Goal: Task Accomplishment & Management: Use online tool/utility

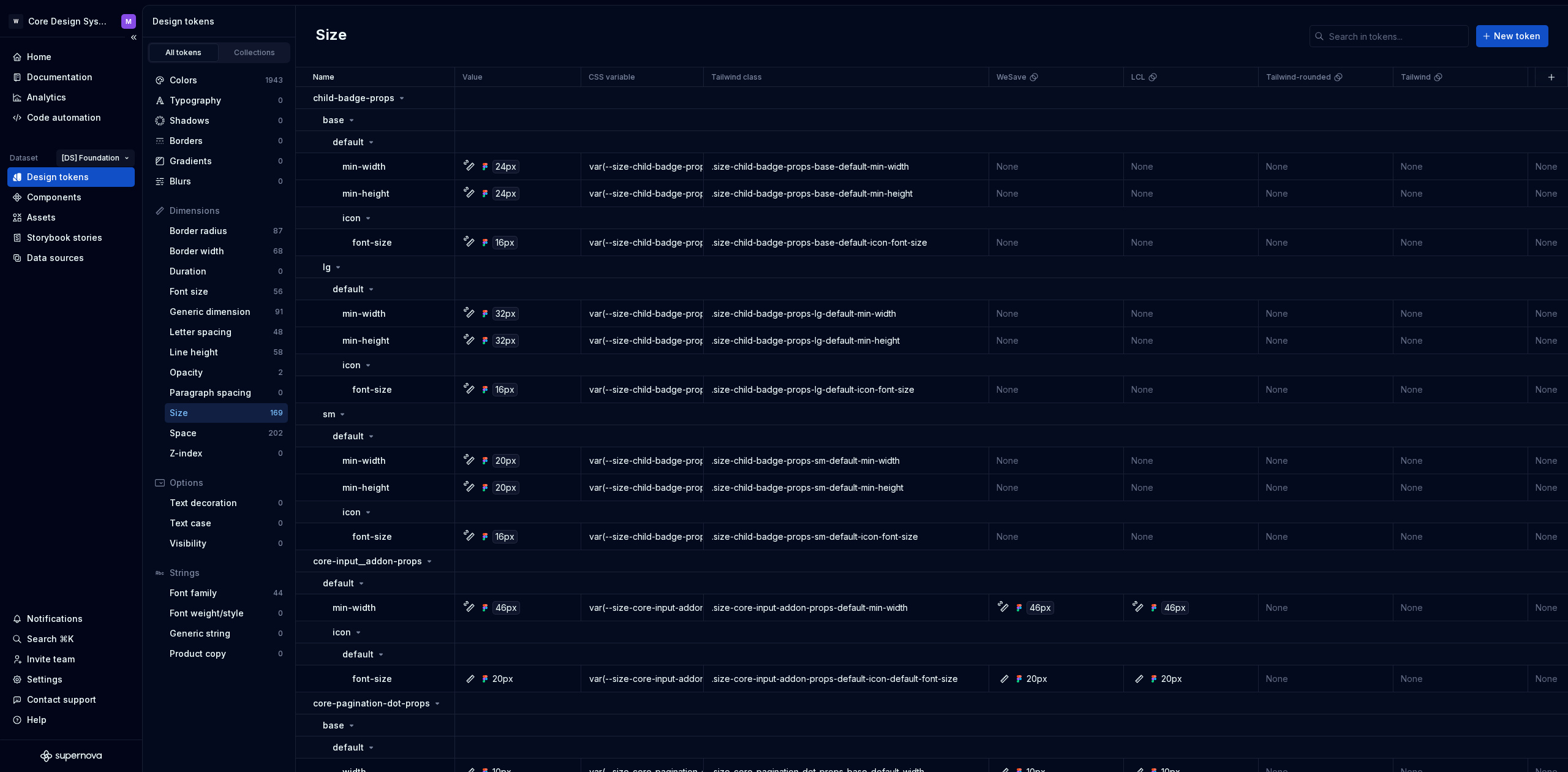
click at [103, 157] on html "W Core Design System M Home Documentation Analytics Code automation Dataset [DS…" at bounding box center [784, 386] width 1568 height 772
click at [103, 158] on html "W Core Design System M Home Documentation Analytics Code automation Dataset [DS…" at bounding box center [784, 386] width 1568 height 772
click at [36, 384] on html "W Core Design System M Home Documentation Analytics Code automation Dataset [DS…" at bounding box center [784, 386] width 1568 height 772
click at [101, 160] on html "W Core Design System M Home Documentation Analytics Code automation Dataset [DS…" at bounding box center [784, 386] width 1568 height 772
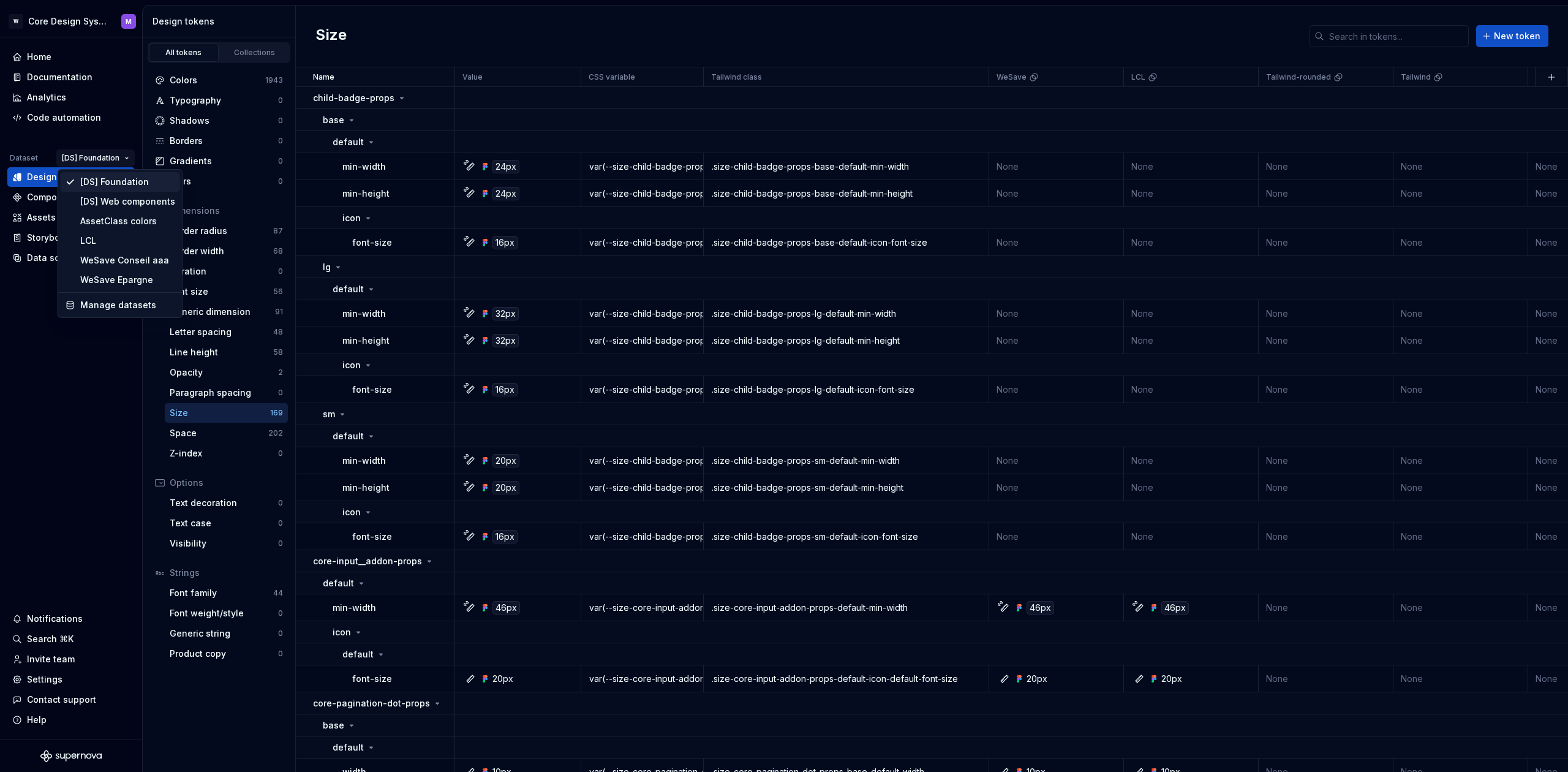
click at [114, 186] on div "[DS] Foundation" at bounding box center [128, 181] width 95 height 12
click at [102, 158] on html "W Core Design System M Home Documentation Analytics Code automation Dataset [DS…" at bounding box center [784, 386] width 1568 height 772
click at [39, 155] on html "W Core Design System M Home Documentation Analytics Code automation Dataset [DS…" at bounding box center [784, 386] width 1568 height 772
click at [46, 139] on div "Home Documentation Analytics Code automation Dataset [DS] Foundation Design tok…" at bounding box center [72, 157] width 128 height 220
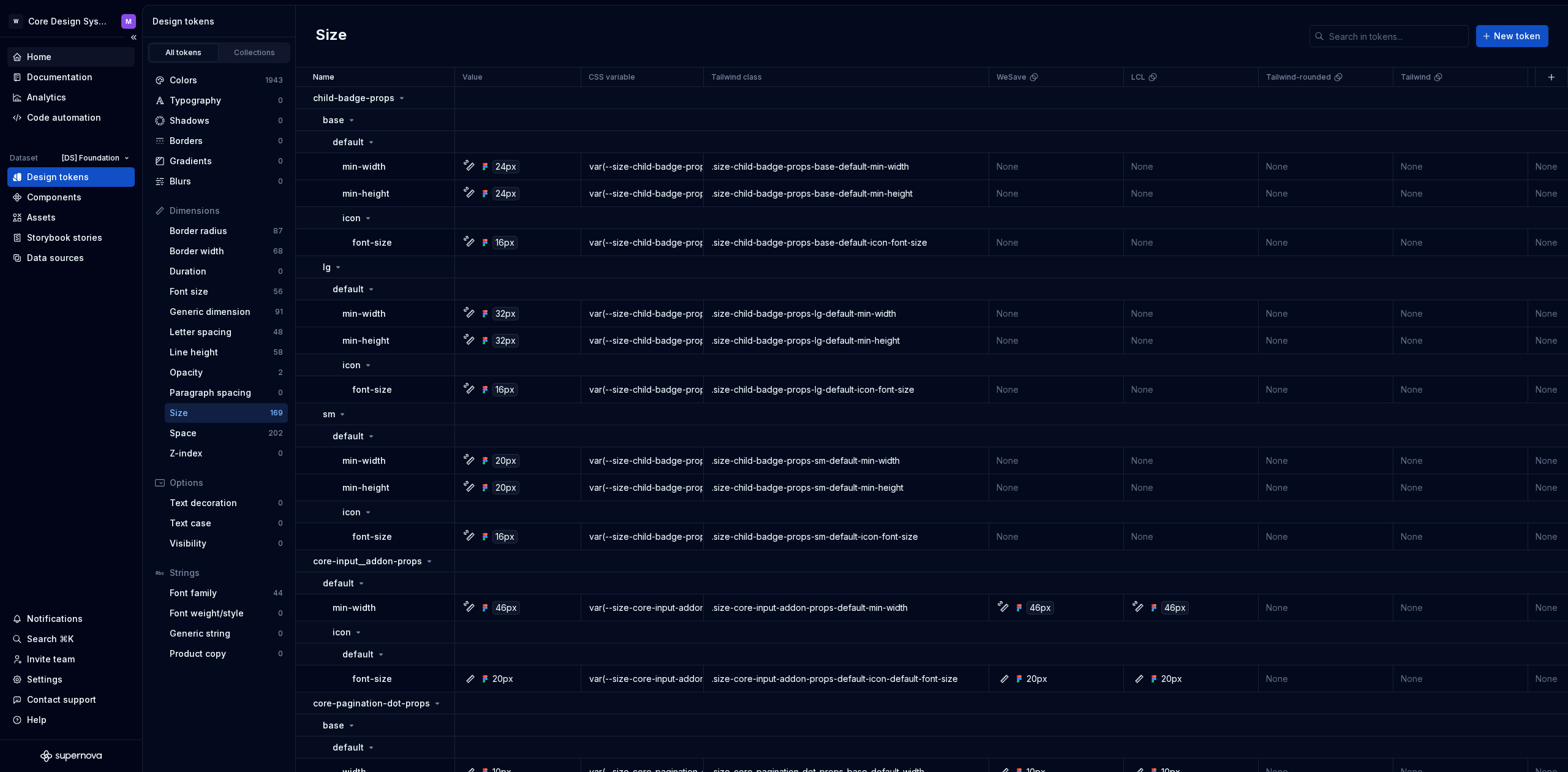
click at [36, 59] on div "Home" at bounding box center [39, 57] width 24 height 12
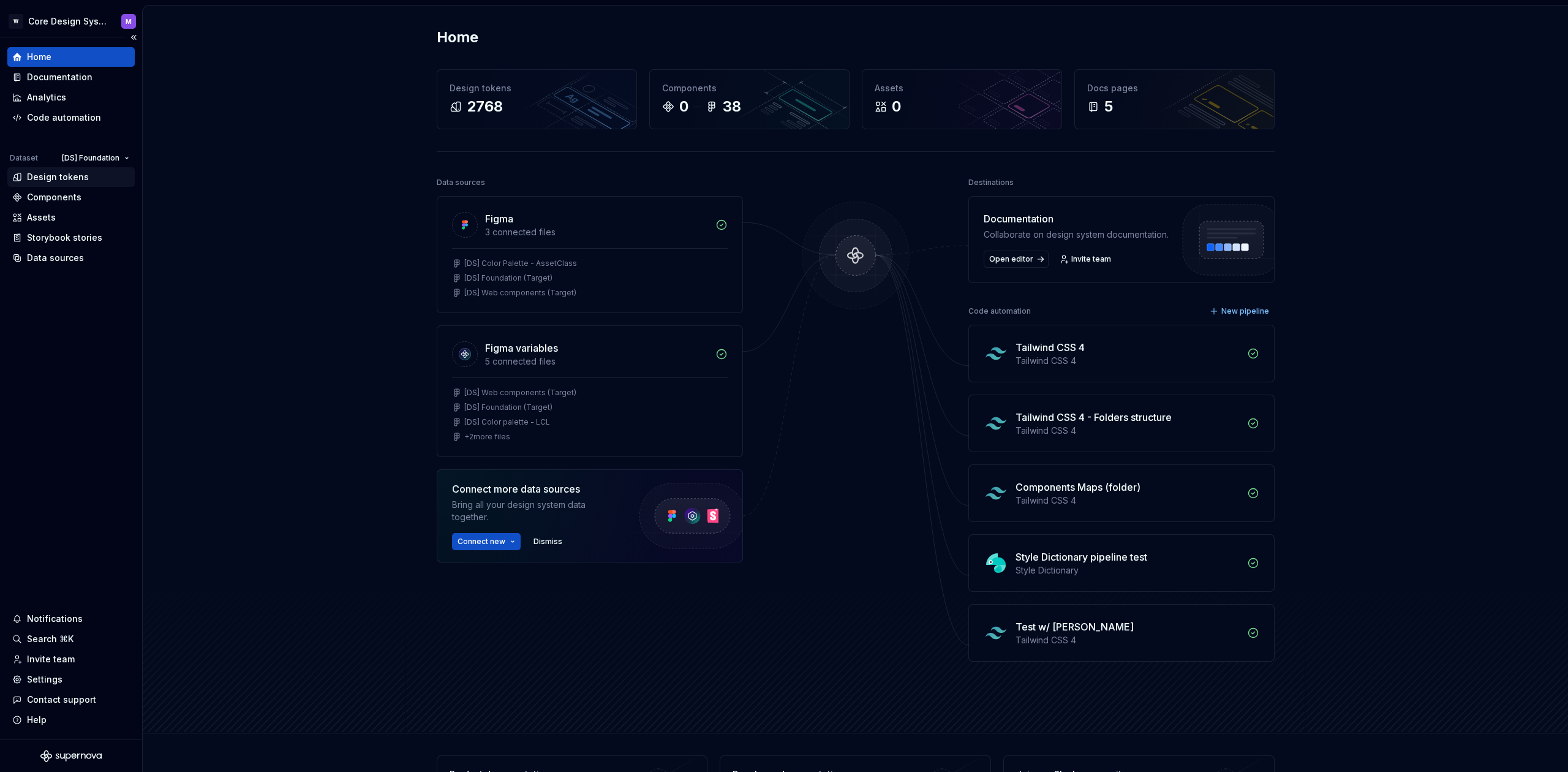
click at [71, 181] on div "Design tokens" at bounding box center [57, 177] width 62 height 12
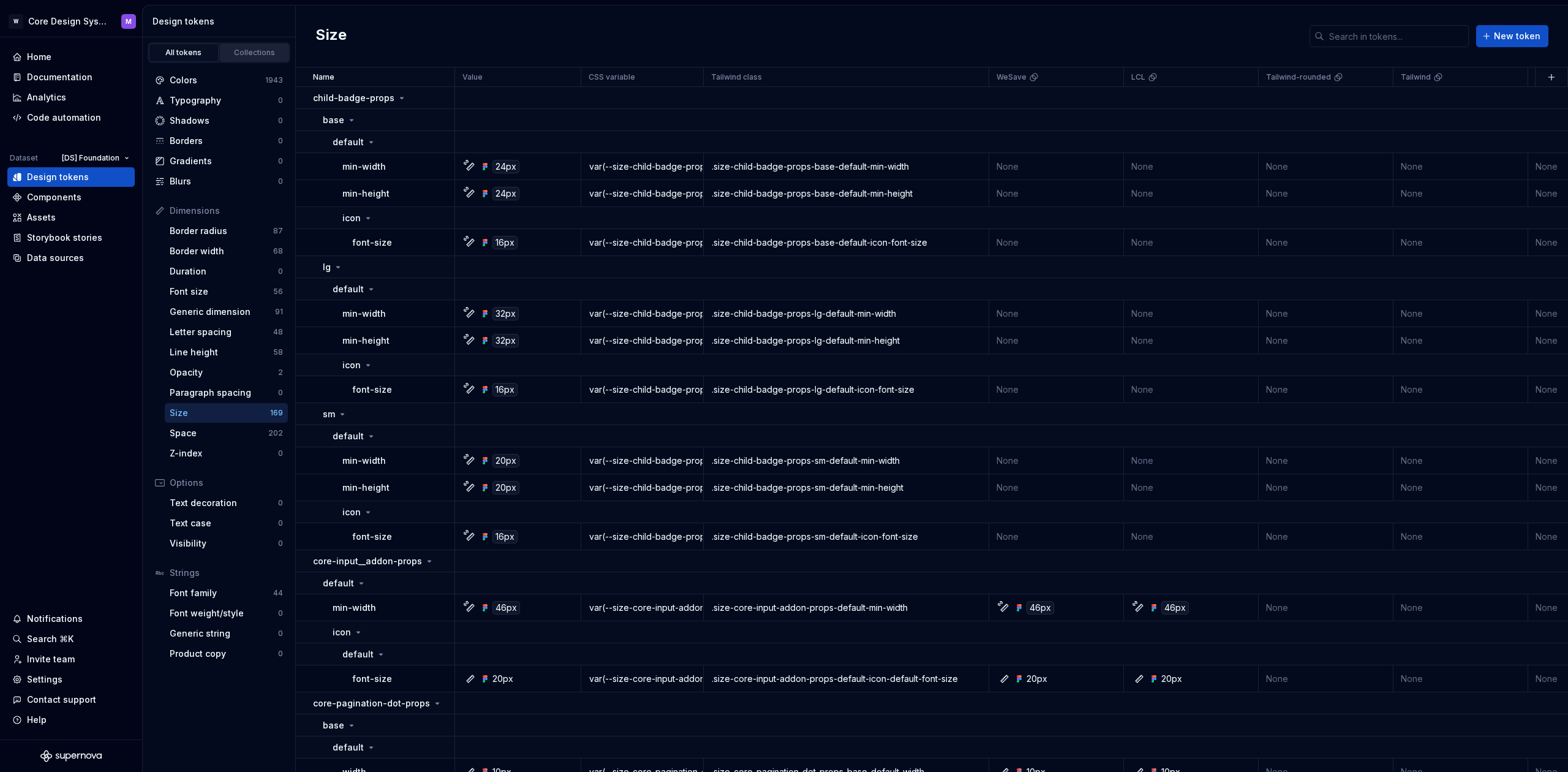
click at [250, 53] on div "Collections" at bounding box center [255, 52] width 61 height 10
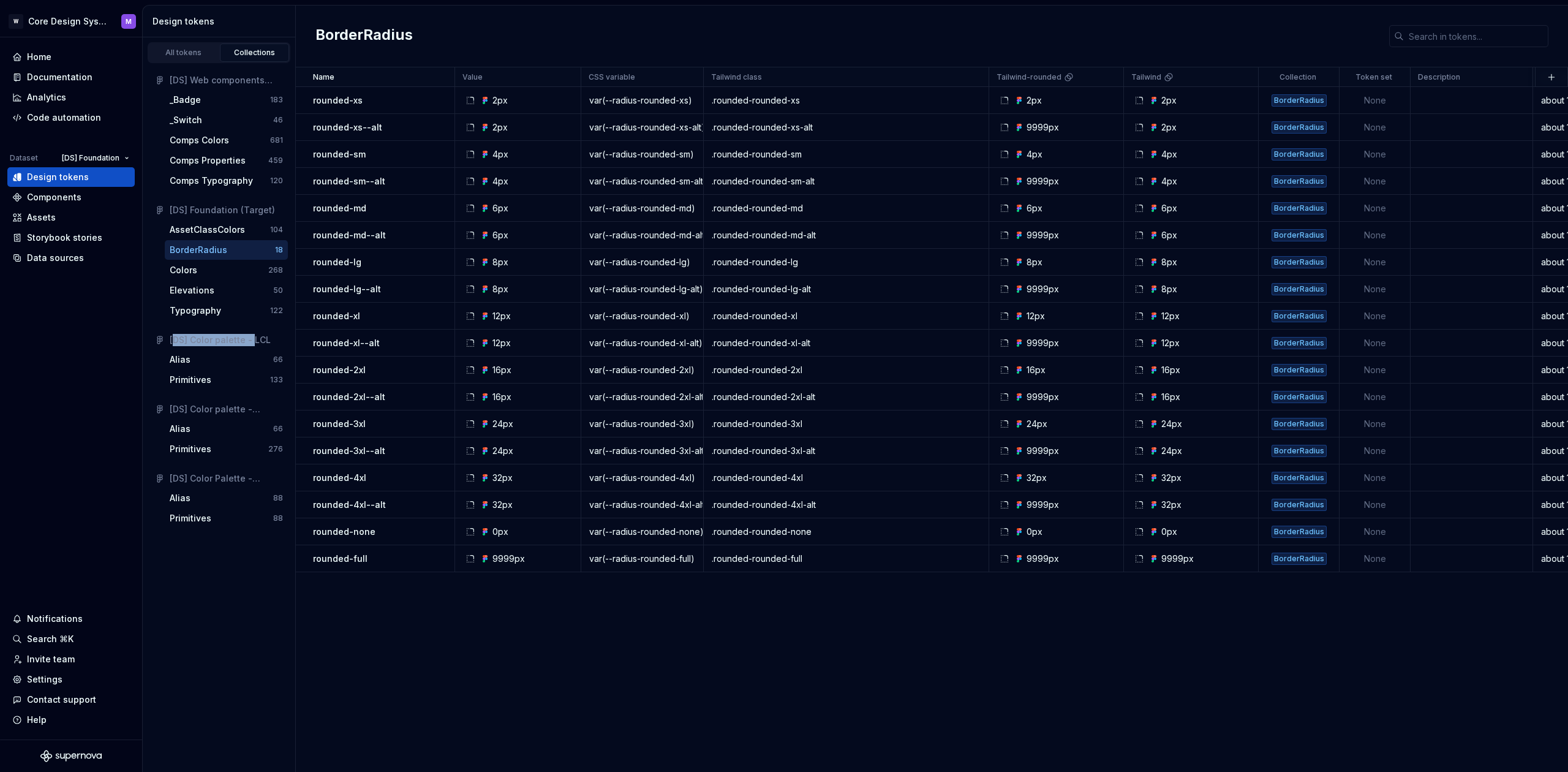
drag, startPoint x: 253, startPoint y: 339, endPoint x: 173, endPoint y: 338, distance: 80.0
click at [173, 338] on div "[DS] Color palette - LCL" at bounding box center [227, 340] width 114 height 12
drag, startPoint x: 234, startPoint y: 412, endPoint x: 156, endPoint y: 416, distance: 78.1
click at [156, 416] on div "[DS] Color palette - WeSave" at bounding box center [219, 409] width 138 height 20
drag, startPoint x: 240, startPoint y: 481, endPoint x: 189, endPoint y: 482, distance: 51.0
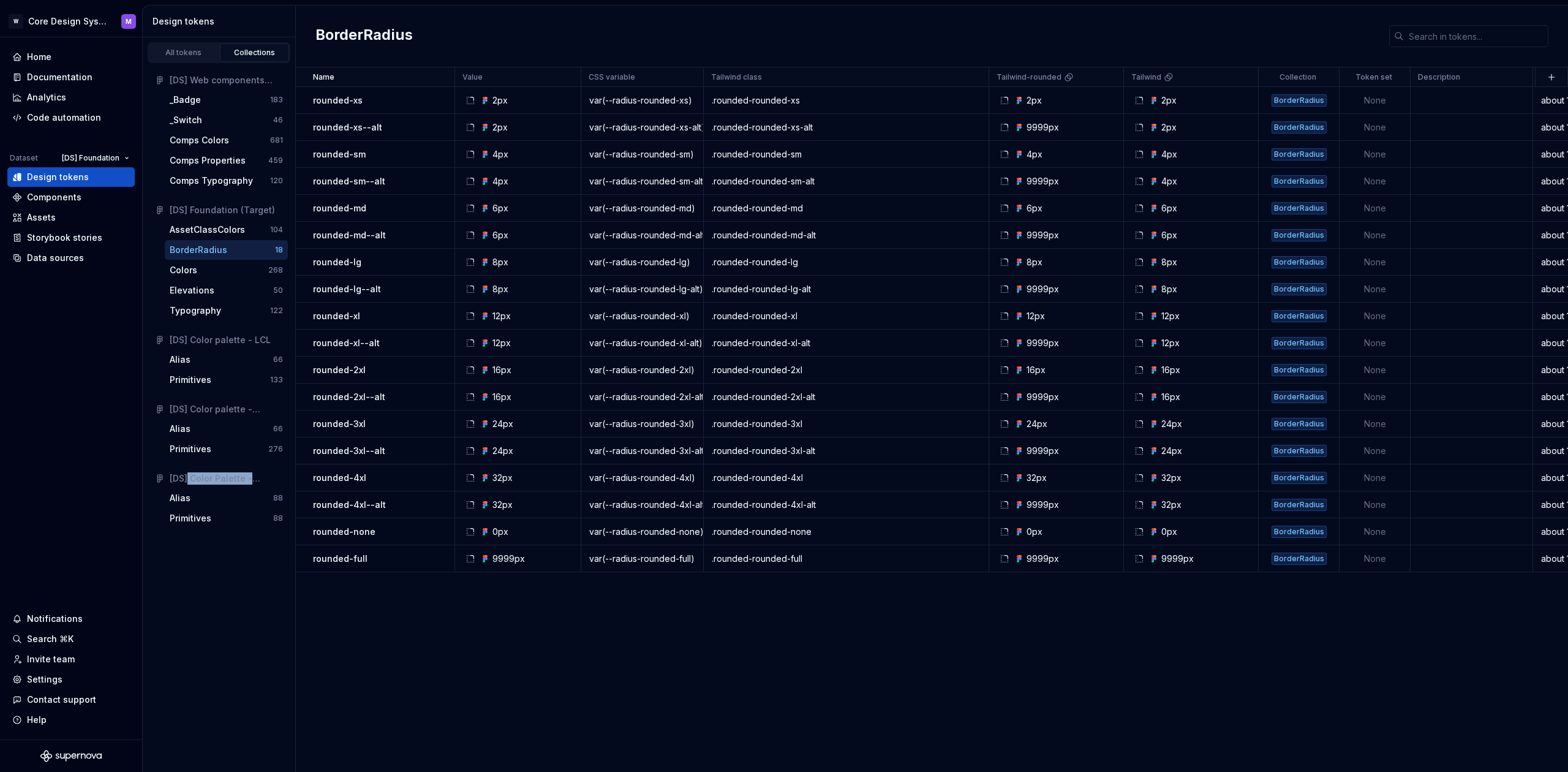
click at [189, 482] on div "[DS] Color Palette - AssetClass" at bounding box center [227, 478] width 114 height 12
click at [222, 345] on div "[DS] Color palette - LCL" at bounding box center [219, 340] width 138 height 20
click at [222, 342] on div "[DS] Color palette - LCL" at bounding box center [227, 340] width 114 height 12
click at [222, 342] on div "[DS] Color palette - LCL" at bounding box center [227, 340] width 114 height 12
click at [222, 343] on div "[DS] Color palette - LCL" at bounding box center [227, 340] width 114 height 12
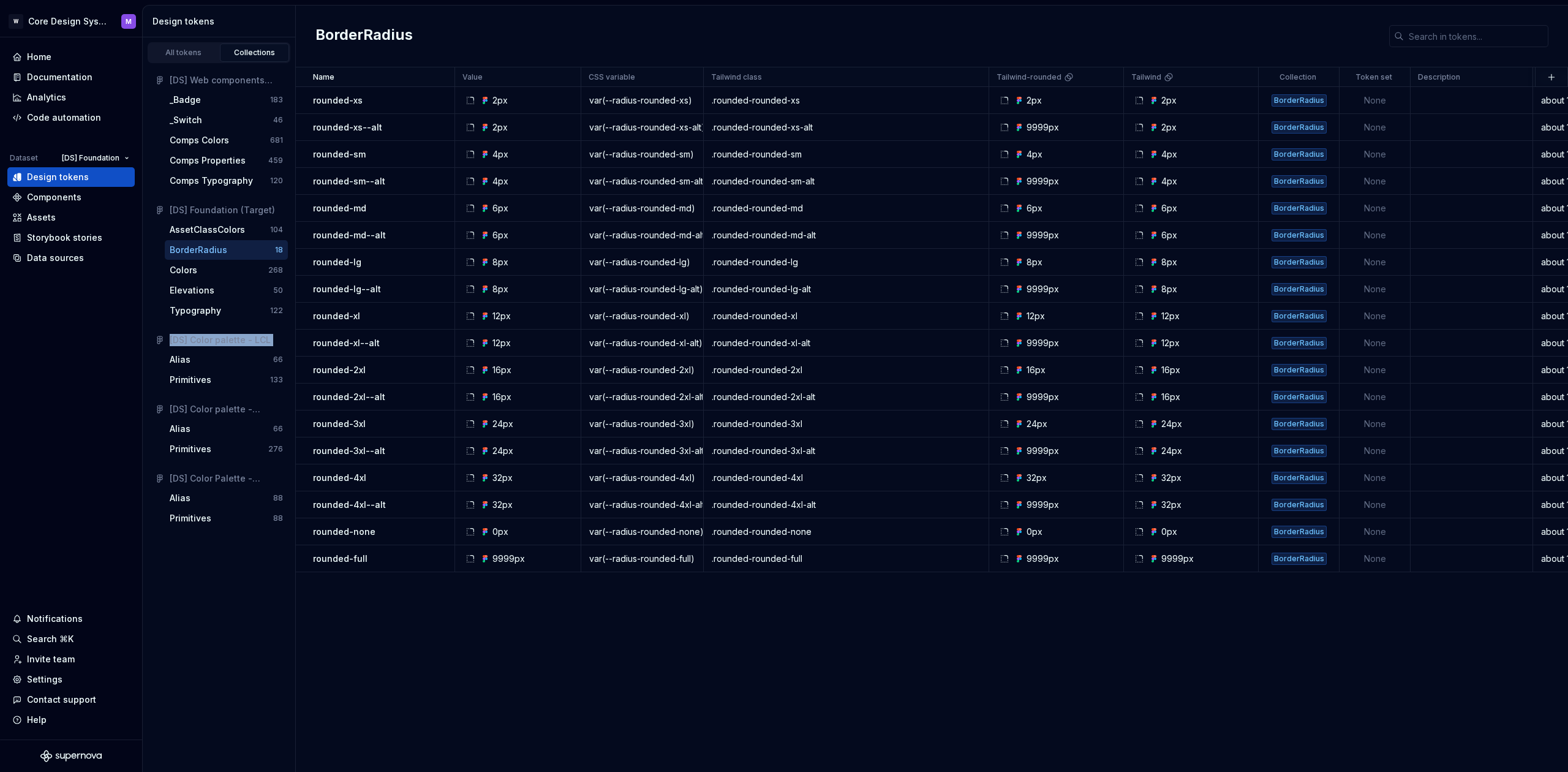
click at [221, 343] on div "[DS] Color palette - LCL" at bounding box center [227, 340] width 114 height 12
click at [216, 412] on div "[DS] Color palette - WeSave" at bounding box center [227, 409] width 114 height 12
click at [216, 413] on div "[DS] Color palette - WeSave" at bounding box center [227, 409] width 114 height 12
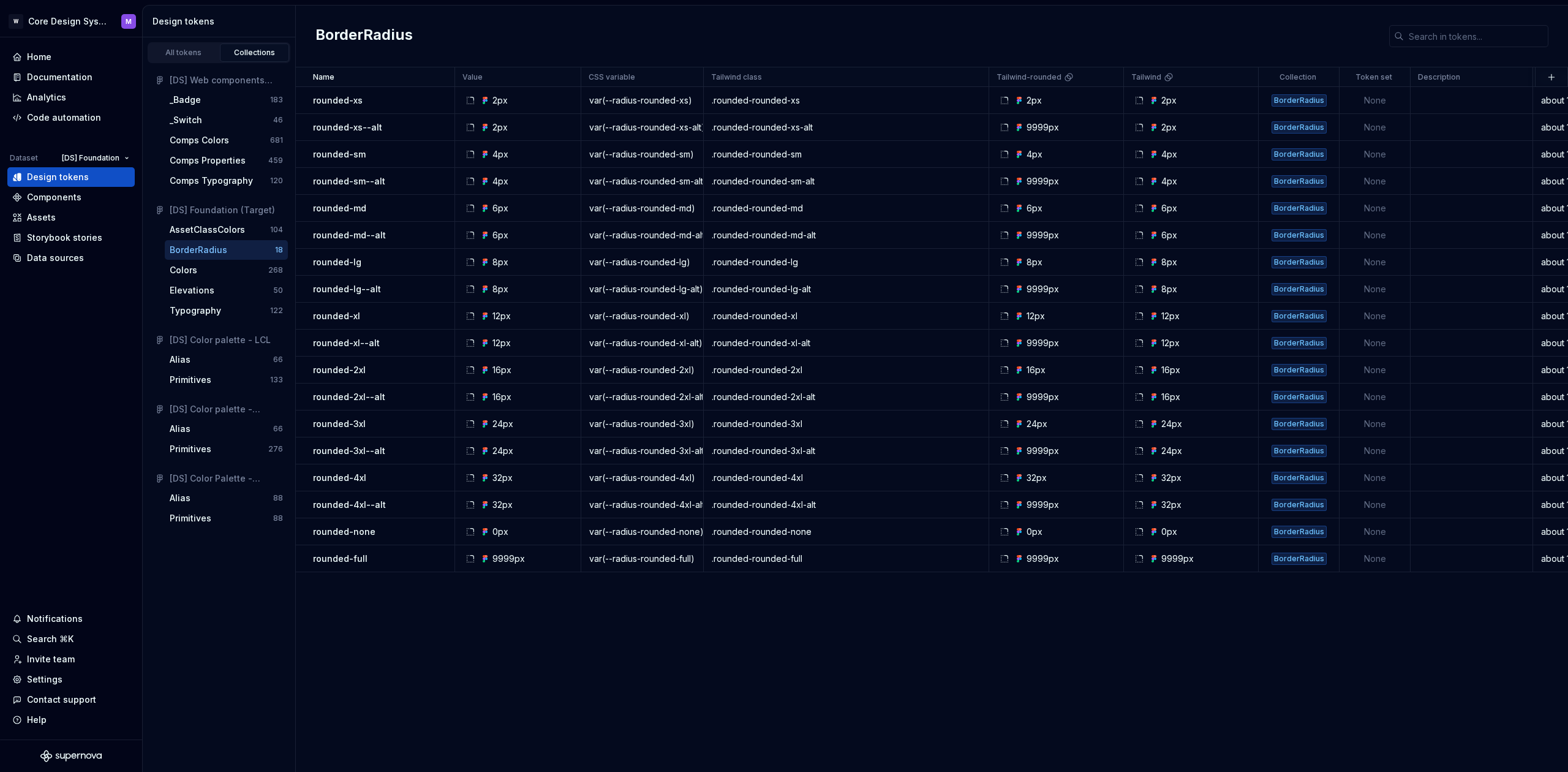
click at [234, 477] on div "[DS] Color Palette - AssetClass" at bounding box center [227, 478] width 114 height 12
click at [234, 478] on div "[DS] Color Palette - AssetClass" at bounding box center [227, 478] width 114 height 12
click at [234, 478] on div "[DS] Color Palette - AssetClass" at bounding box center [227, 478] width 114 height 12
drag, startPoint x: 392, startPoint y: 640, endPoint x: 391, endPoint y: 633, distance: 7.1
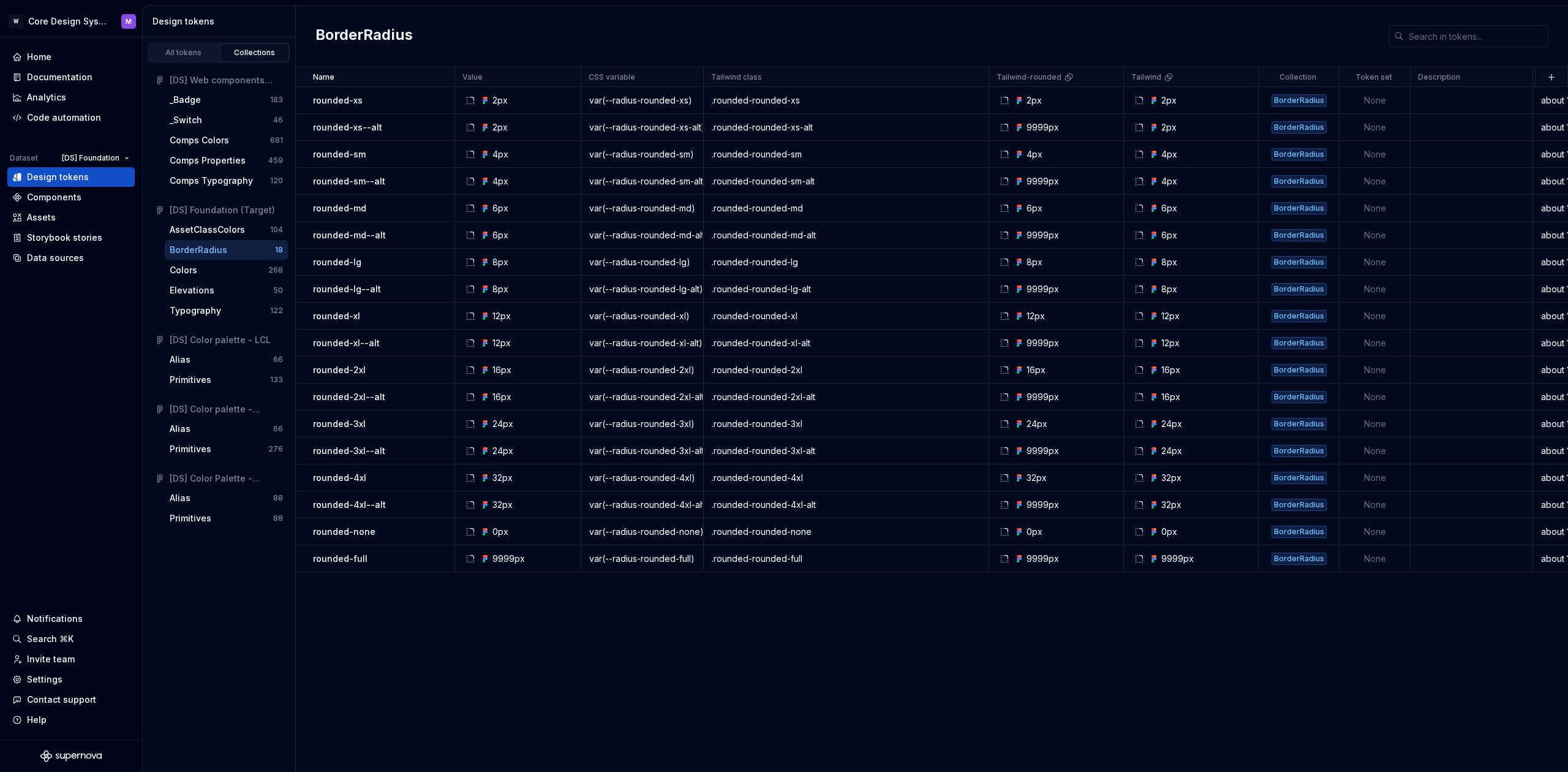
click at [392, 640] on div "Name Value CSS variable Tailwind class Tailwind-rounded Tailwind Collection Tok…" at bounding box center [931, 420] width 1272 height 704
click at [218, 482] on div "[DS] Color Palette - AssetClass" at bounding box center [227, 478] width 114 height 12
click at [209, 480] on div "[DS] Color Palette - AssetClass" at bounding box center [227, 478] width 114 height 12
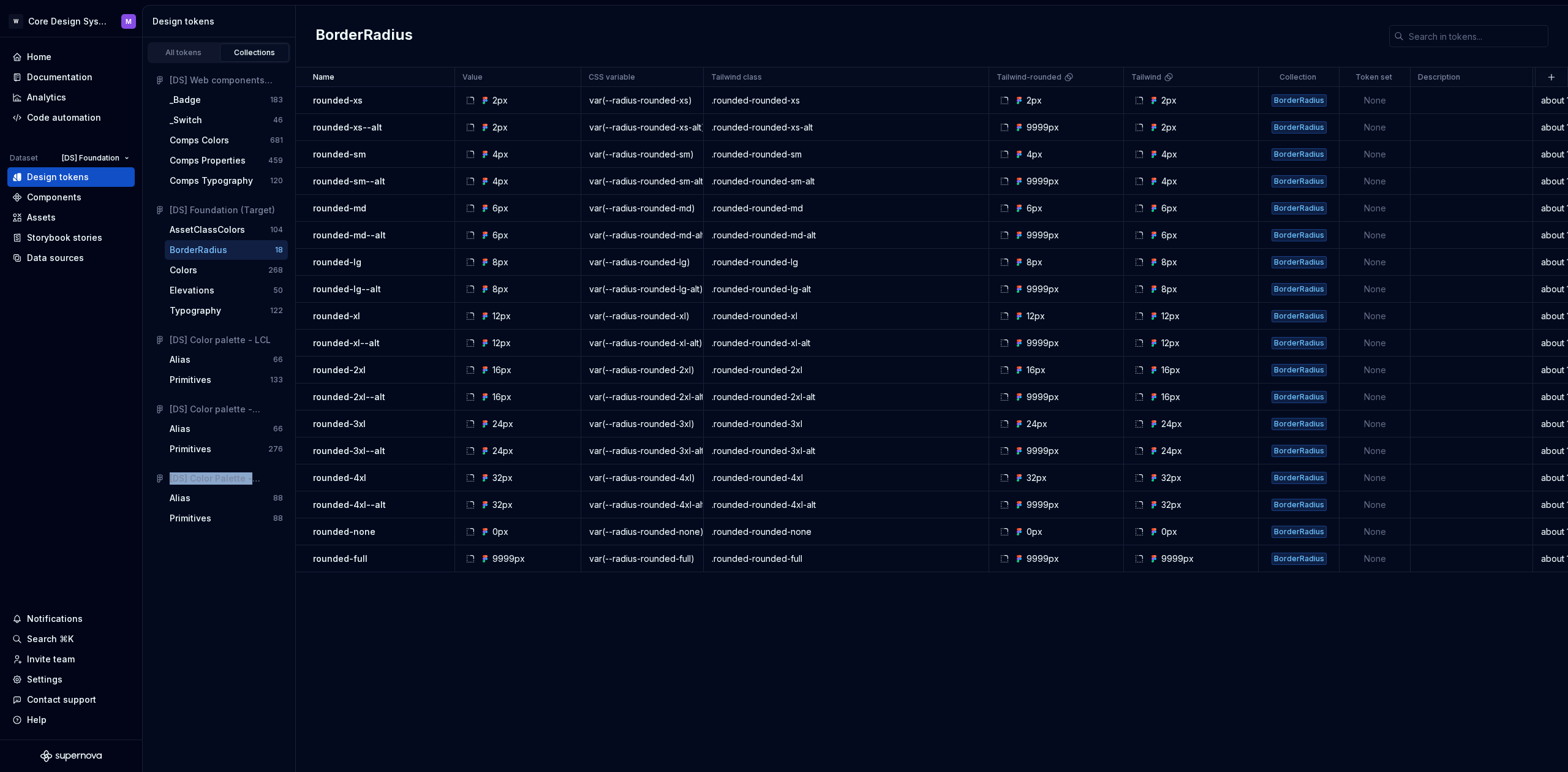
click at [193, 478] on div "[DS] Color Palette - AssetClass" at bounding box center [227, 478] width 114 height 12
click at [88, 464] on div "Home Documentation Analytics Code automation Dataset [DS] Foundation Design tok…" at bounding box center [71, 389] width 142 height 702
click at [80, 119] on div "Code automation" at bounding box center [64, 117] width 74 height 12
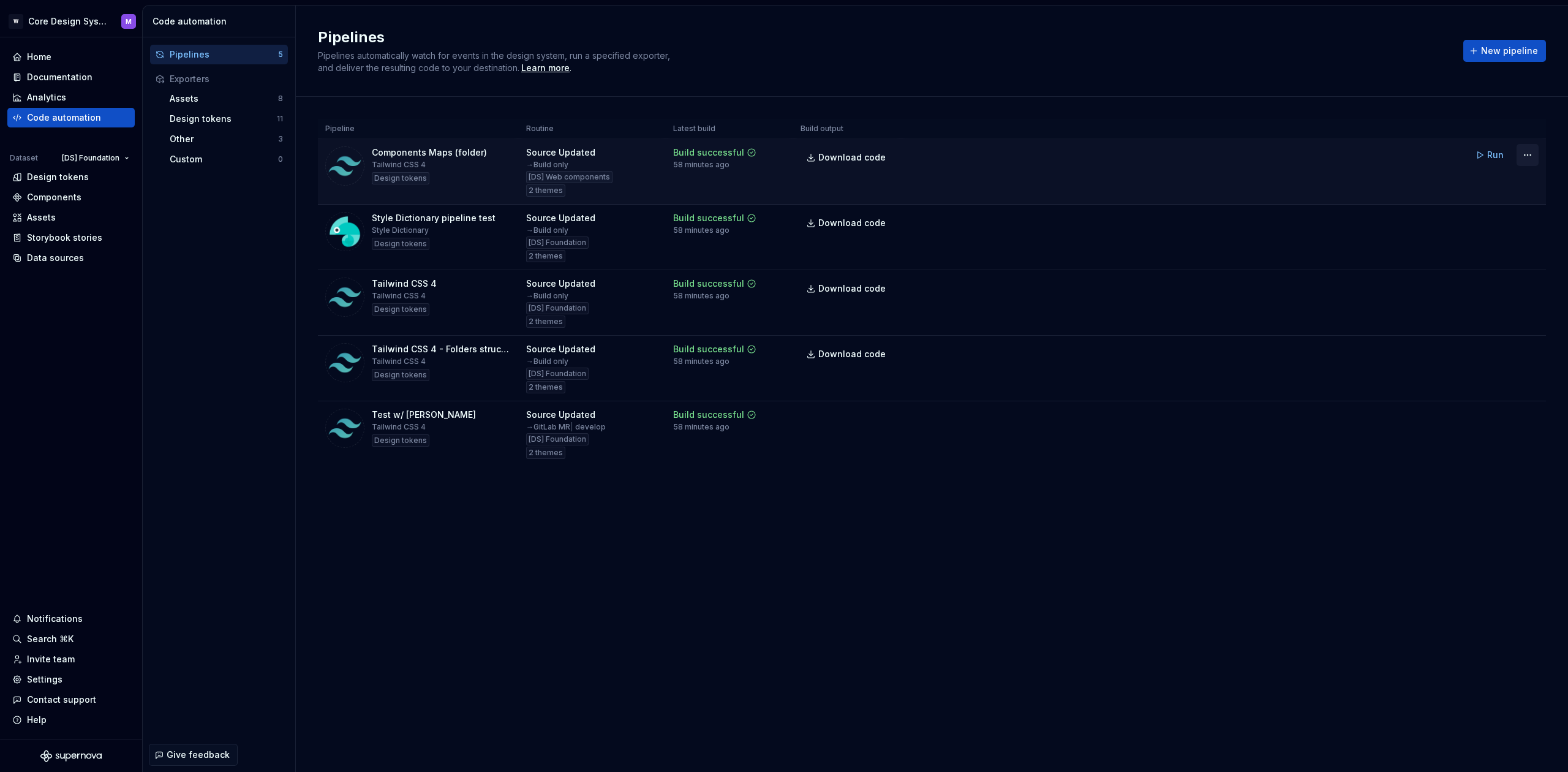
click at [1523, 156] on html "W Core Design System M Home Documentation Analytics Code automation Dataset [DS…" at bounding box center [784, 386] width 1568 height 772
click at [1493, 284] on div "Delete pipeline" at bounding box center [1512, 285] width 105 height 12
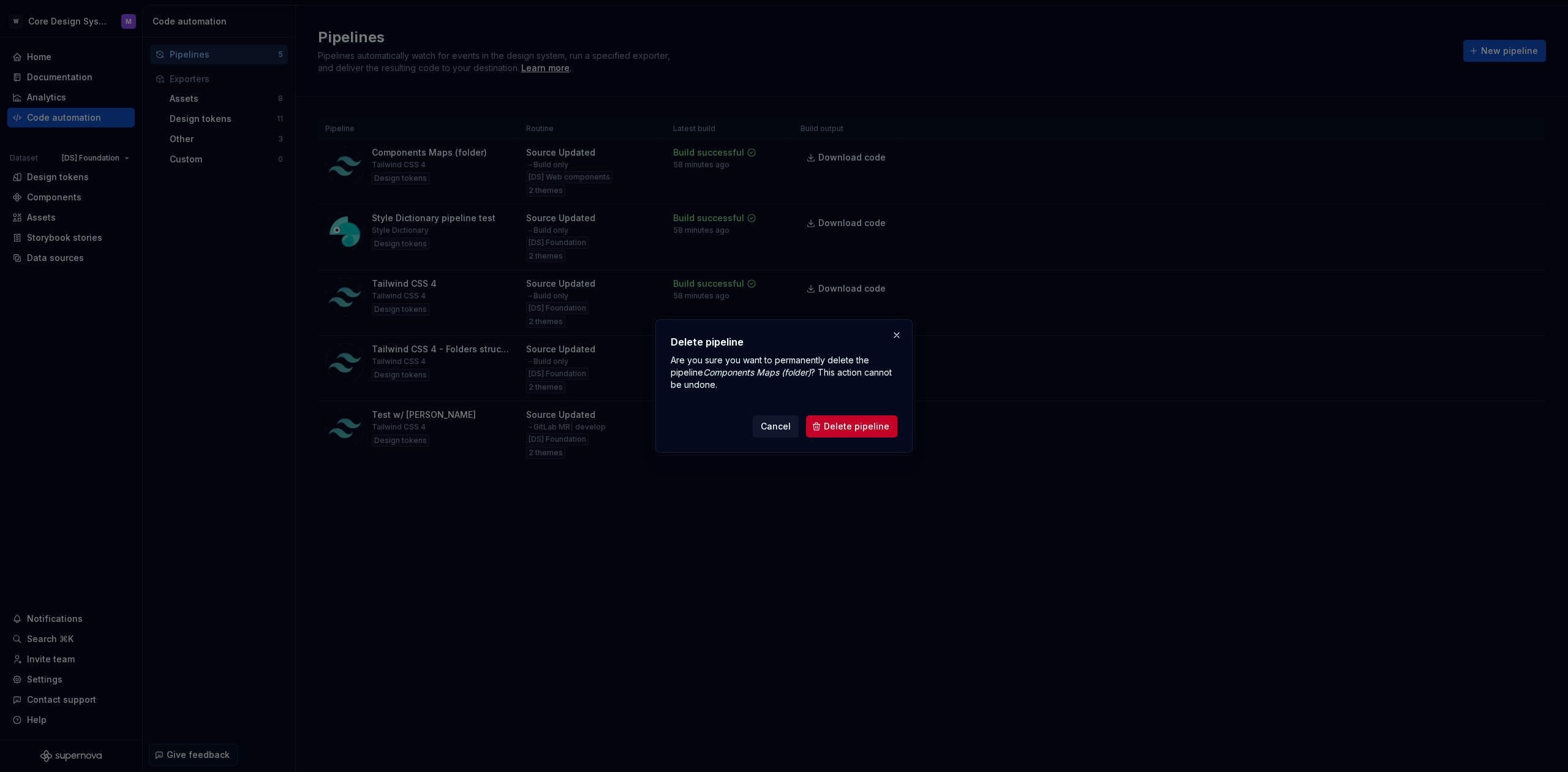
click at [850, 428] on span "Delete pipeline" at bounding box center [857, 426] width 66 height 12
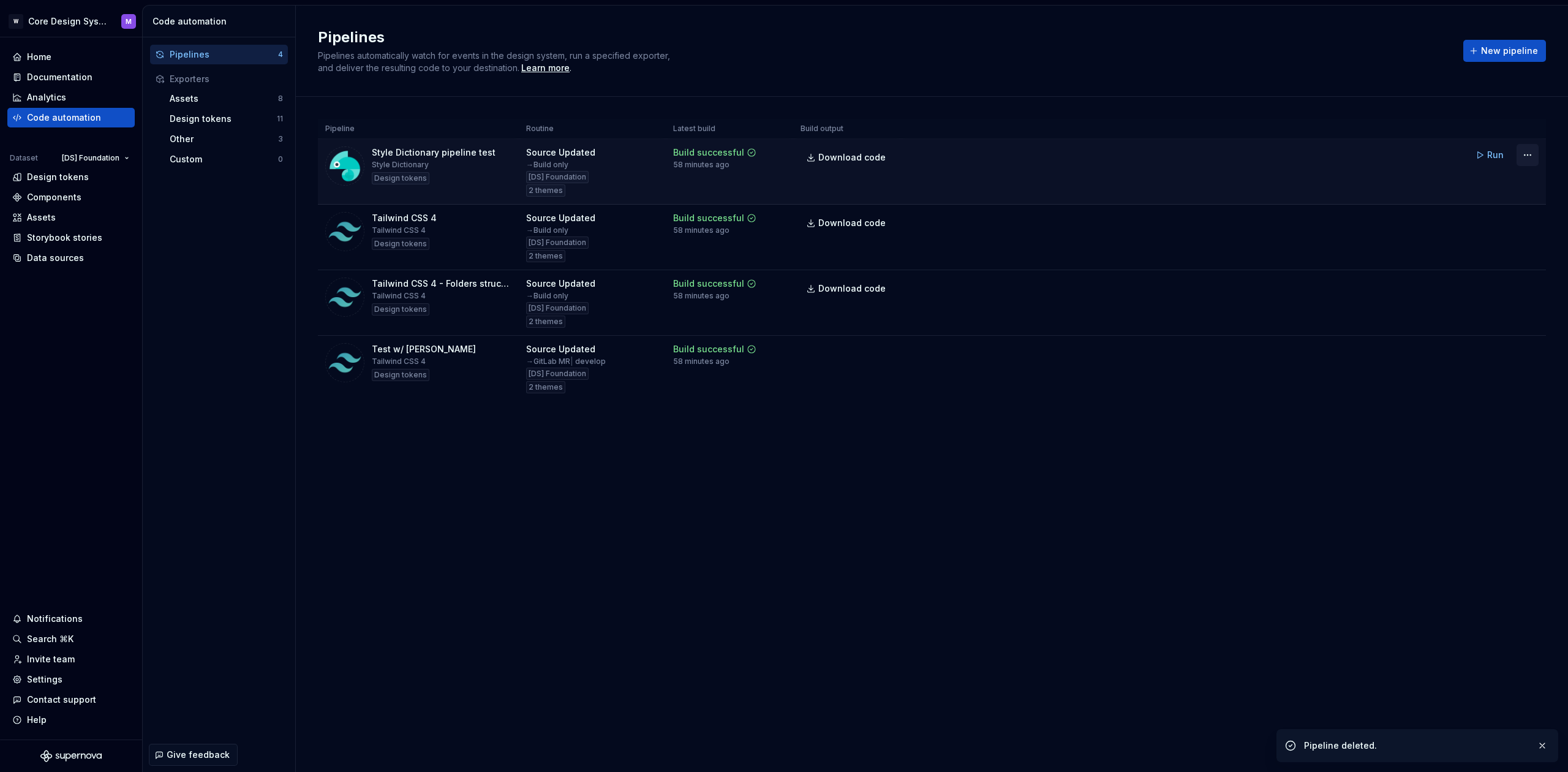
click at [1529, 155] on html "W Core Design System M Home Documentation Analytics Code automation Dataset [DS…" at bounding box center [784, 386] width 1568 height 772
click at [1488, 285] on div "Delete pipeline" at bounding box center [1512, 285] width 105 height 12
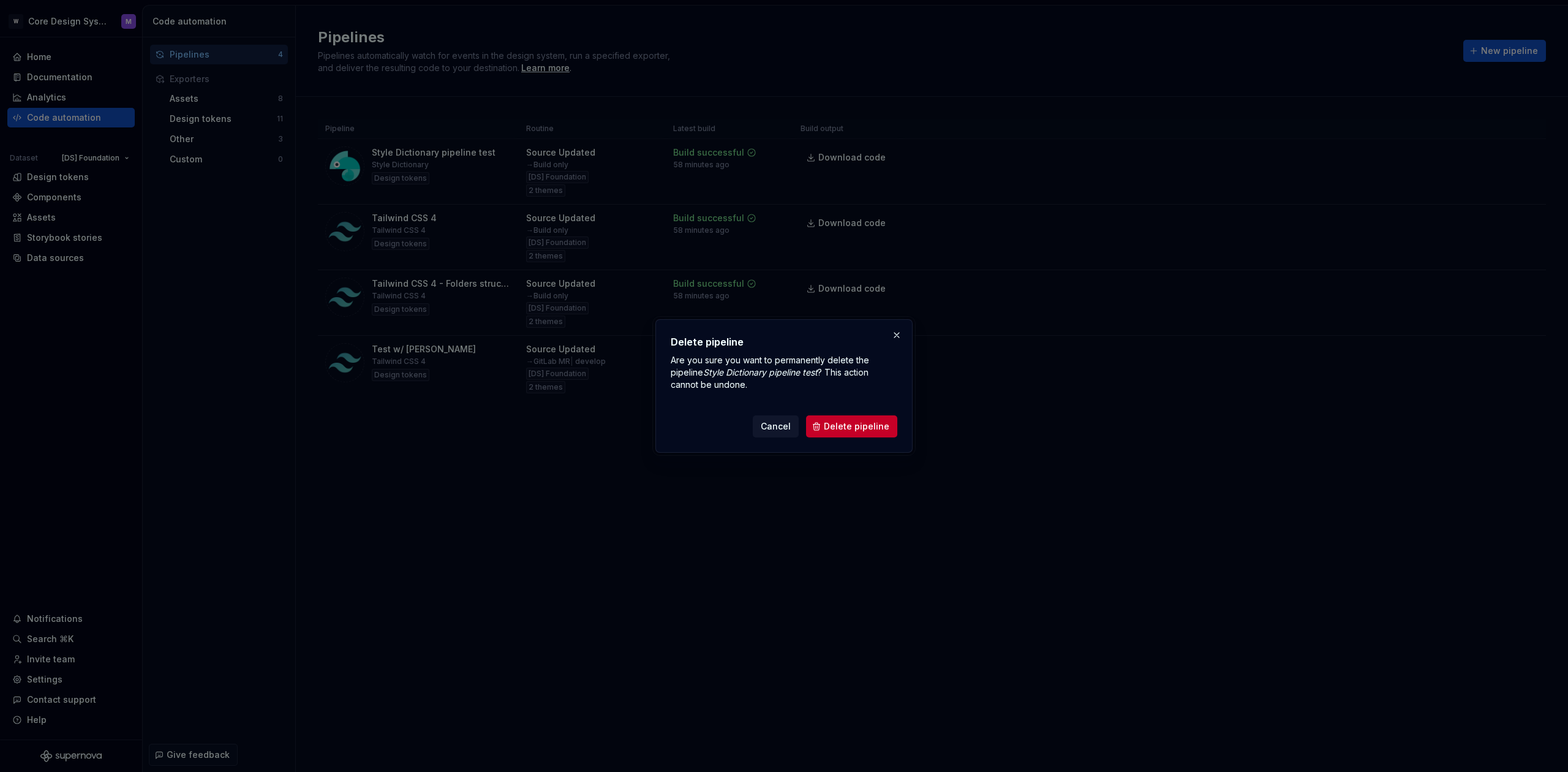
drag, startPoint x: 850, startPoint y: 430, endPoint x: 874, endPoint y: 426, distance: 24.3
click at [850, 430] on span "Delete pipeline" at bounding box center [857, 426] width 66 height 12
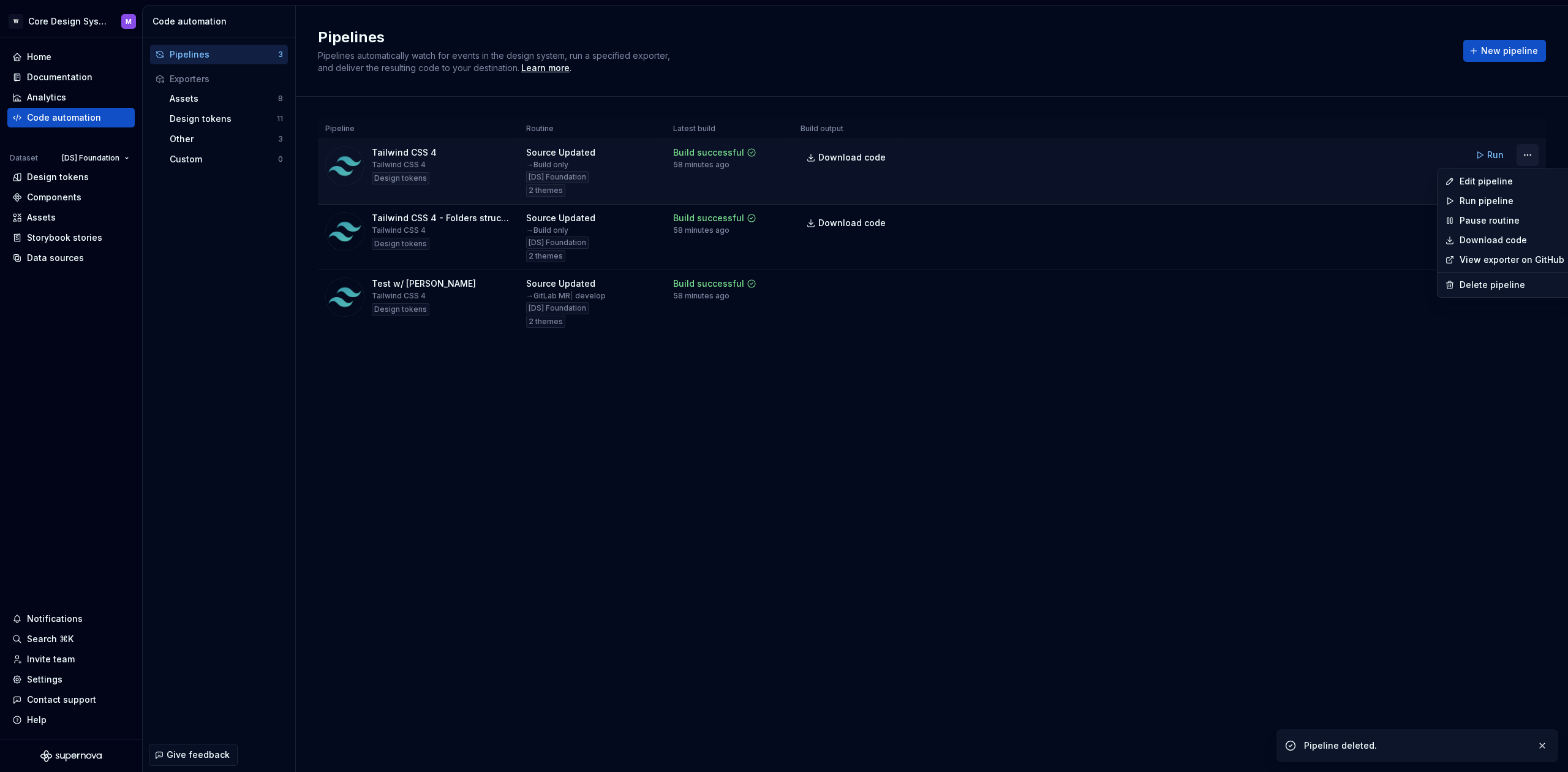
click at [1528, 158] on html "W Core Design System M Home Documentation Analytics Code automation Dataset [DS…" at bounding box center [784, 386] width 1568 height 772
click at [1474, 289] on div "Delete pipeline" at bounding box center [1512, 285] width 105 height 12
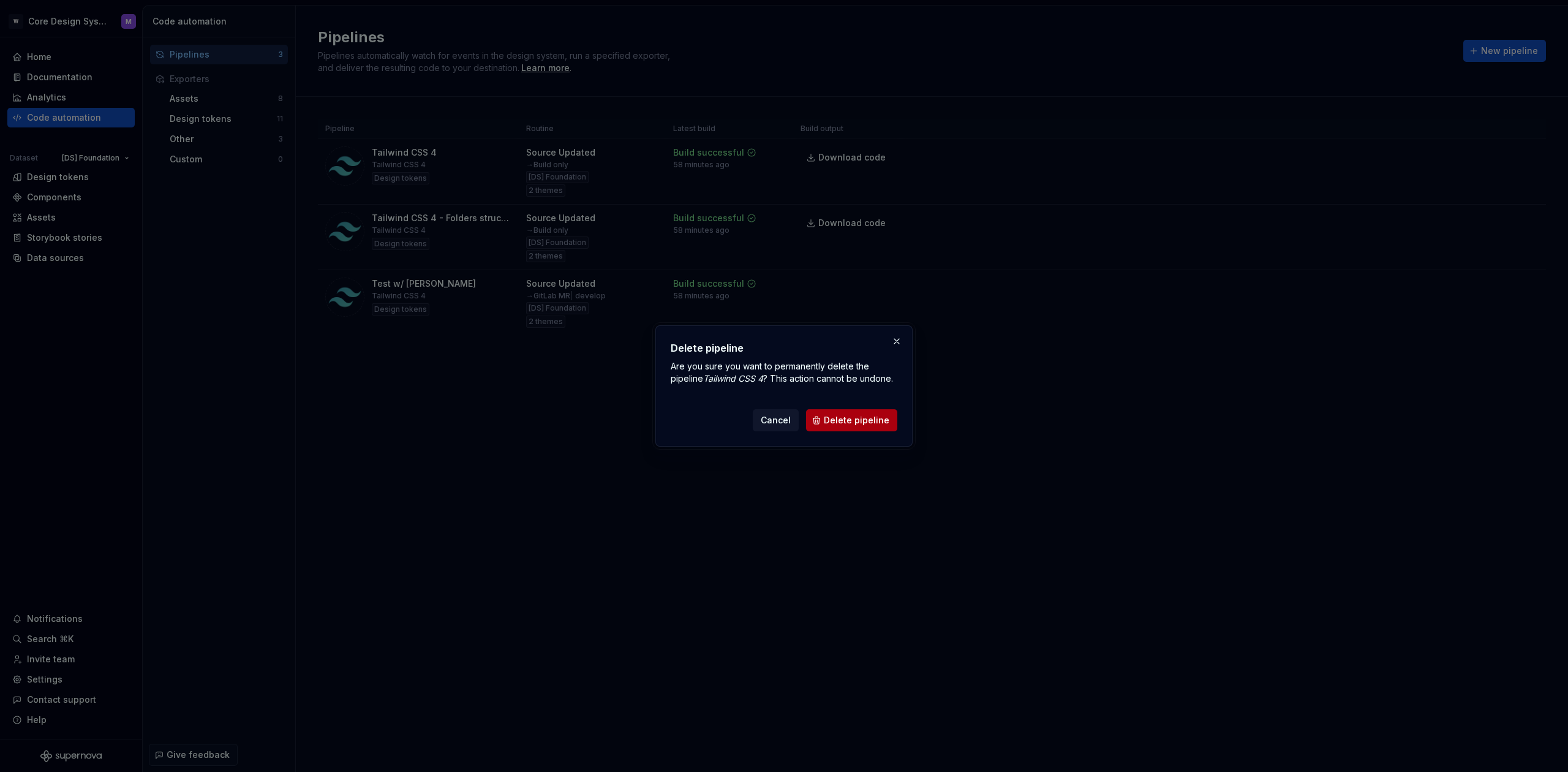
click at [861, 426] on span "Delete pipeline" at bounding box center [857, 420] width 66 height 12
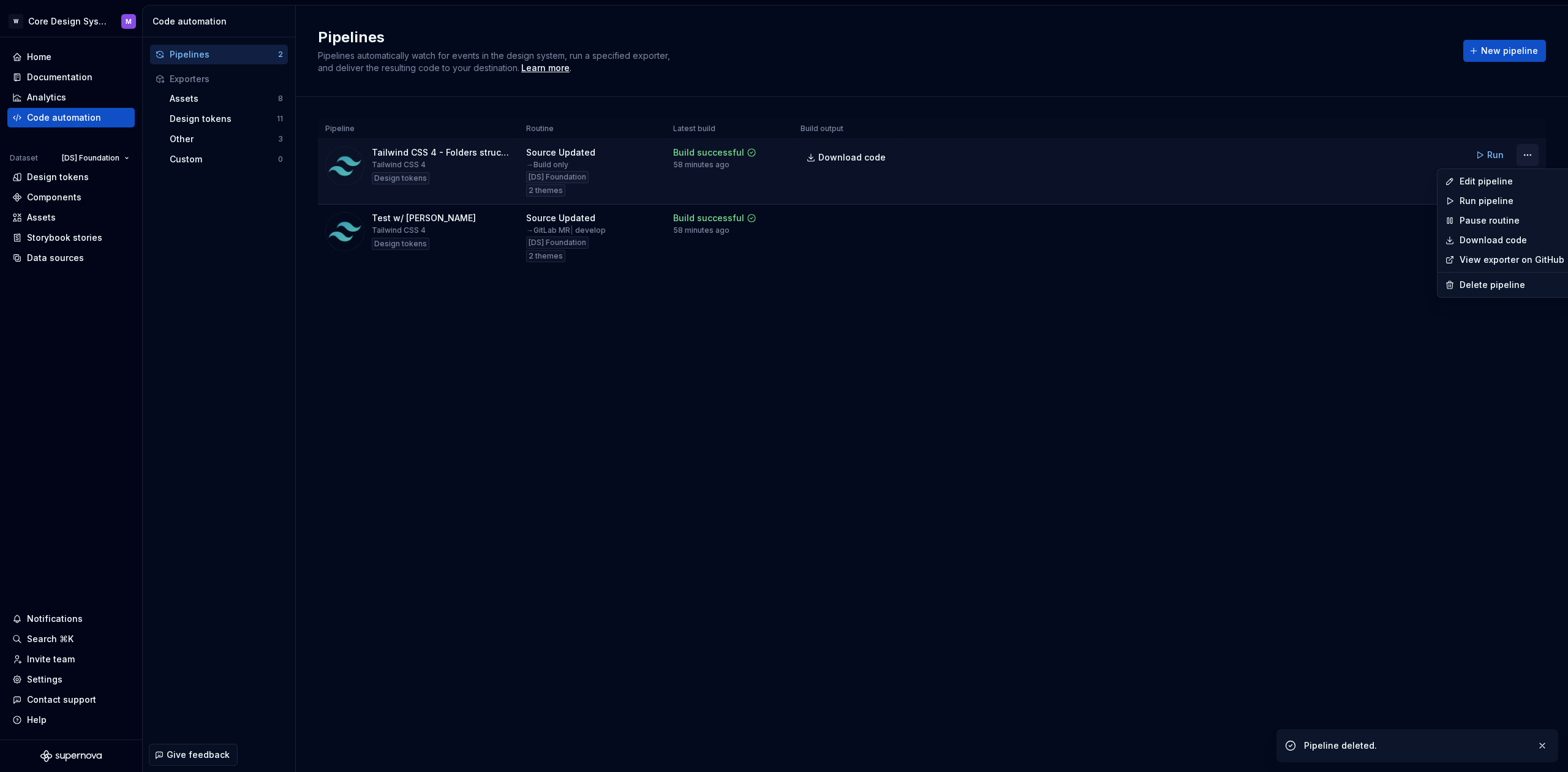
click at [1525, 154] on html "W Core Design System M Home Documentation Analytics Code automation Dataset [DS…" at bounding box center [784, 386] width 1568 height 772
click at [1463, 283] on div "Delete pipeline" at bounding box center [1512, 285] width 105 height 12
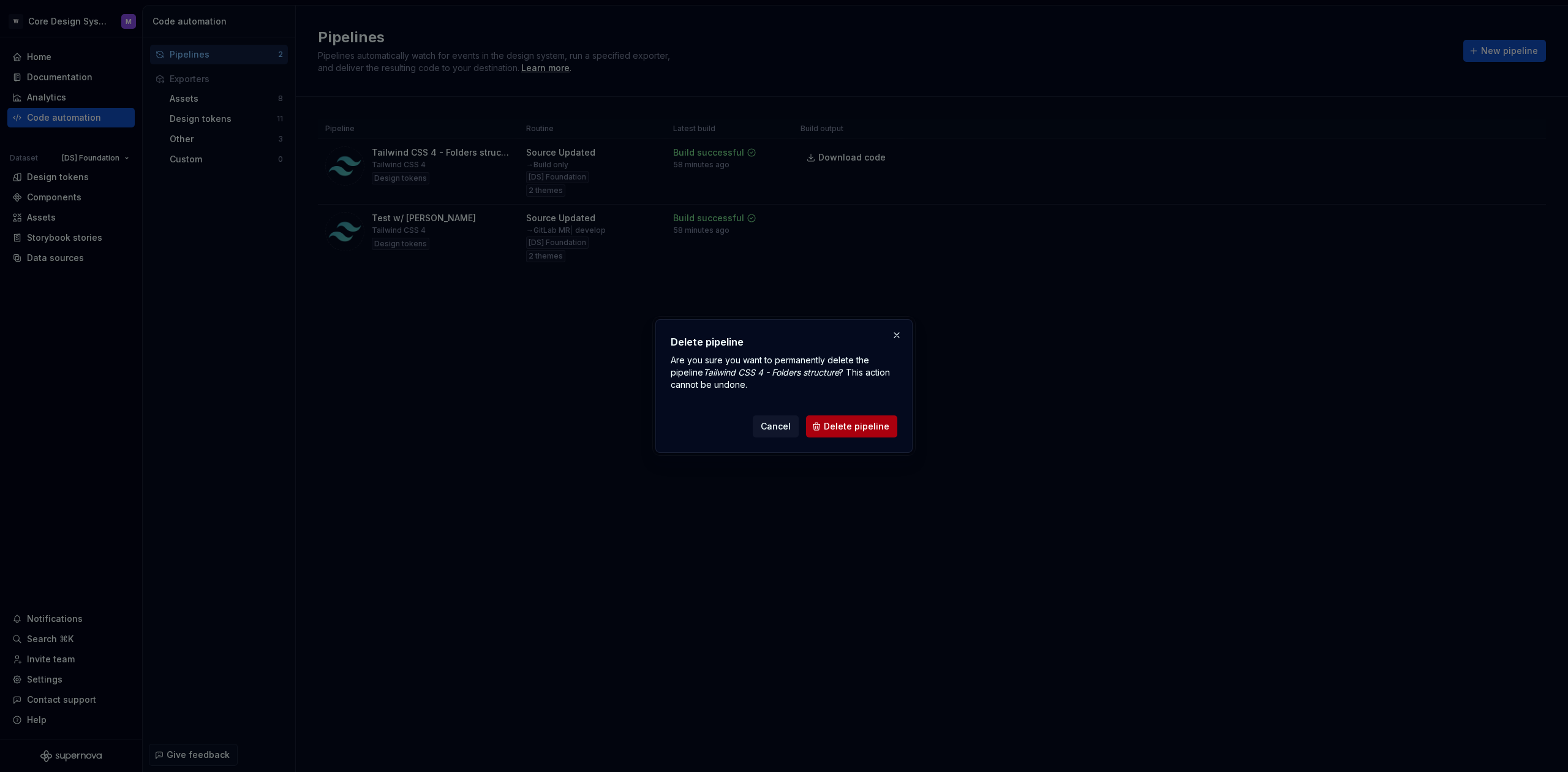
click at [868, 423] on span "Delete pipeline" at bounding box center [857, 426] width 66 height 12
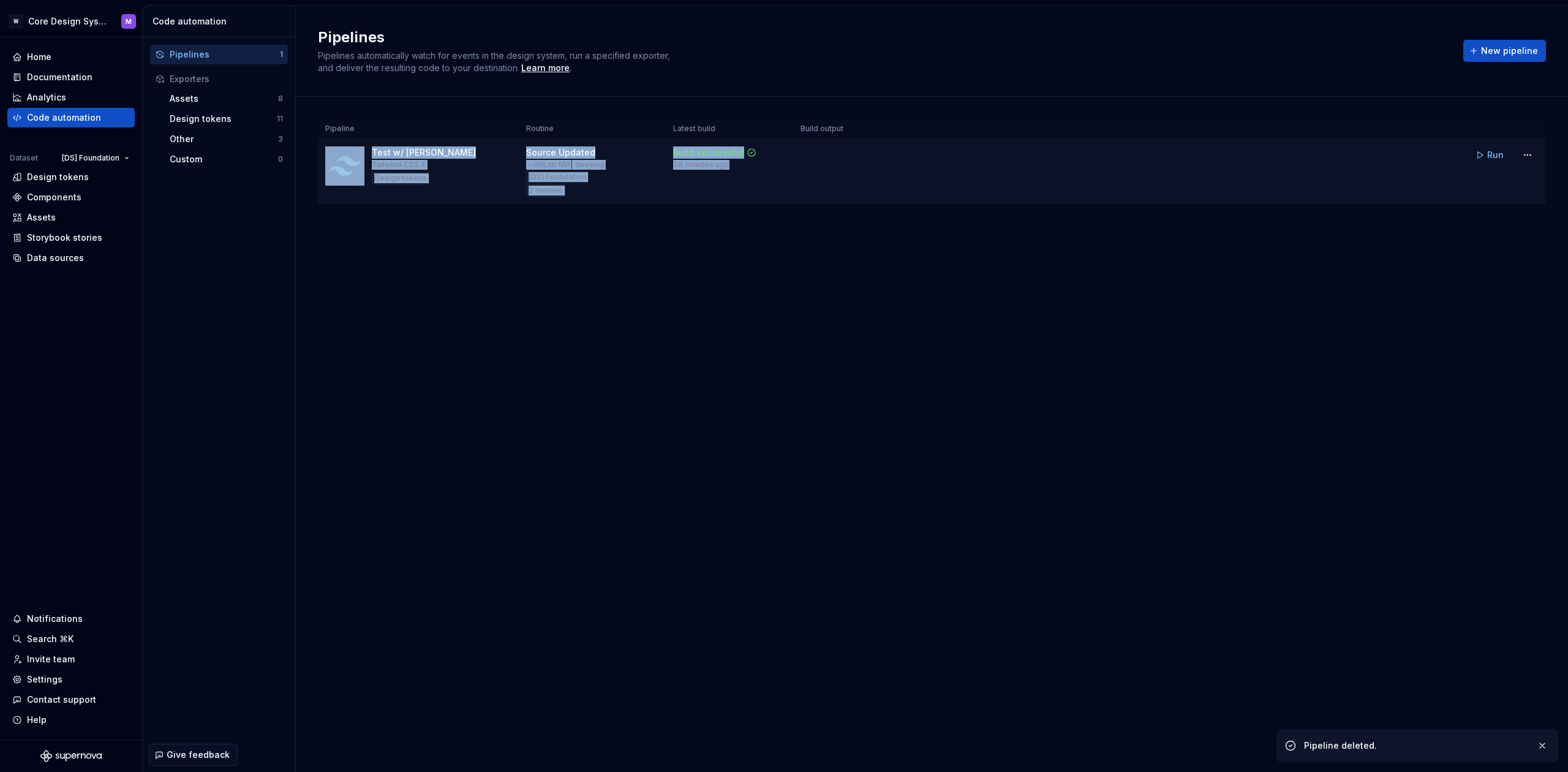
drag, startPoint x: 366, startPoint y: 153, endPoint x: 810, endPoint y: 158, distance: 444.0
click at [810, 157] on tr "Test w/ [PERSON_NAME] CSS 4 Design tokens Source Updated → GitLab MR | develop …" at bounding box center [932, 172] width 1228 height 66
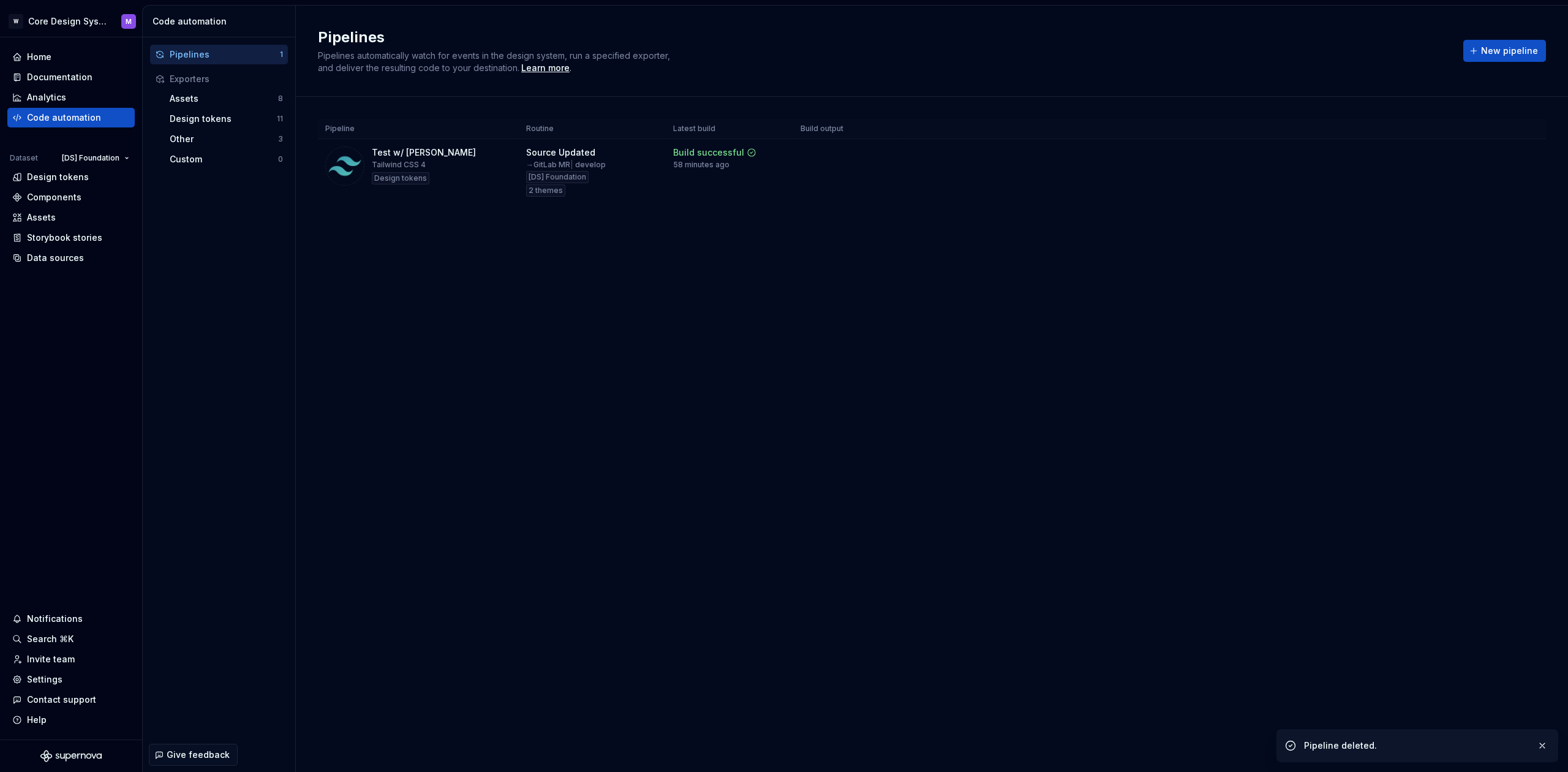
click at [820, 335] on div "Pipelines Pipelines automatically watch for events in the design system, run a …" at bounding box center [931, 389] width 1272 height 766
drag, startPoint x: 600, startPoint y: 168, endPoint x: 612, endPoint y: 168, distance: 12.0
click at [612, 168] on div "Source Updated → GitLab MR | develop [DS] Foundation 2 themes" at bounding box center [592, 171] width 132 height 50
click at [524, 324] on div "Pipelines Pipelines automatically watch for events in the design system, run a …" at bounding box center [931, 389] width 1272 height 766
click at [1528, 159] on html "W Core Design System M Home Documentation Analytics Code automation Dataset [DS…" at bounding box center [784, 386] width 1568 height 772
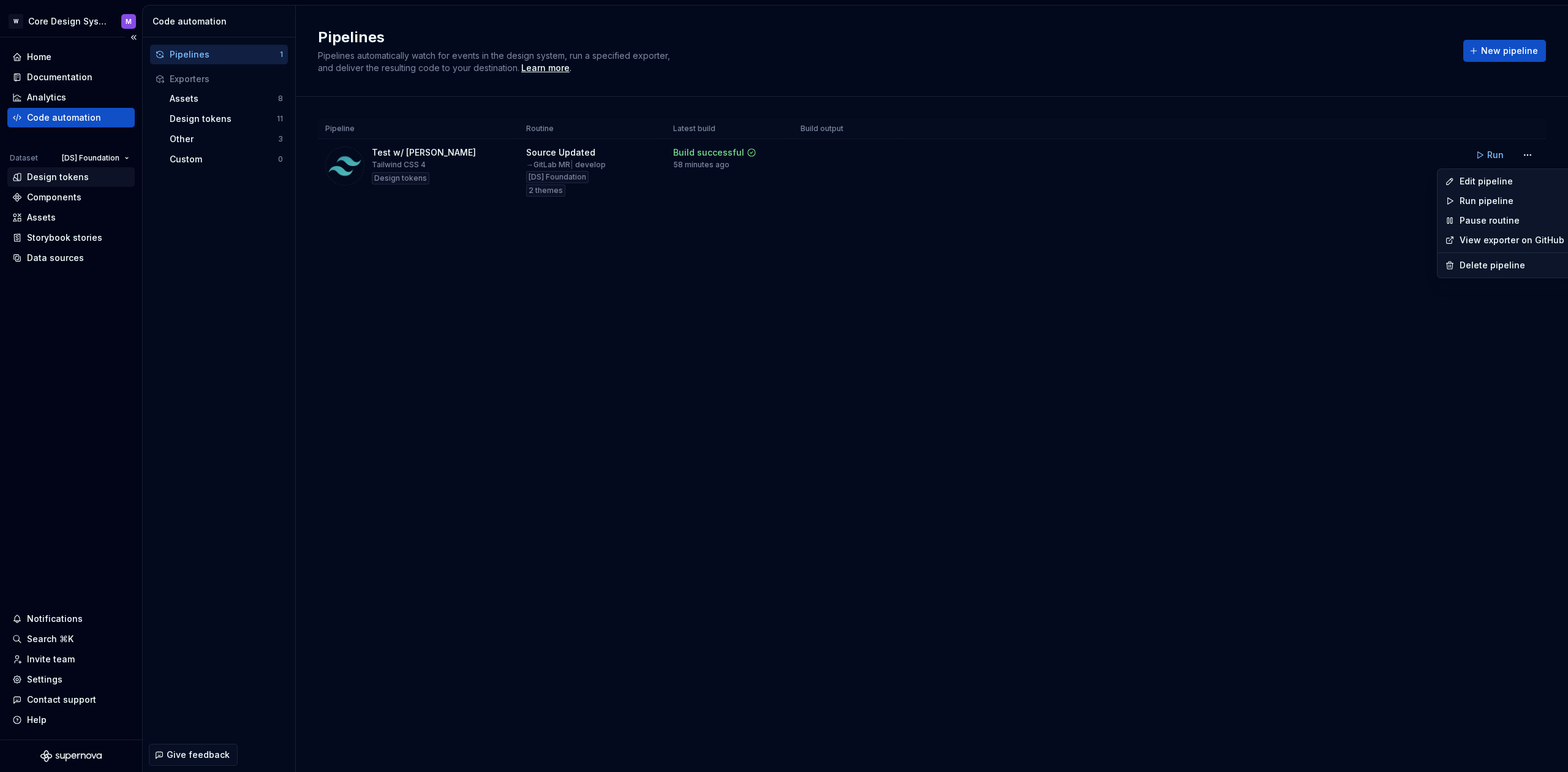
click at [38, 179] on html "W Core Design System M Home Documentation Analytics Code automation Dataset [DS…" at bounding box center [784, 386] width 1568 height 772
click at [38, 178] on div "Design tokens" at bounding box center [57, 177] width 62 height 12
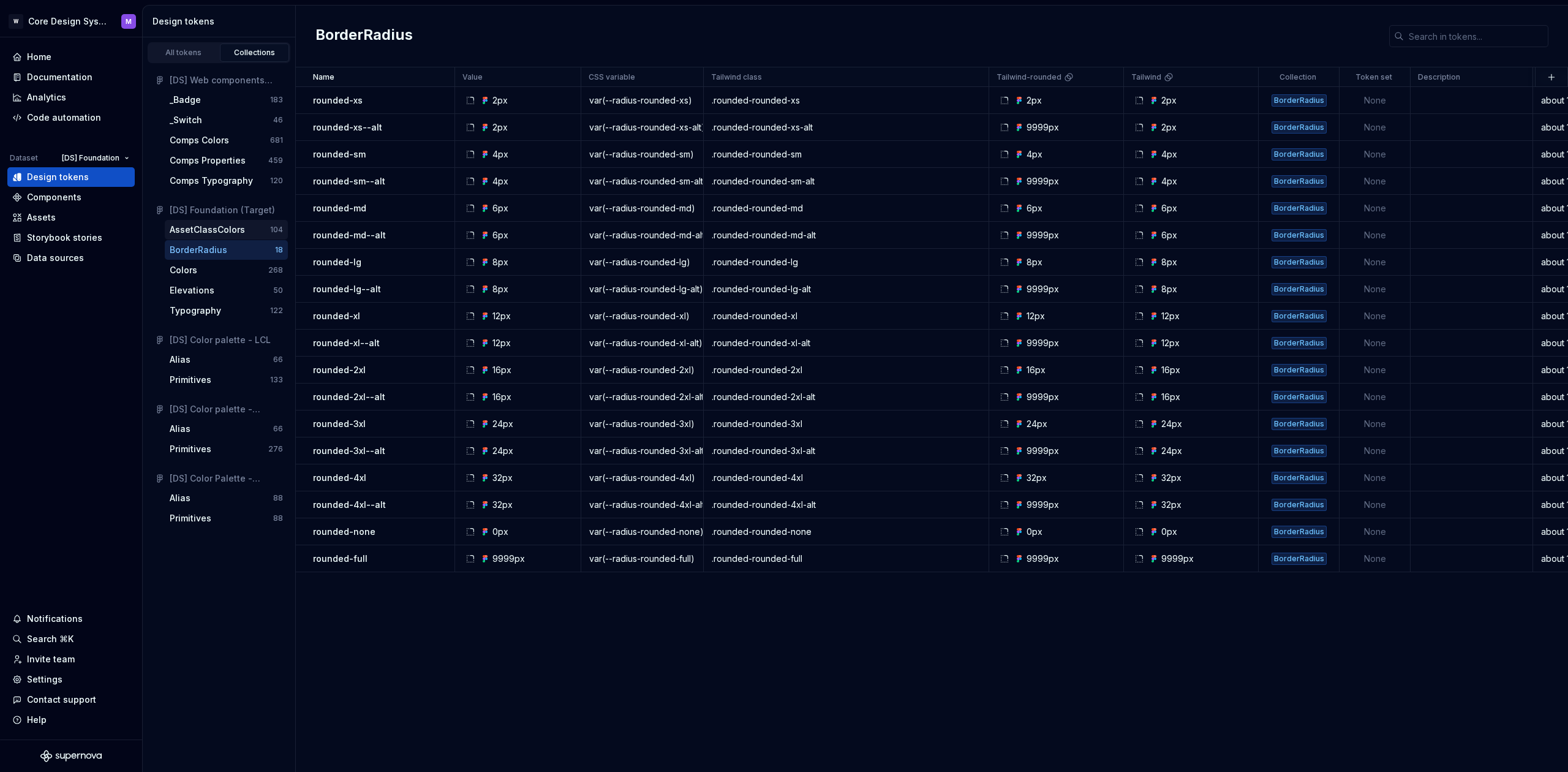
click at [222, 229] on div "AssetClassColors" at bounding box center [207, 229] width 75 height 12
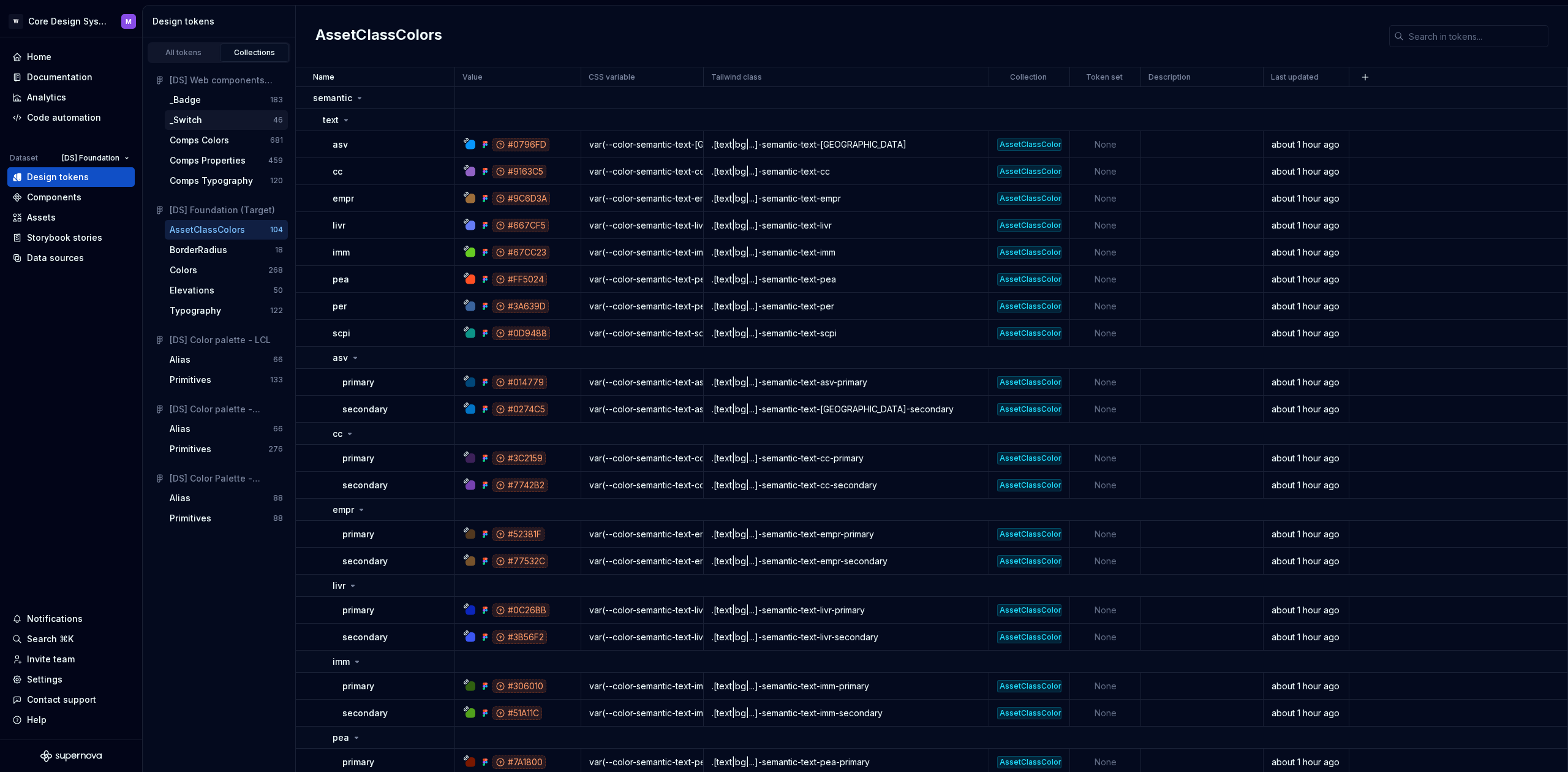
click at [191, 122] on div "_Switch" at bounding box center [186, 119] width 33 height 12
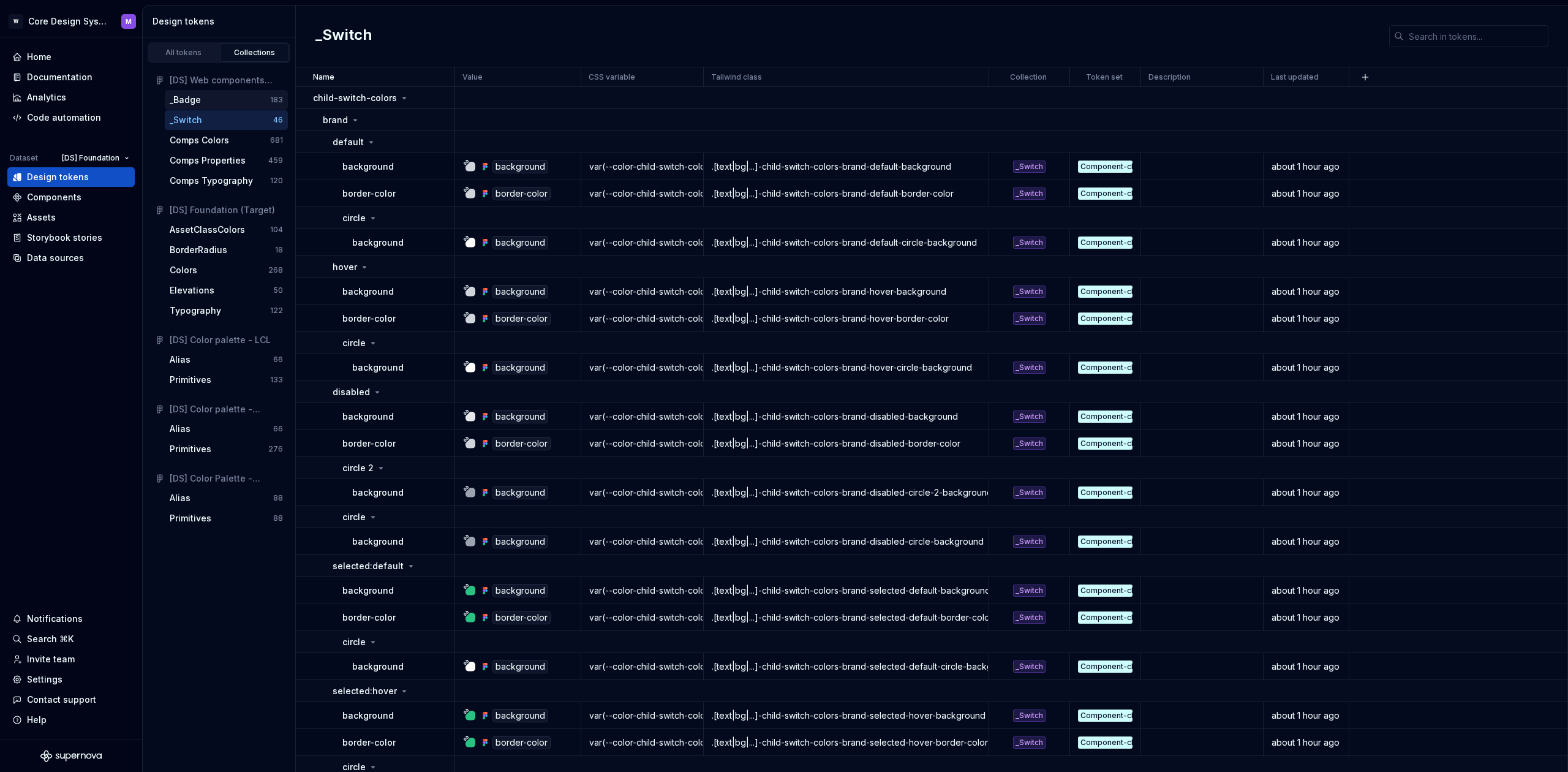
click at [204, 103] on div "_Badge" at bounding box center [220, 100] width 100 height 12
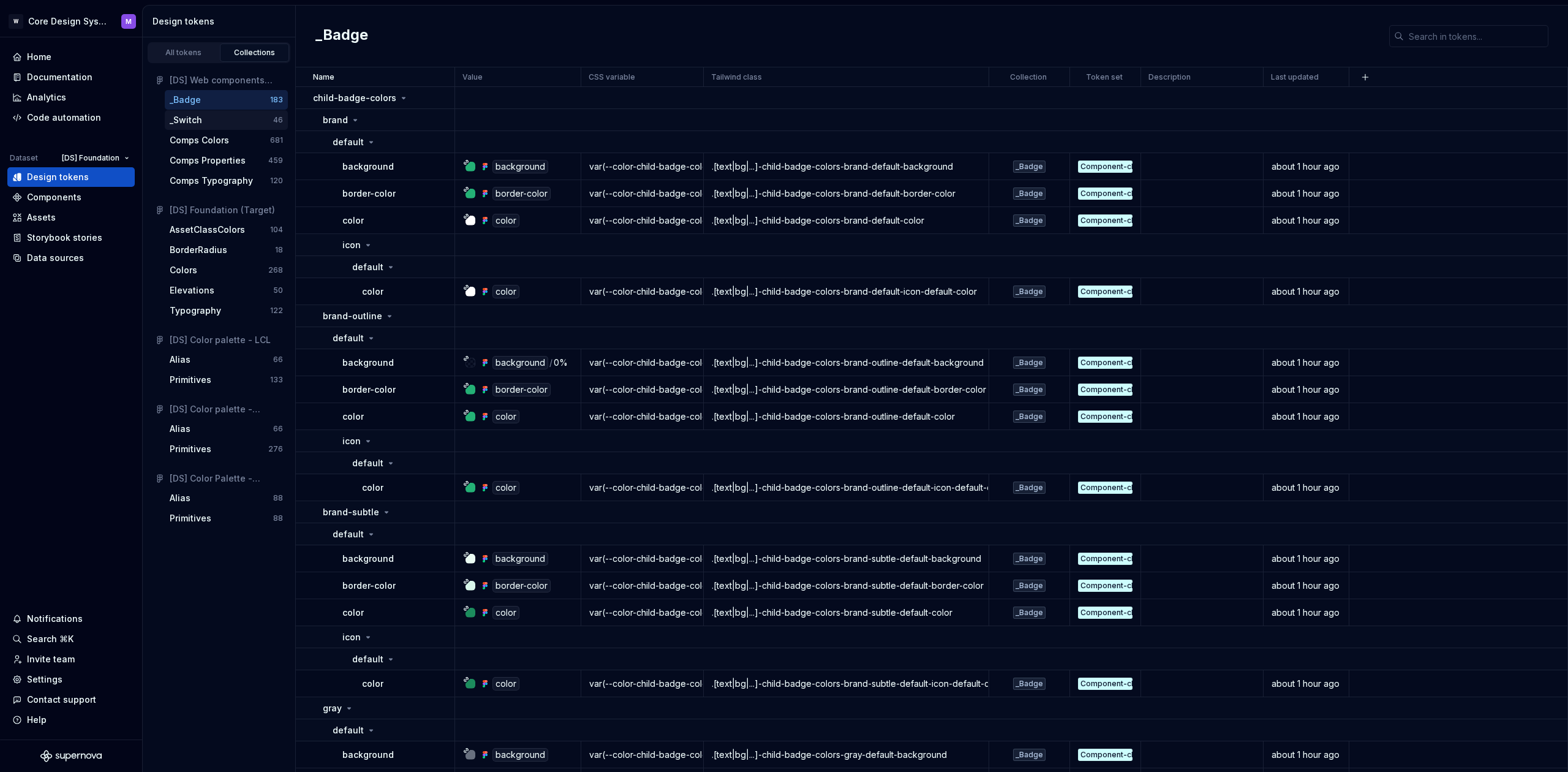
click at [223, 118] on div "_Switch" at bounding box center [222, 119] width 103 height 12
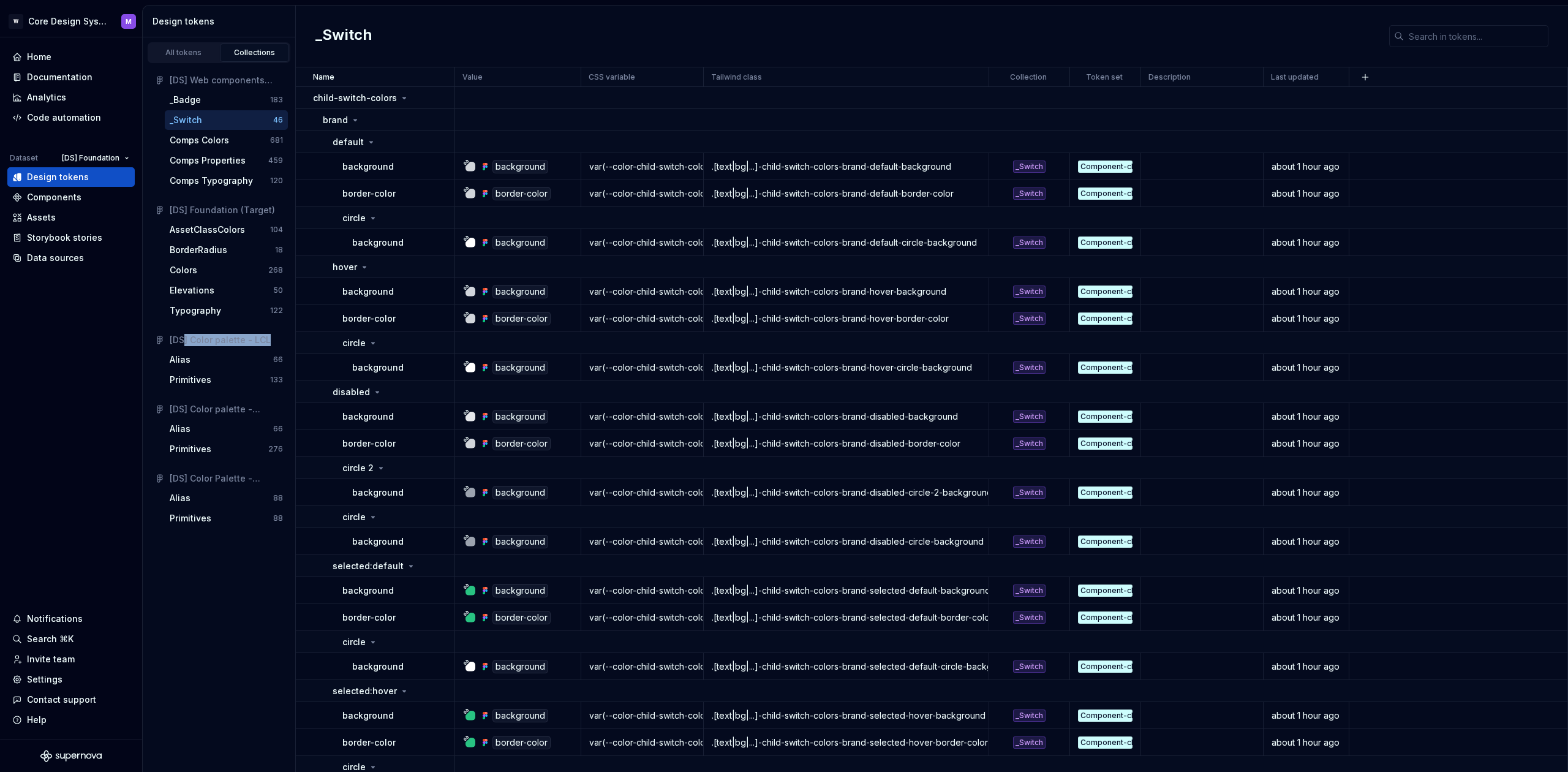
drag, startPoint x: 204, startPoint y: 340, endPoint x: 270, endPoint y: 342, distance: 66.0
click at [271, 340] on div "[DS] Color palette - LCL" at bounding box center [227, 340] width 114 height 12
drag, startPoint x: 220, startPoint y: 411, endPoint x: 257, endPoint y: 395, distance: 40.3
click at [264, 407] on div "[DS] Color palette - WeSave" at bounding box center [227, 409] width 114 height 12
drag, startPoint x: 242, startPoint y: 338, endPoint x: 268, endPoint y: 339, distance: 26.0
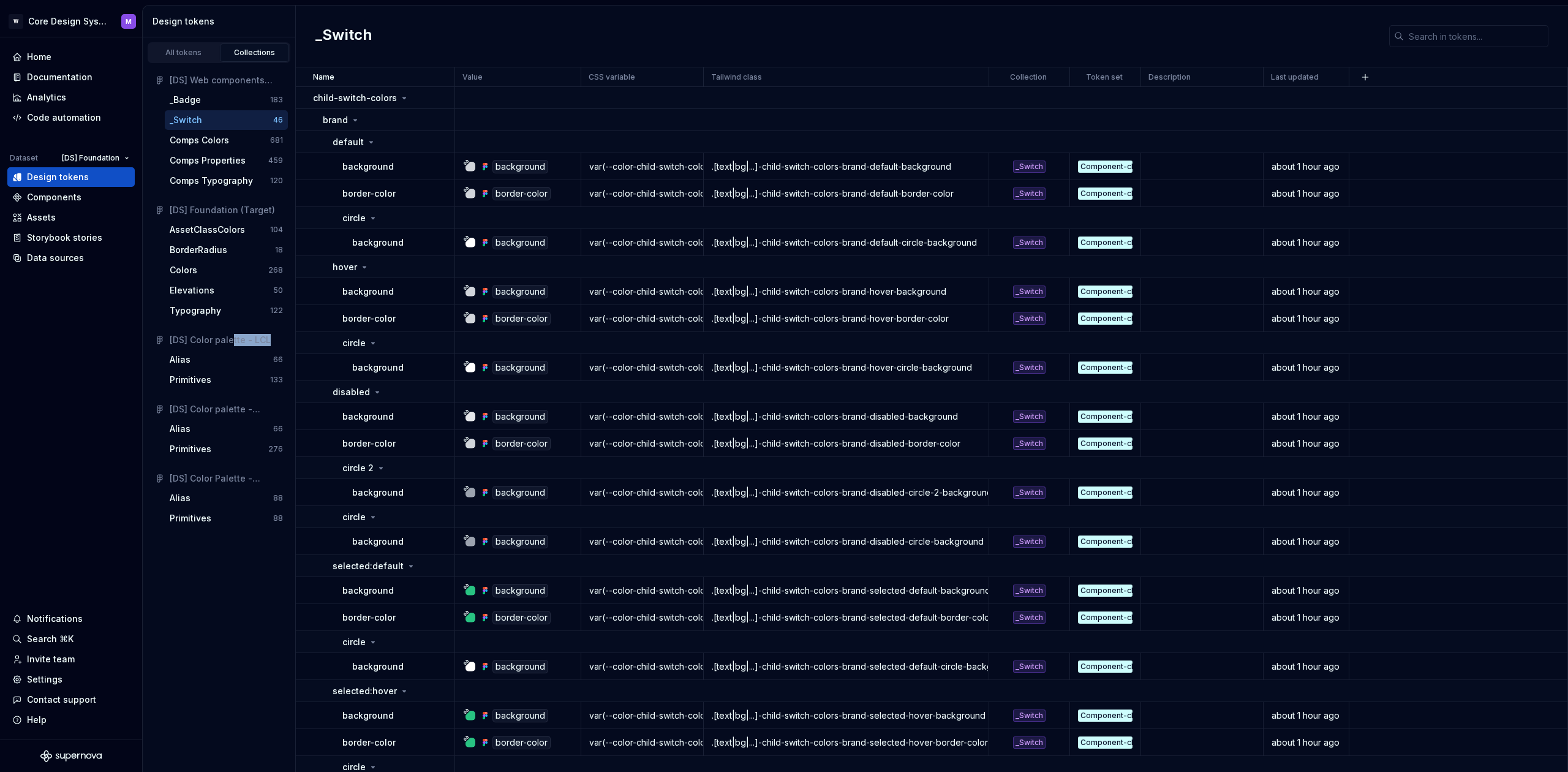
click at [268, 339] on div "[DS] Color palette - LCL" at bounding box center [227, 340] width 114 height 12
drag, startPoint x: 246, startPoint y: 479, endPoint x: 266, endPoint y: 480, distance: 20.0
click at [266, 480] on div "[DS] Color Palette - AssetClass" at bounding box center [227, 478] width 114 height 12
drag, startPoint x: 202, startPoint y: 407, endPoint x: 270, endPoint y: 413, distance: 68.3
click at [270, 413] on div "[DS] Color palette - WeSave" at bounding box center [227, 409] width 114 height 12
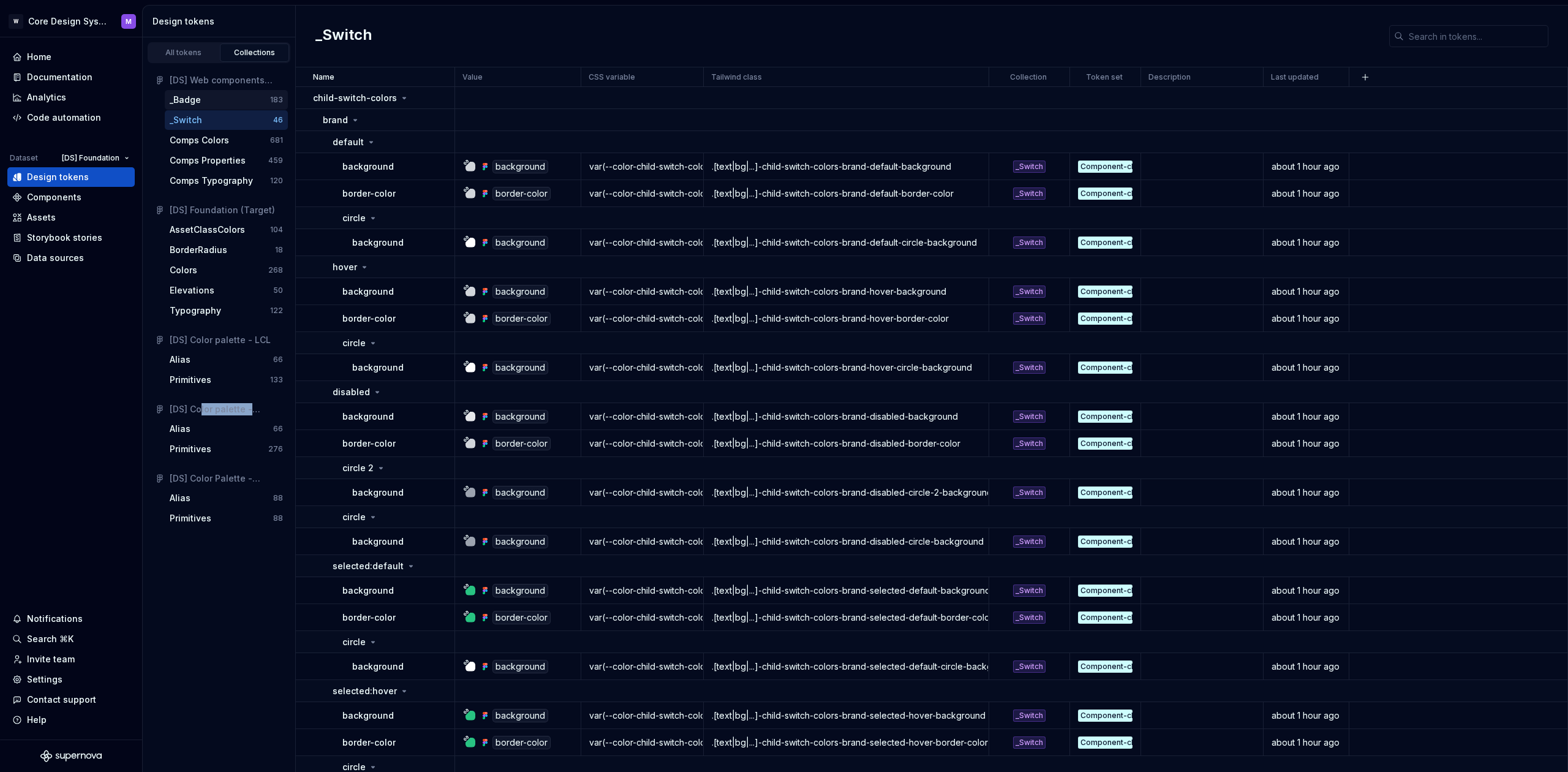
click at [215, 96] on div "_Badge" at bounding box center [220, 100] width 100 height 12
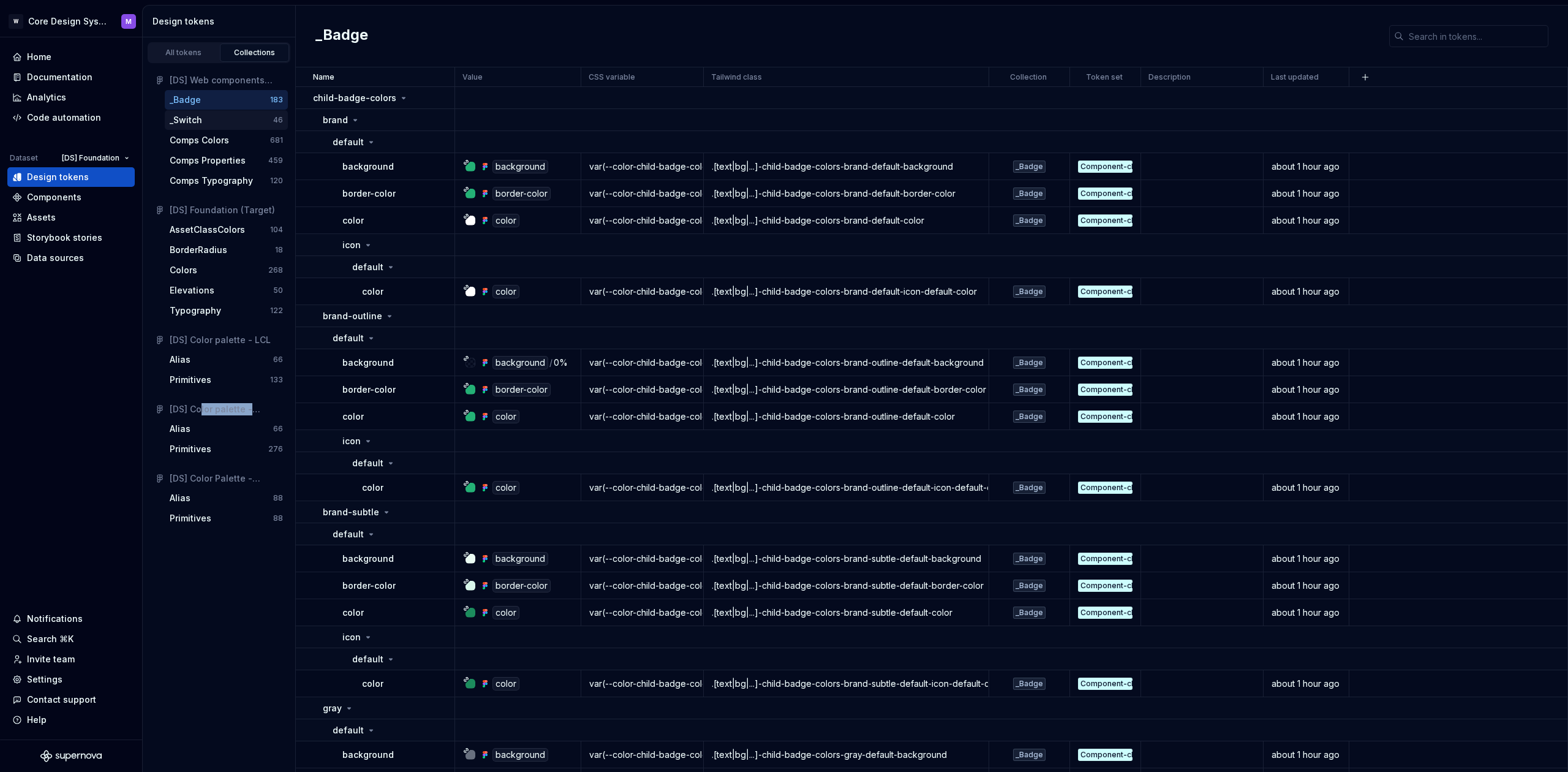
click at [249, 114] on div "_Switch 46" at bounding box center [226, 120] width 123 height 20
drag, startPoint x: 226, startPoint y: 116, endPoint x: 228, endPoint y: 107, distance: 9.2
click at [226, 116] on div "_Switch" at bounding box center [222, 119] width 103 height 12
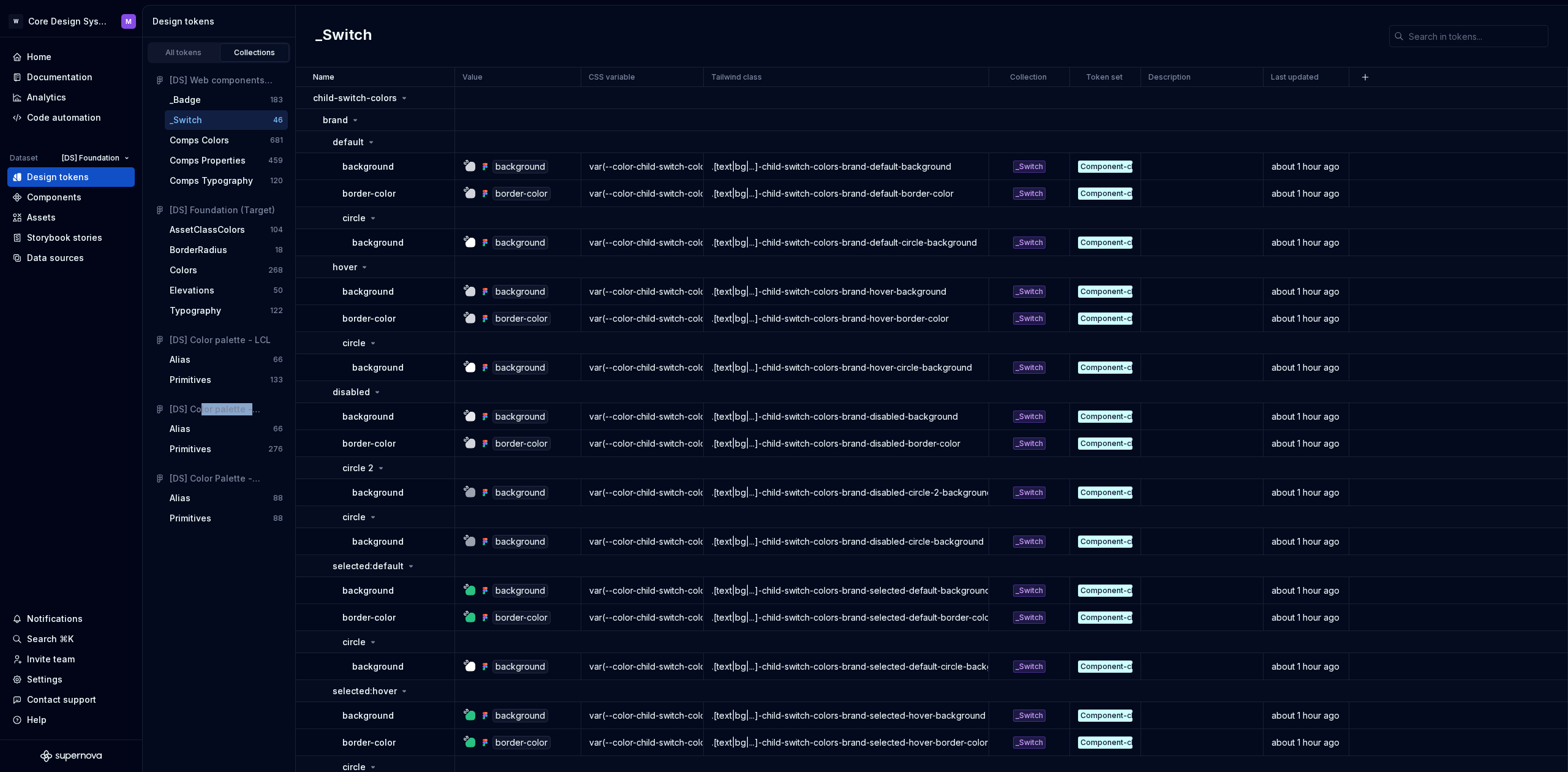
click at [221, 125] on div "_Switch" at bounding box center [222, 119] width 103 height 12
click at [230, 105] on div "_Badge" at bounding box center [220, 100] width 100 height 12
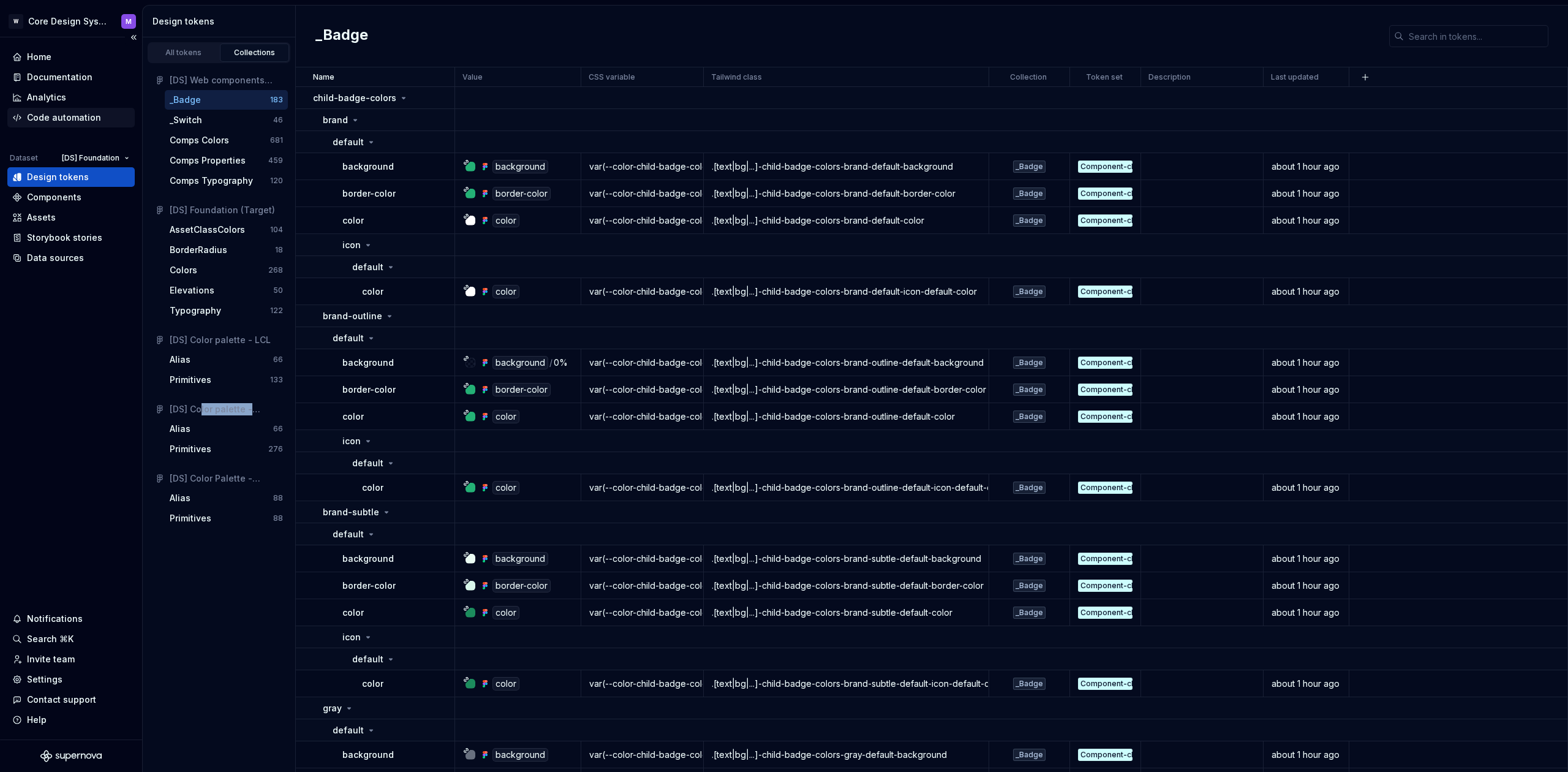
click at [76, 119] on div "Code automation" at bounding box center [64, 117] width 74 height 12
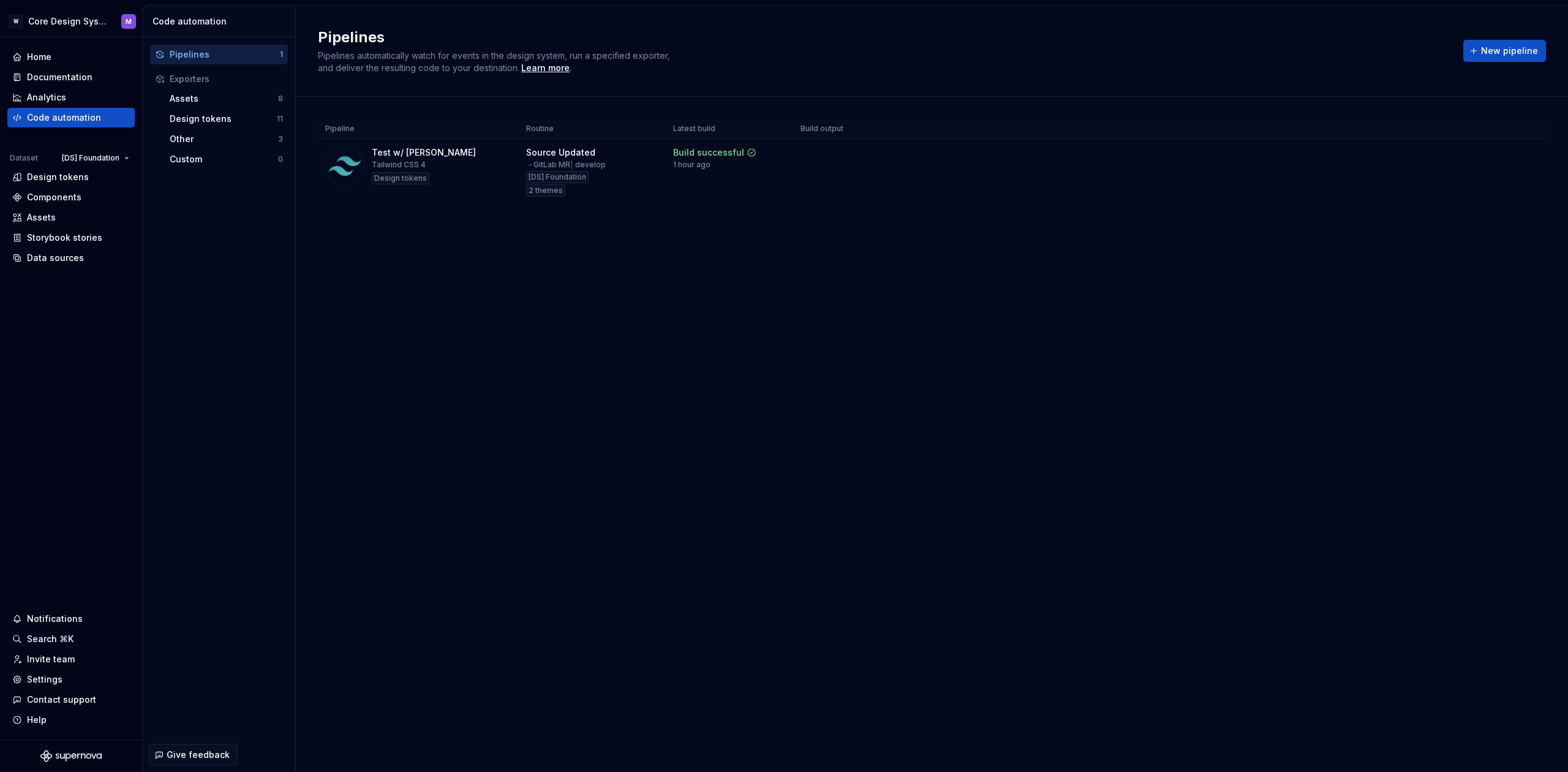
drag, startPoint x: 1358, startPoint y: 253, endPoint x: 1479, endPoint y: 114, distance: 184.3
click at [1358, 253] on div "Pipelines Pipelines automatically watch for events in the design system, run a …" at bounding box center [931, 389] width 1272 height 766
click at [1527, 155] on html "W Core Design System M Home Documentation Analytics Code automation Dataset [DS…" at bounding box center [784, 386] width 1568 height 772
click at [1505, 182] on div "Edit pipeline" at bounding box center [1512, 181] width 105 height 12
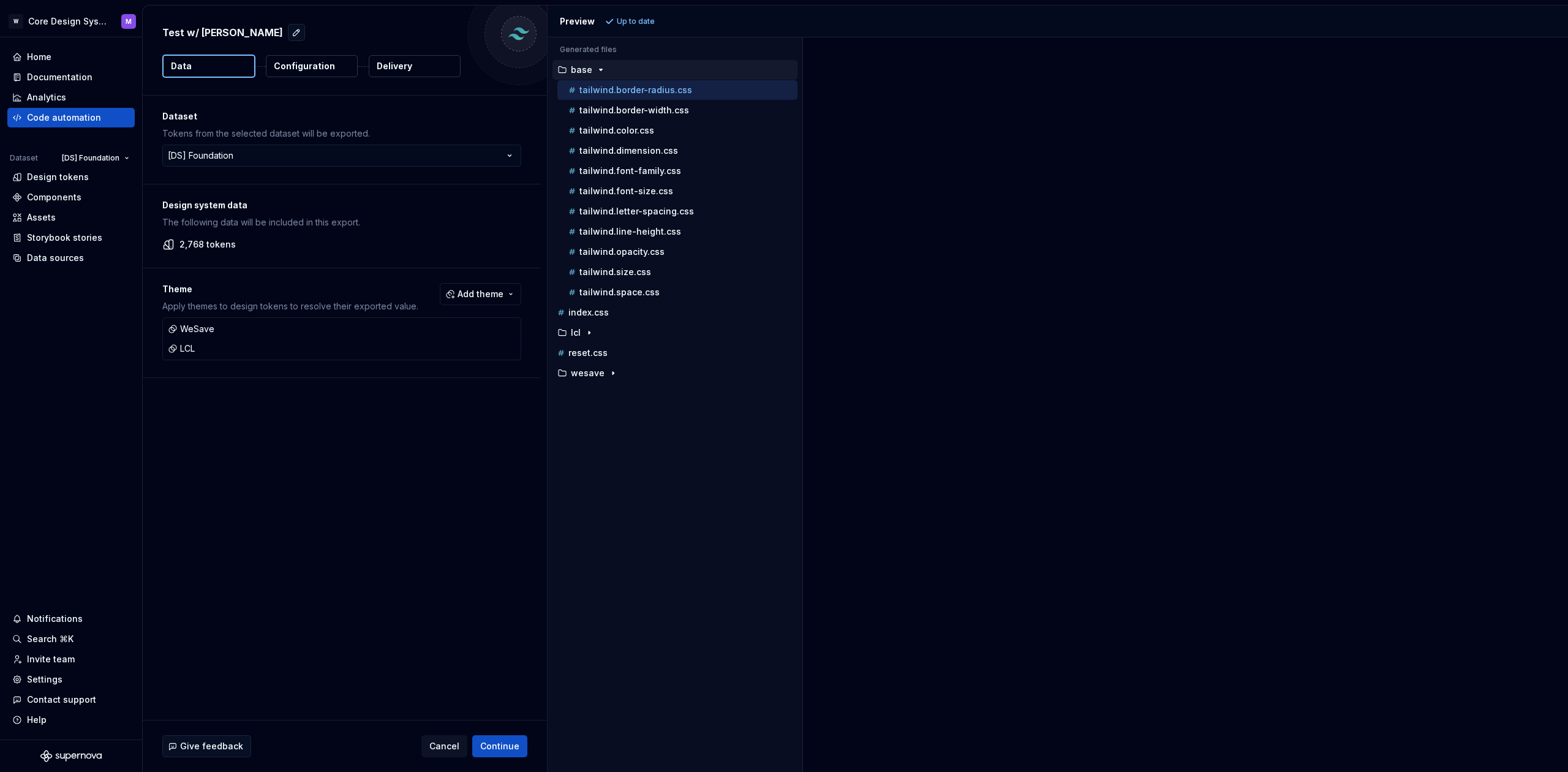
click at [319, 66] on p "Configuration" at bounding box center [305, 66] width 61 height 12
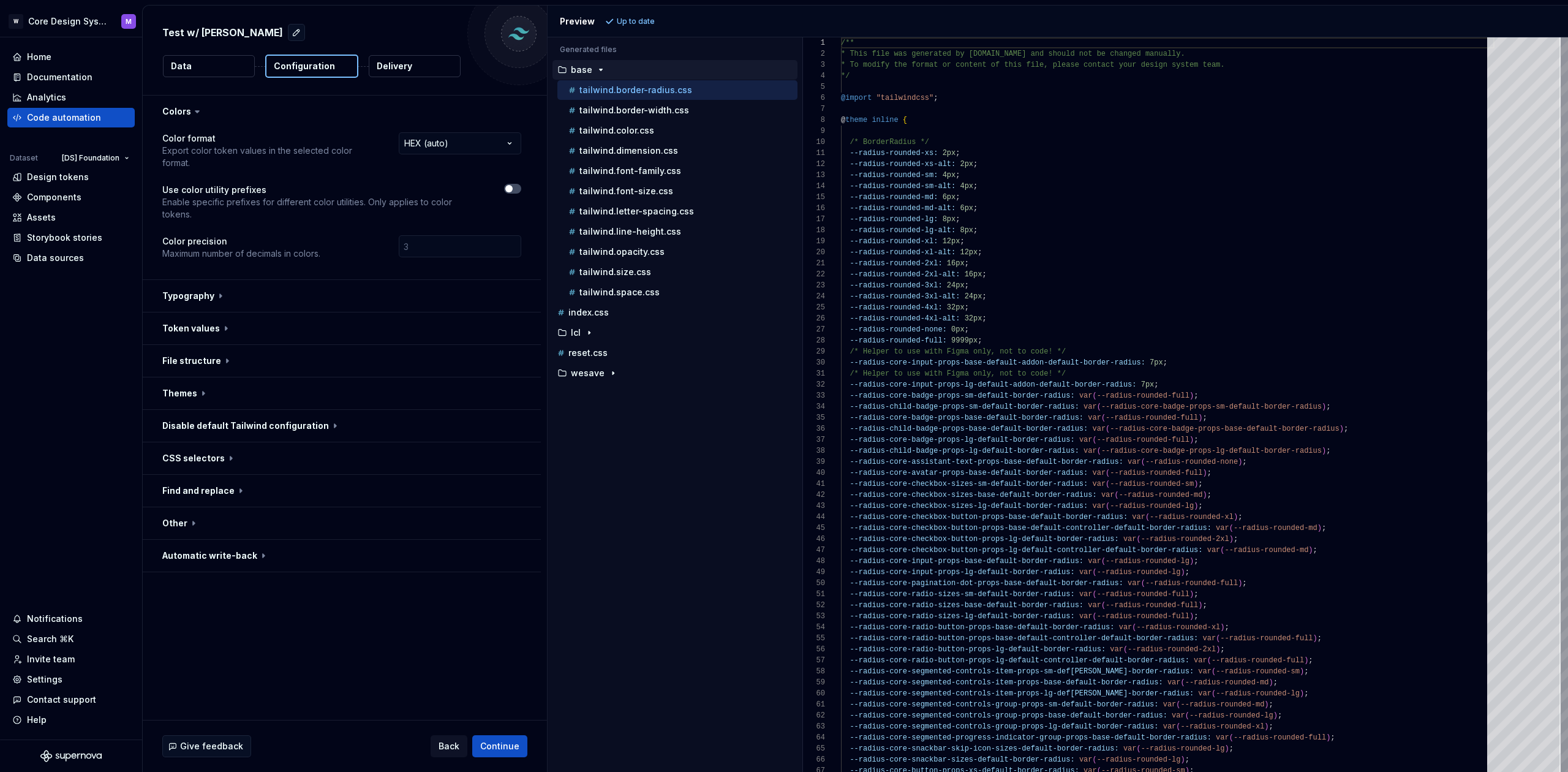
click at [317, 71] on p "Configuration" at bounding box center [305, 66] width 61 height 12
click at [210, 280] on button "button" at bounding box center [342, 296] width 398 height 32
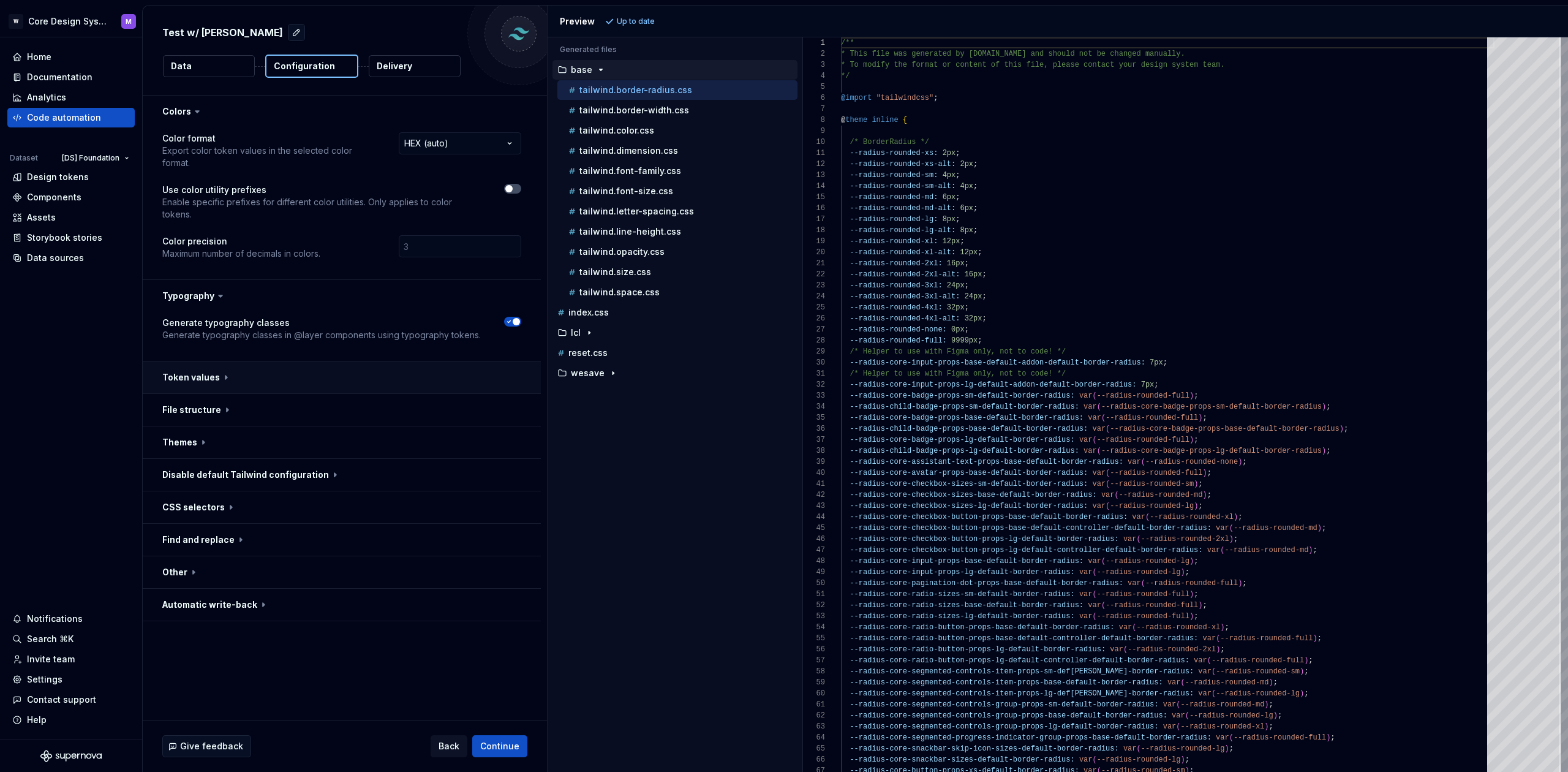
click at [213, 361] on button "button" at bounding box center [342, 377] width 398 height 32
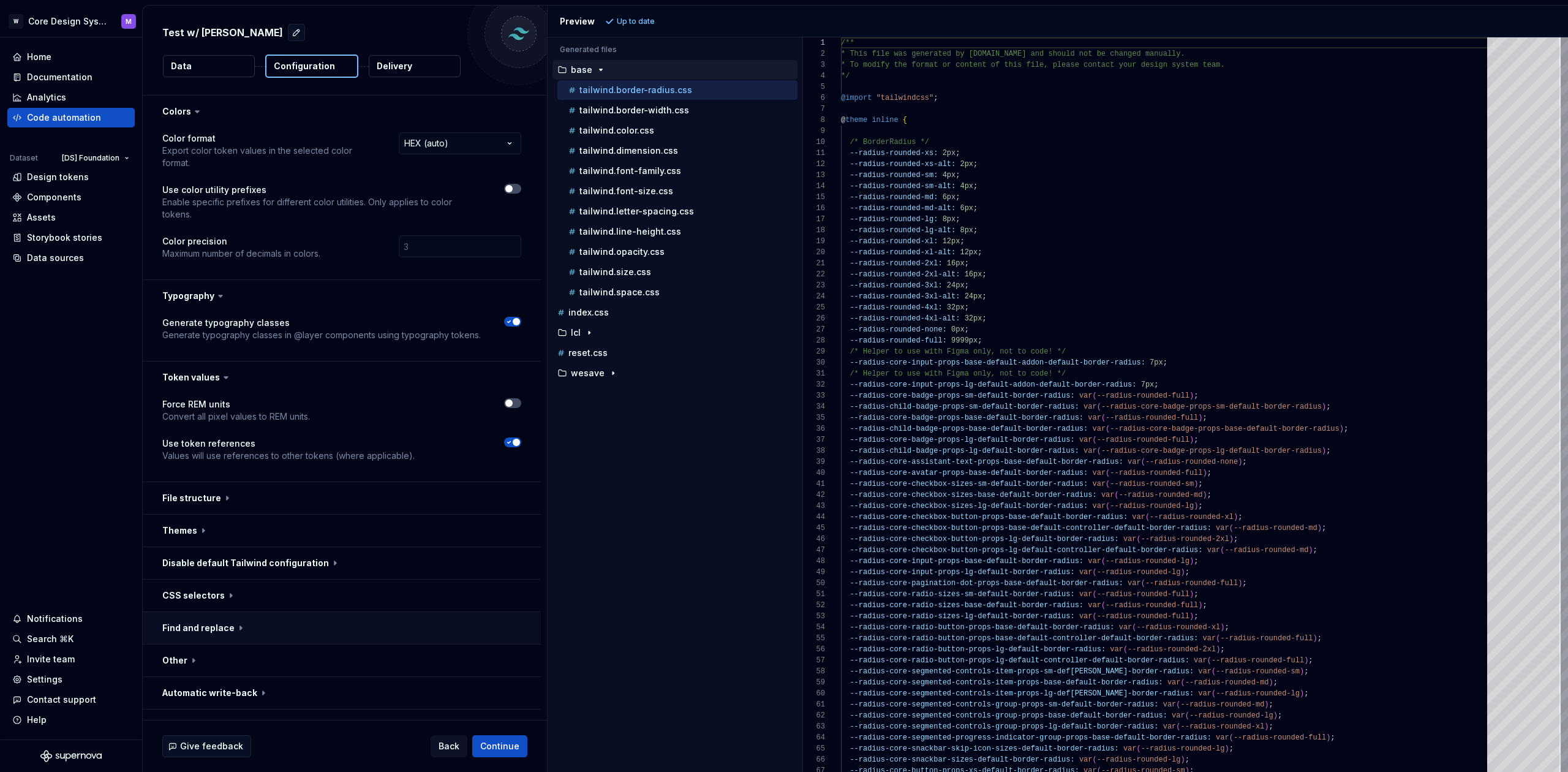
click at [234, 612] on button "button" at bounding box center [342, 628] width 398 height 32
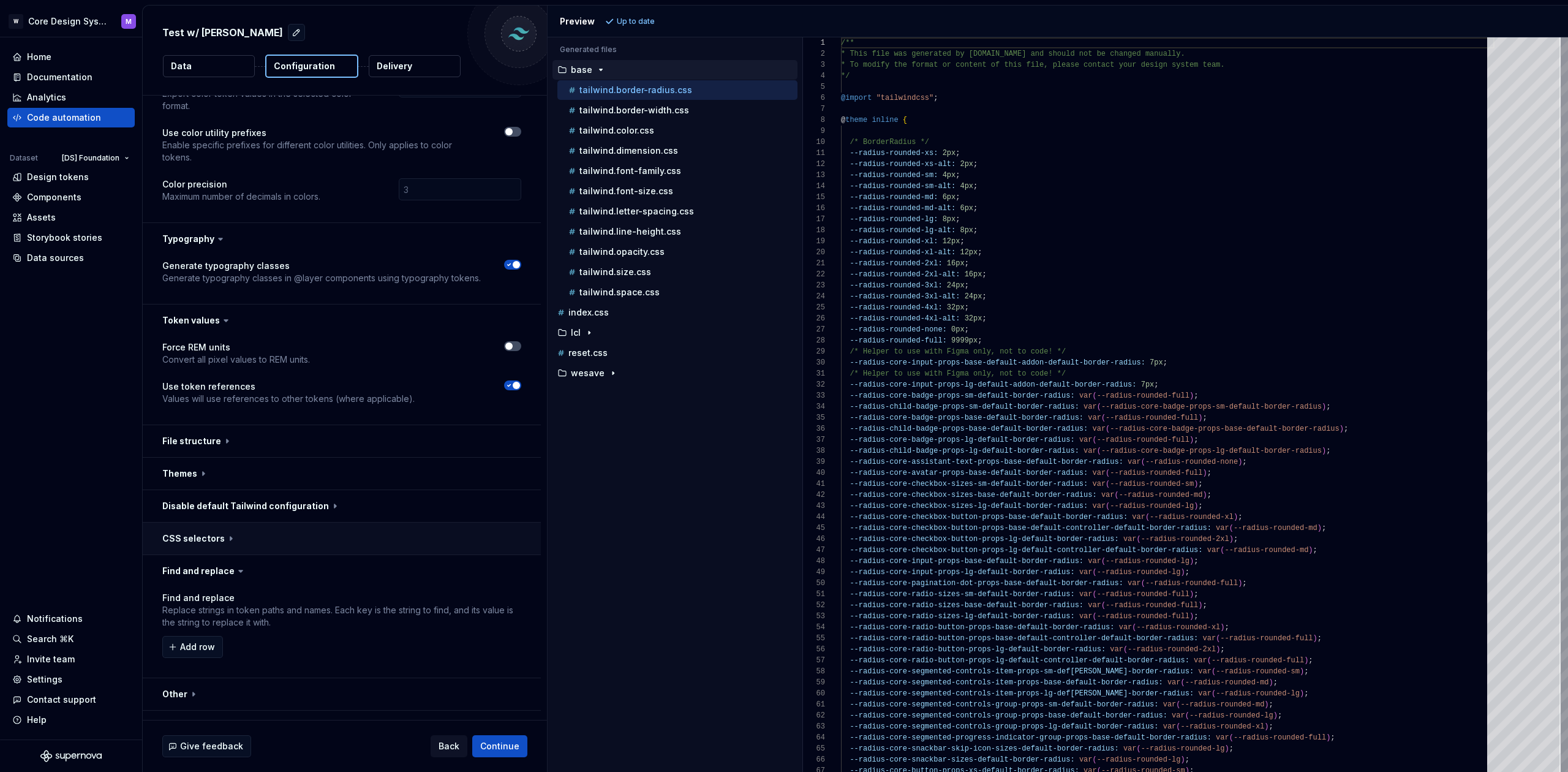
scroll to position [56, 0]
click at [395, 68] on p "Delivery" at bounding box center [395, 66] width 36 height 12
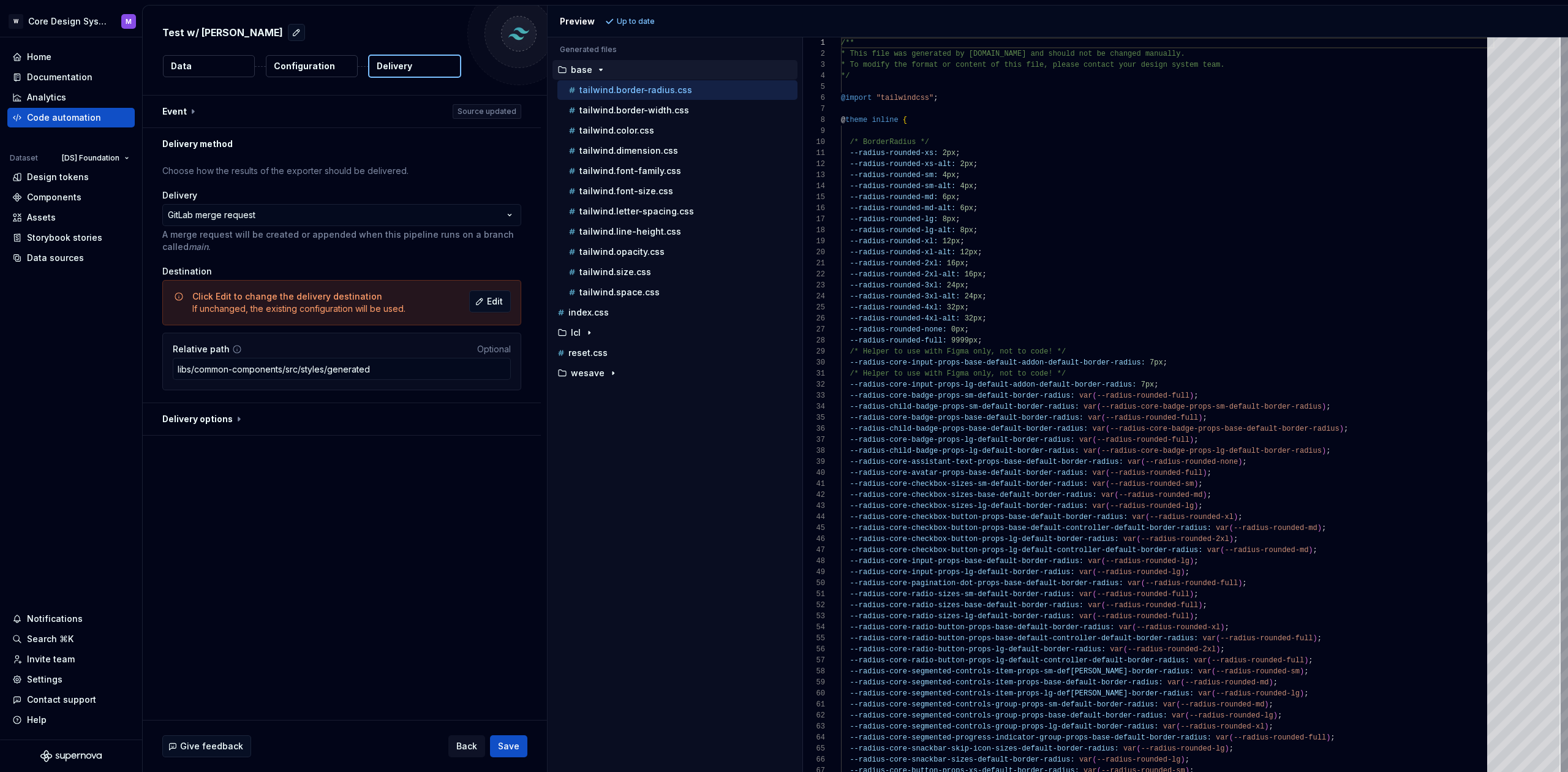
click at [298, 66] on p "Configuration" at bounding box center [305, 66] width 61 height 12
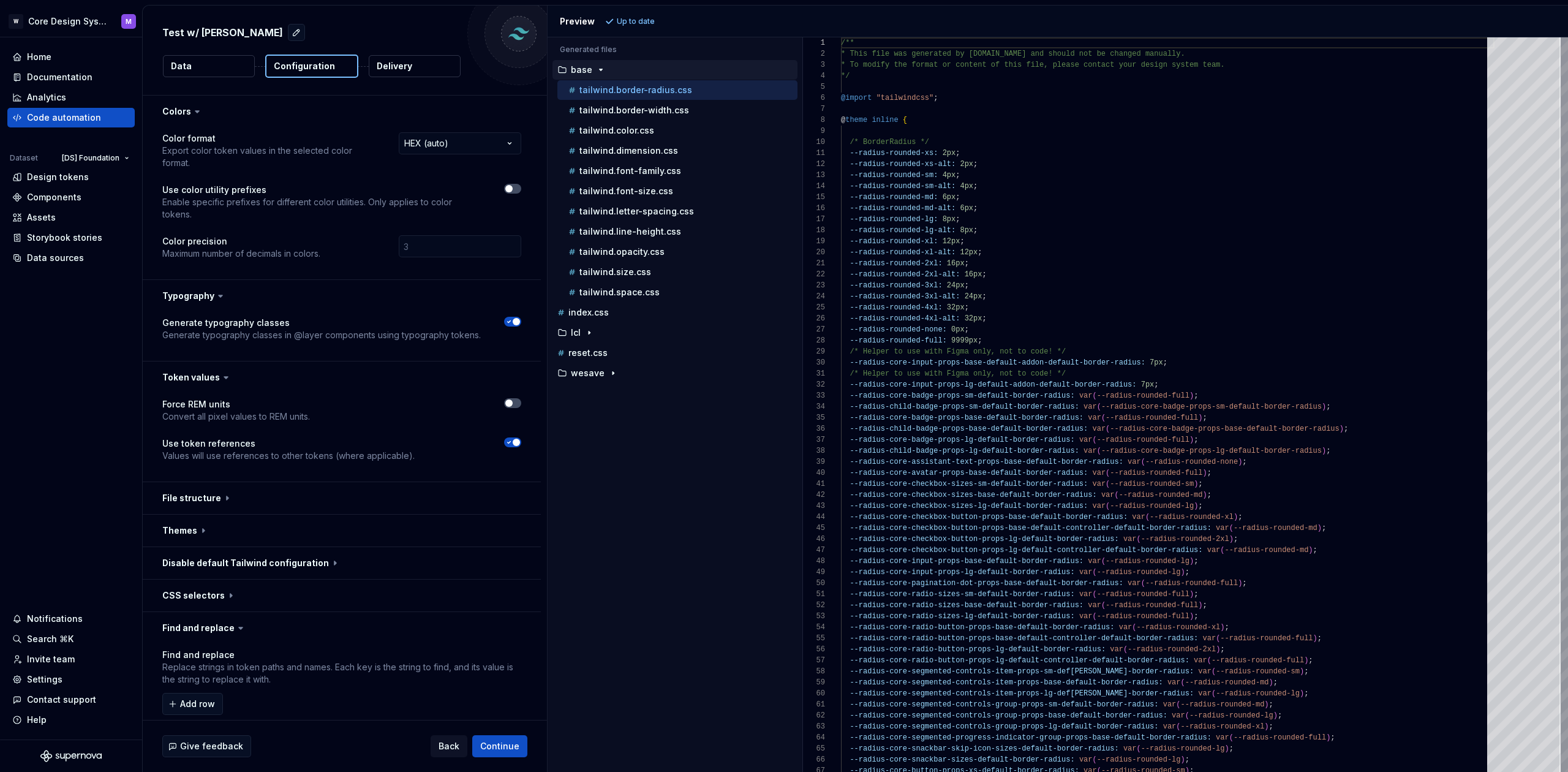
click at [213, 71] on button "Data" at bounding box center [209, 66] width 92 height 22
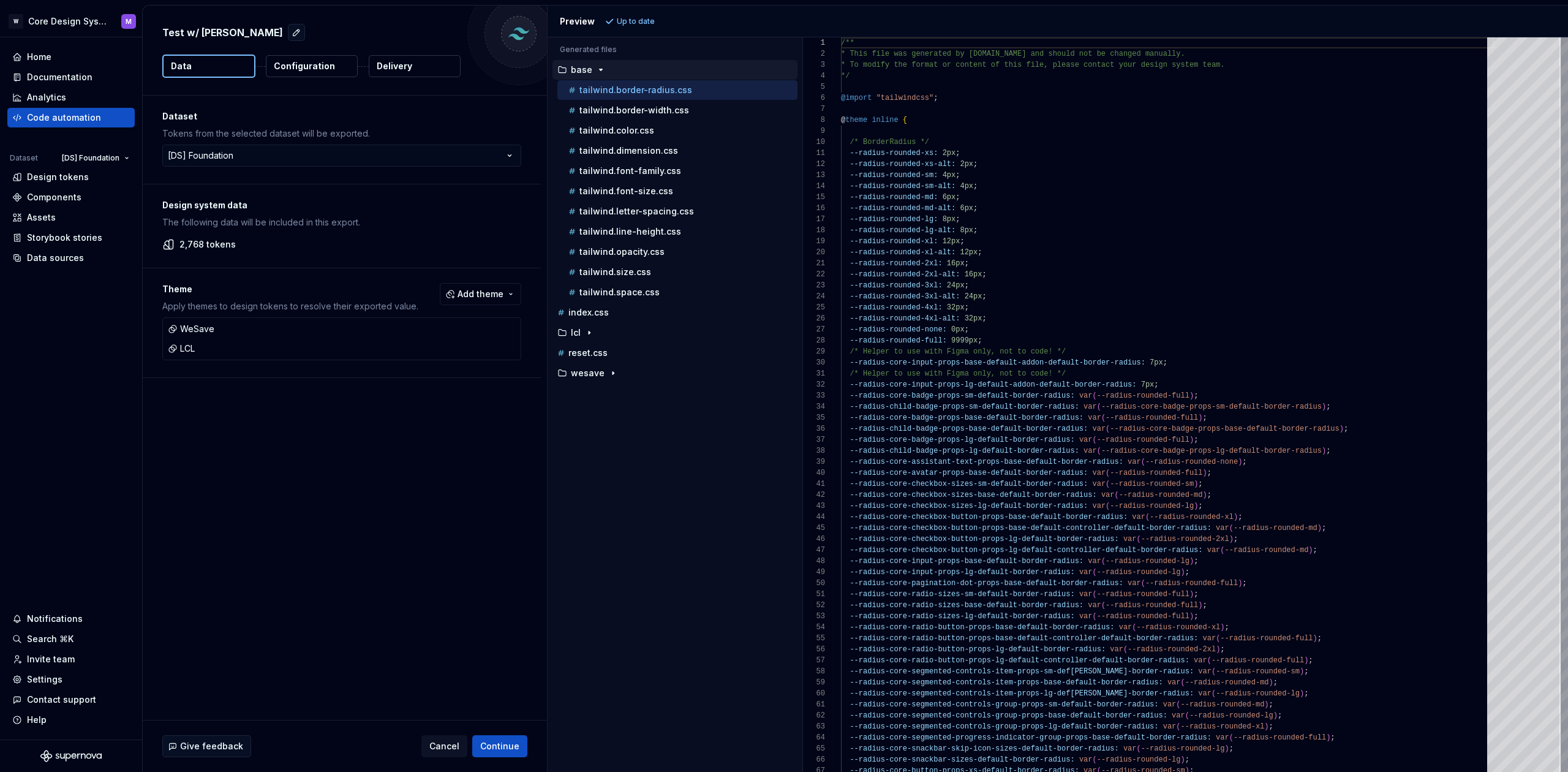
click at [338, 73] on button "Configuration" at bounding box center [312, 66] width 92 height 22
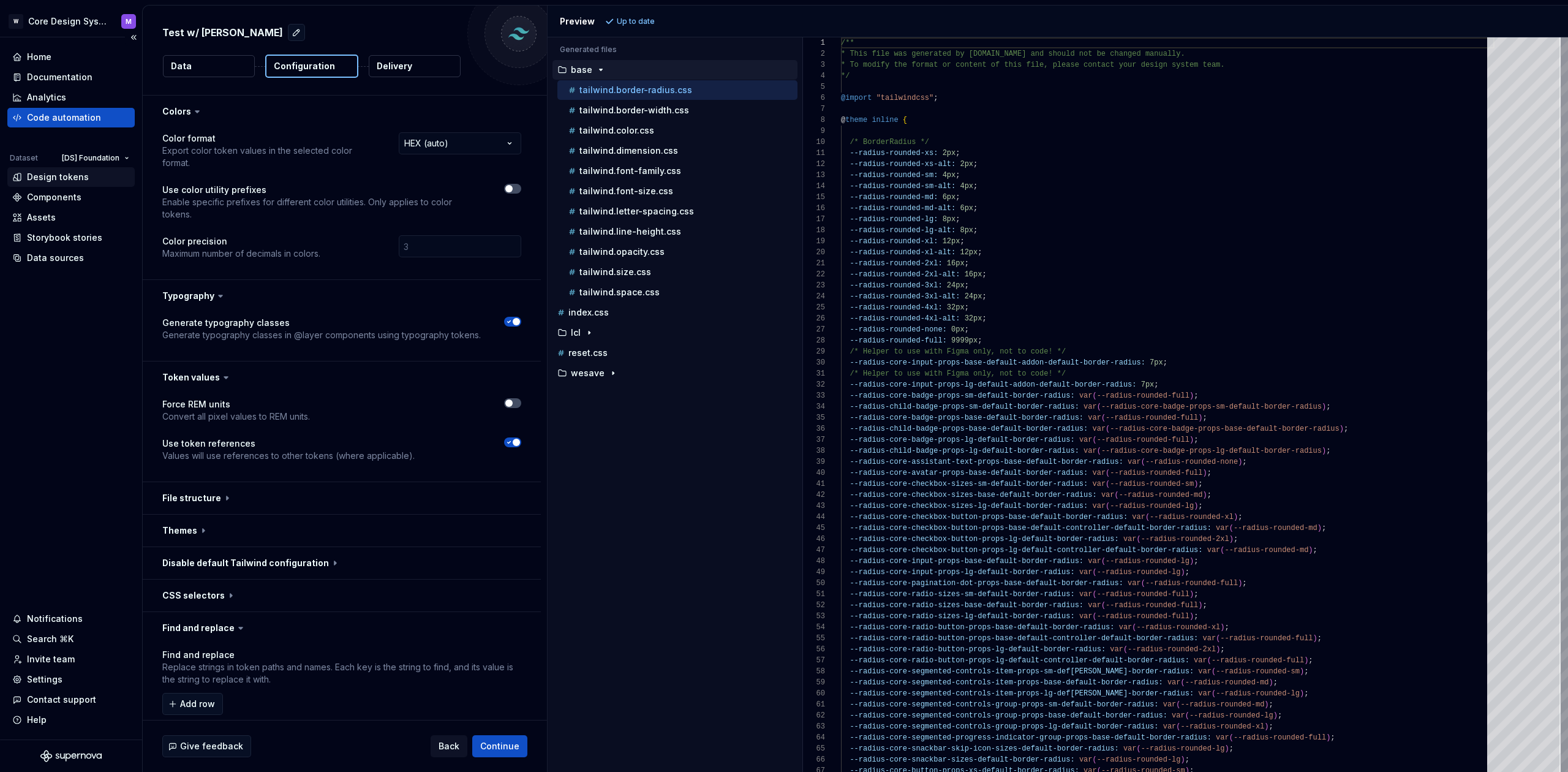
click at [69, 180] on div "Design tokens" at bounding box center [57, 177] width 62 height 12
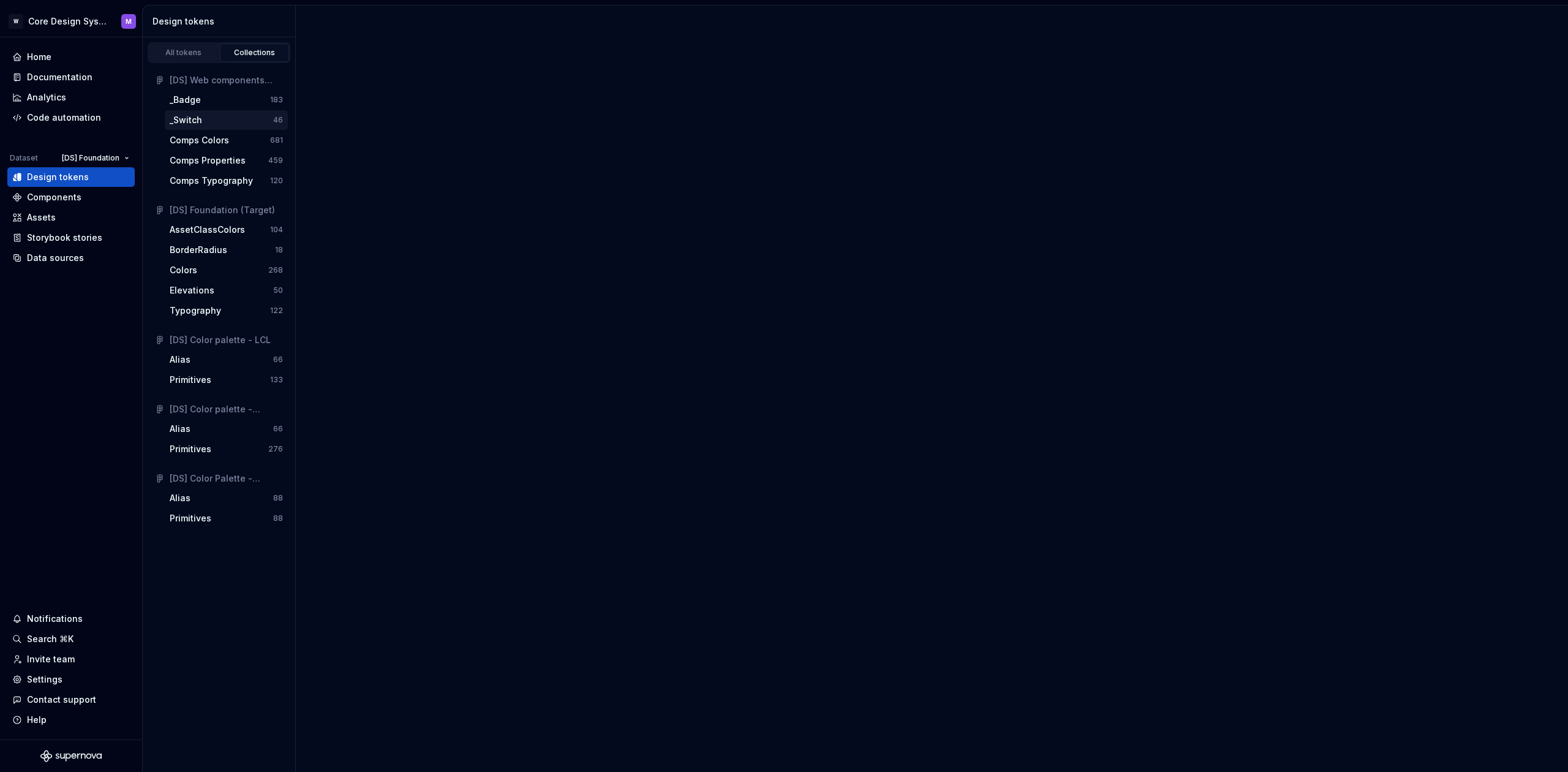
drag, startPoint x: 185, startPoint y: 103, endPoint x: 190, endPoint y: 121, distance: 18.7
click at [184, 103] on div "_Badge" at bounding box center [185, 100] width 31 height 12
click at [190, 121] on div "_Switch" at bounding box center [186, 119] width 33 height 12
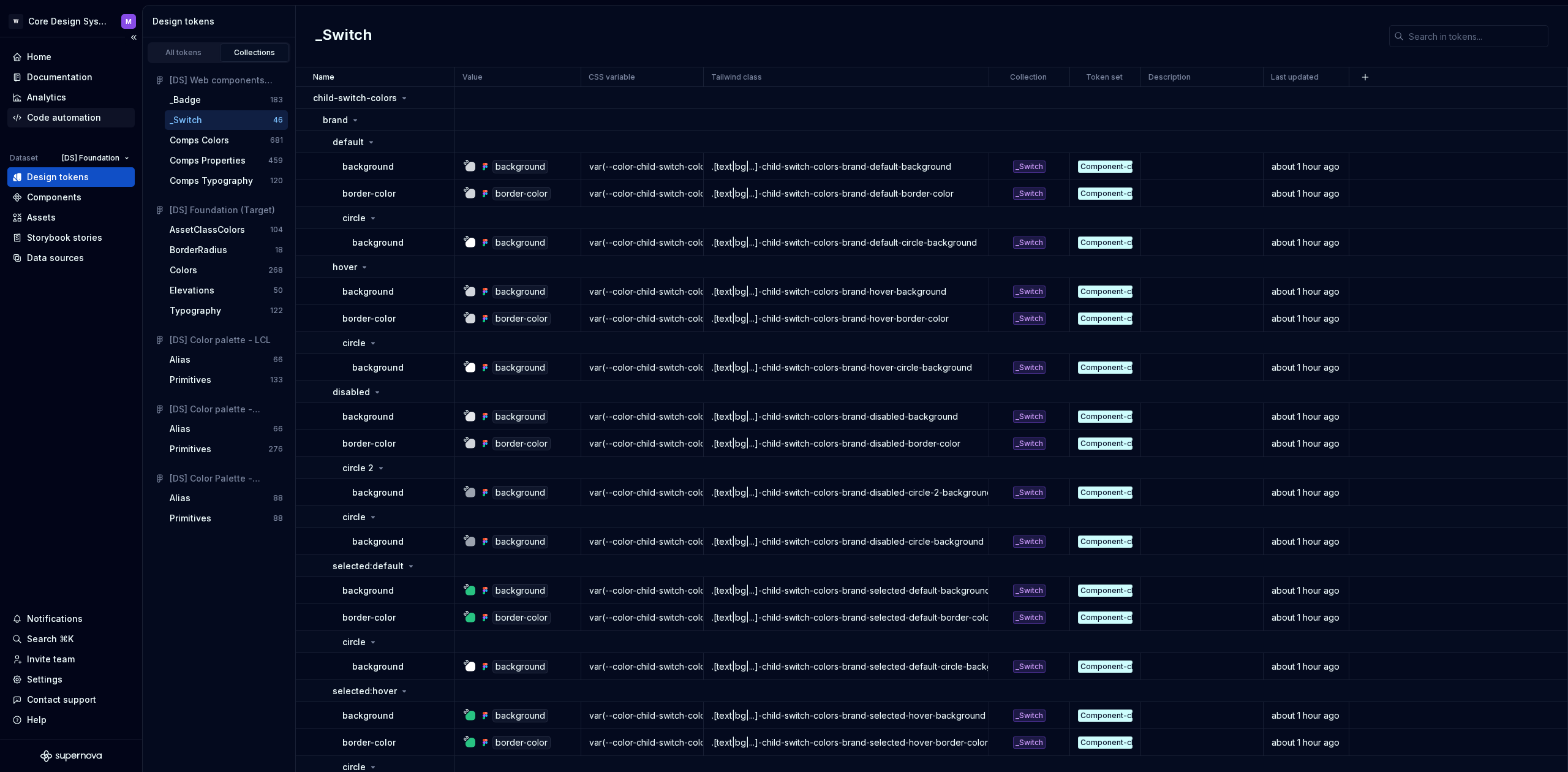
click at [89, 116] on div "Code automation" at bounding box center [64, 117] width 74 height 12
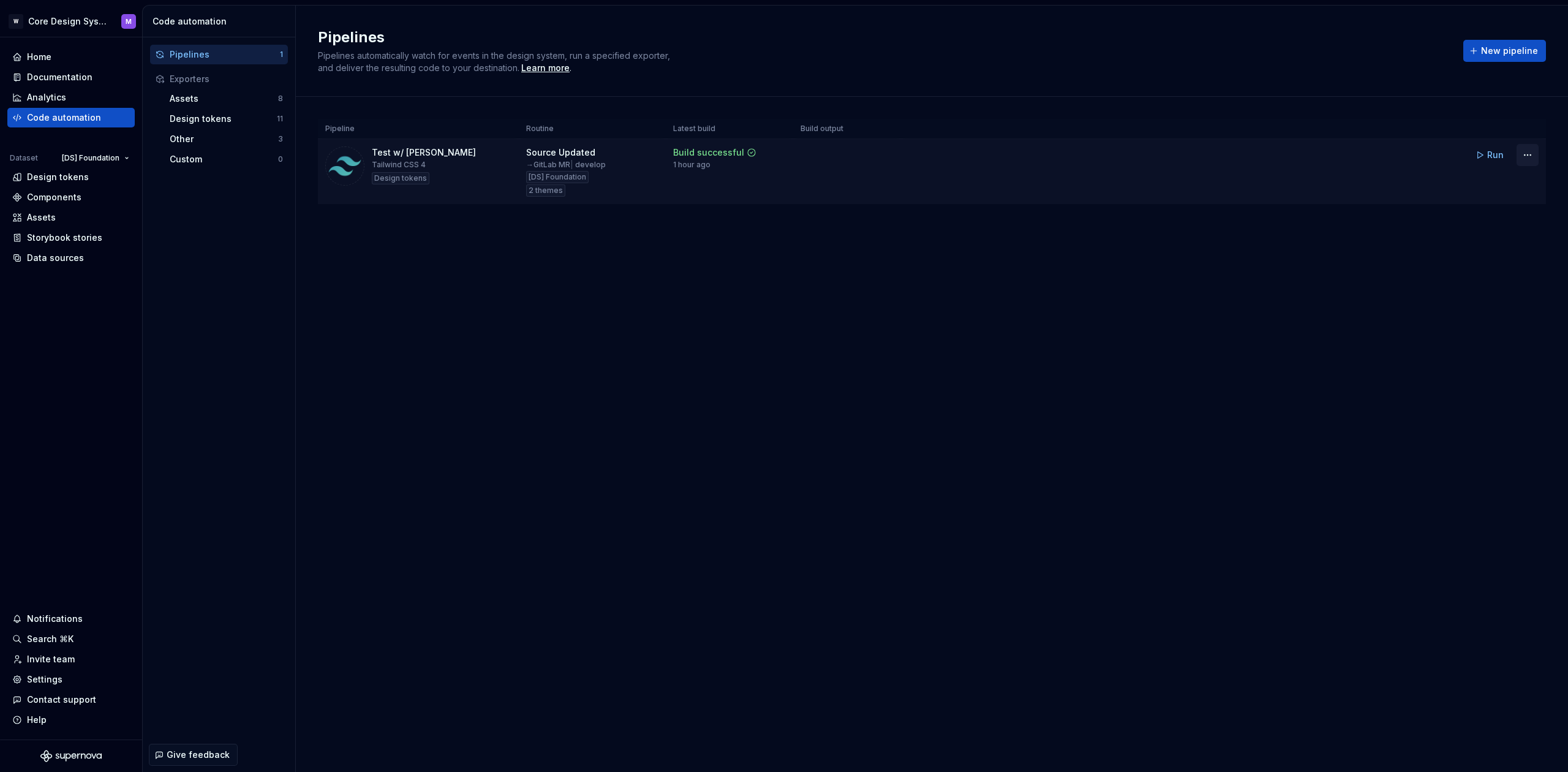
click at [1528, 158] on html "W Core Design System M Home Documentation Analytics Code automation Dataset [DS…" at bounding box center [784, 386] width 1568 height 772
click at [1515, 176] on div "Edit pipeline" at bounding box center [1512, 181] width 105 height 12
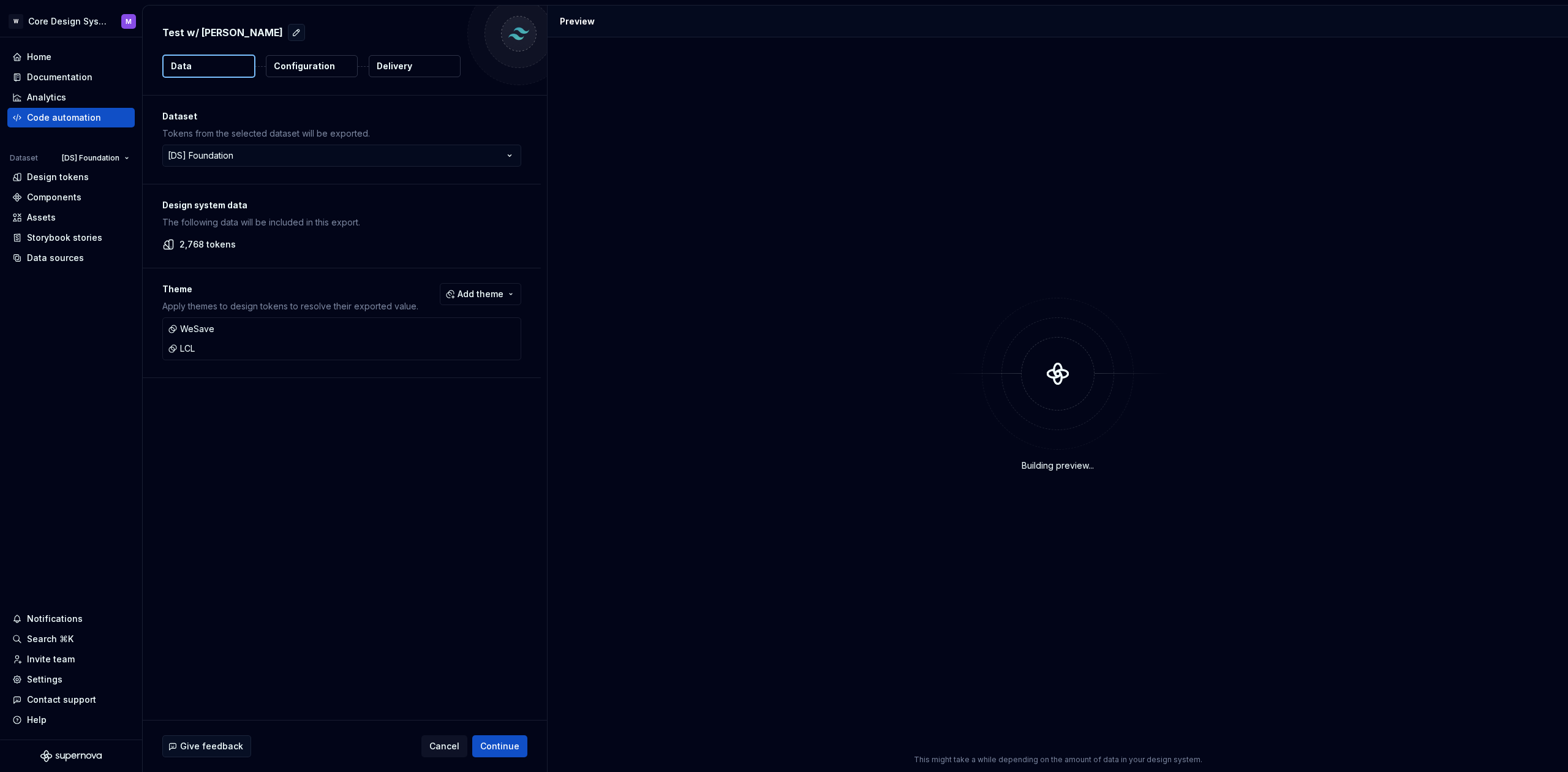
drag, startPoint x: 299, startPoint y: 65, endPoint x: 315, endPoint y: 64, distance: 16.0
click at [299, 64] on p "Configuration" at bounding box center [305, 66] width 61 height 12
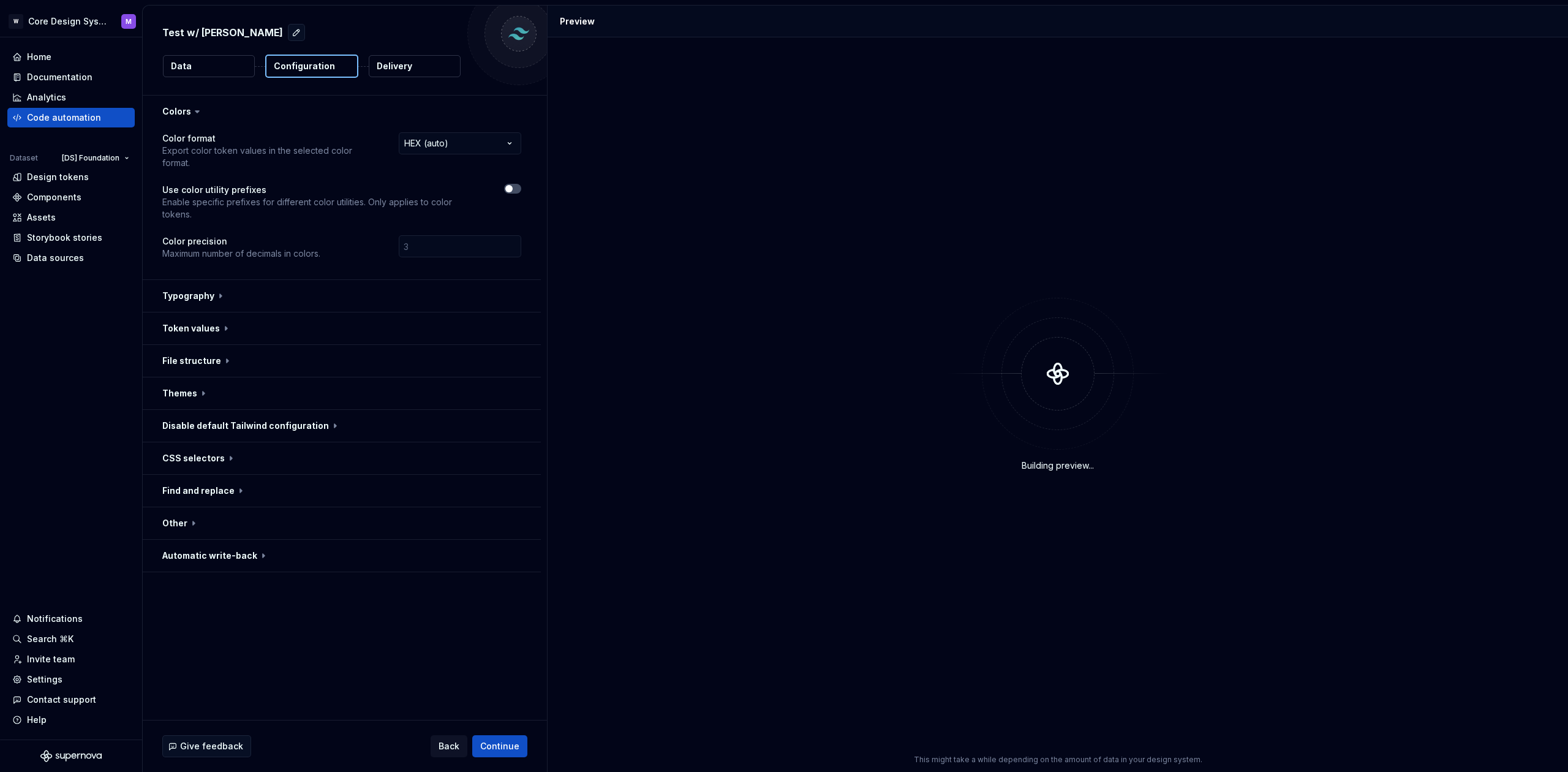
click at [387, 66] on p "Delivery" at bounding box center [395, 66] width 36 height 12
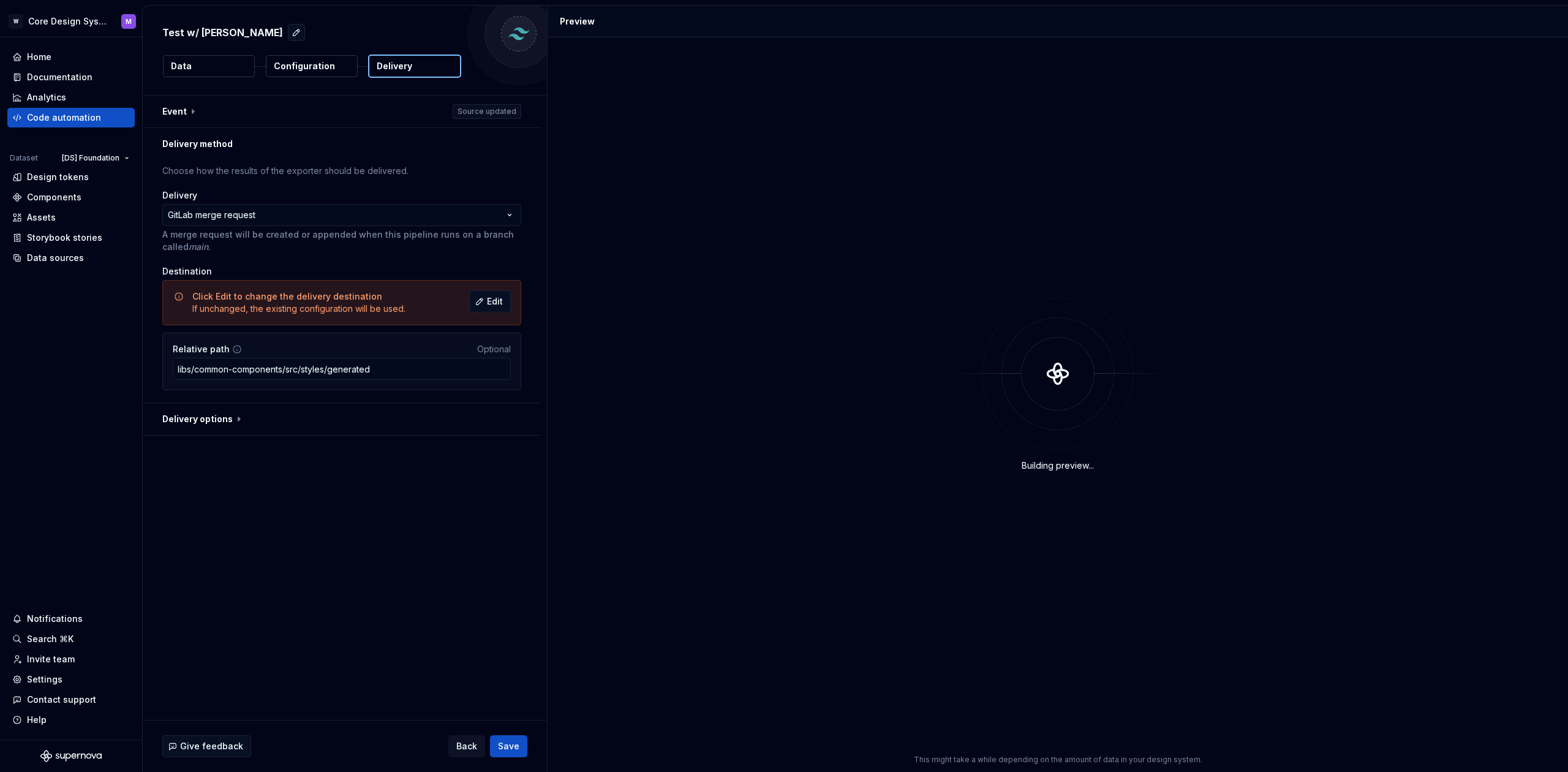
click at [329, 66] on p "Configuration" at bounding box center [305, 66] width 61 height 12
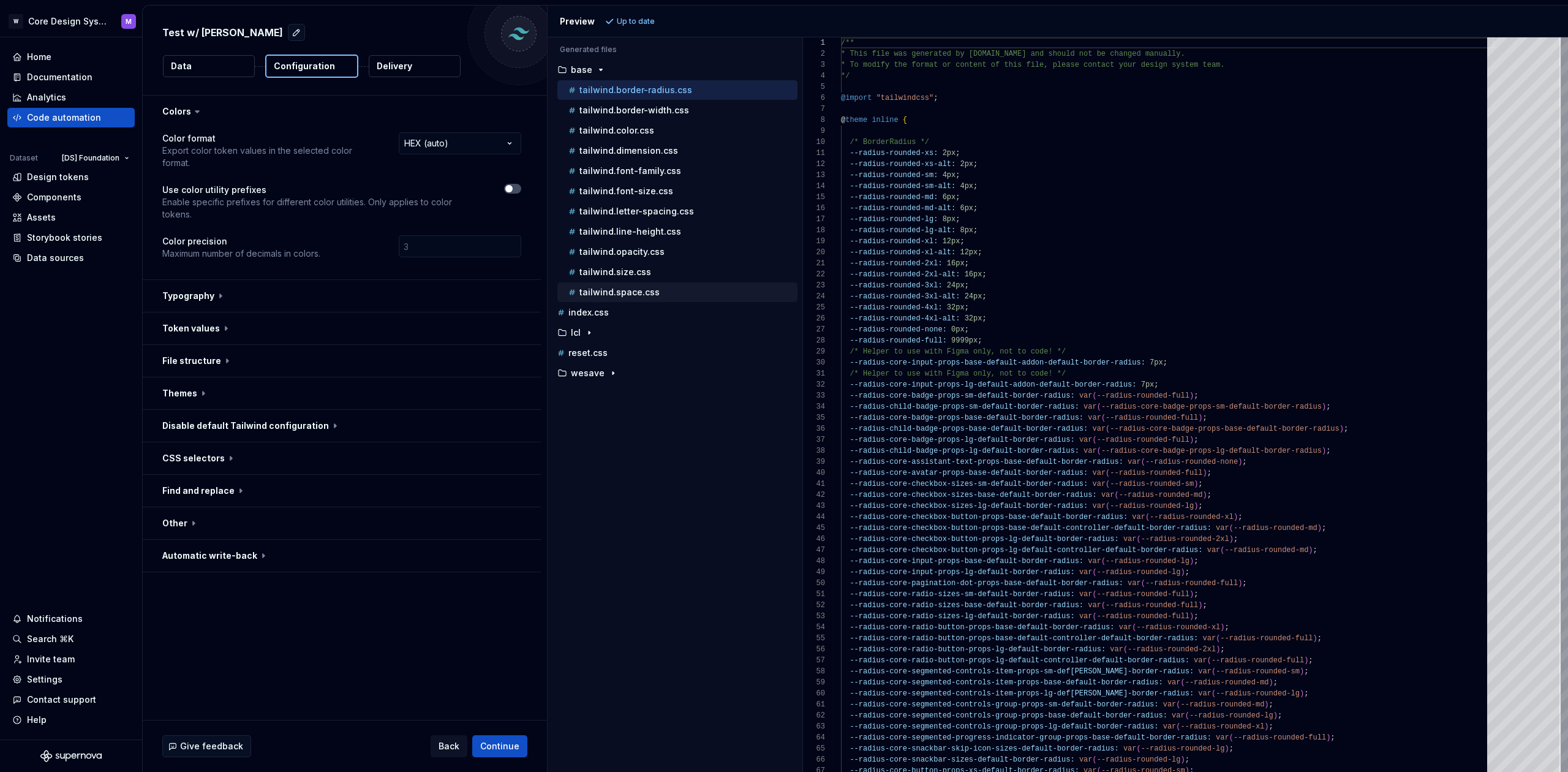
click at [621, 296] on p "tailwind.space.css" at bounding box center [620, 292] width 80 height 10
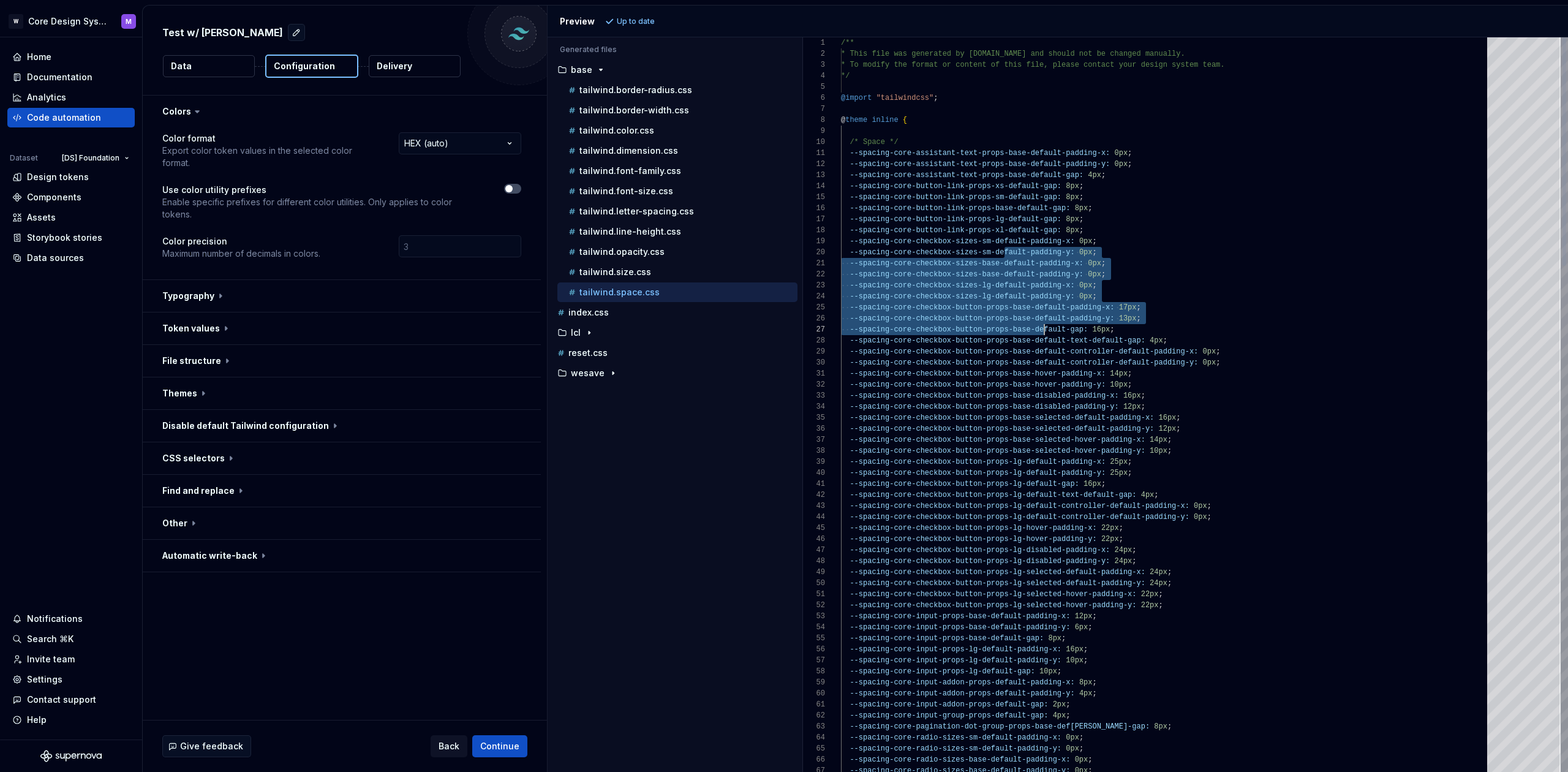
drag, startPoint x: 1009, startPoint y: 255, endPoint x: 1043, endPoint y: 335, distance: 86.9
click at [1034, 328] on span "--spacing-core-checkbox-button-props-base-default-" at bounding box center [960, 329] width 220 height 8
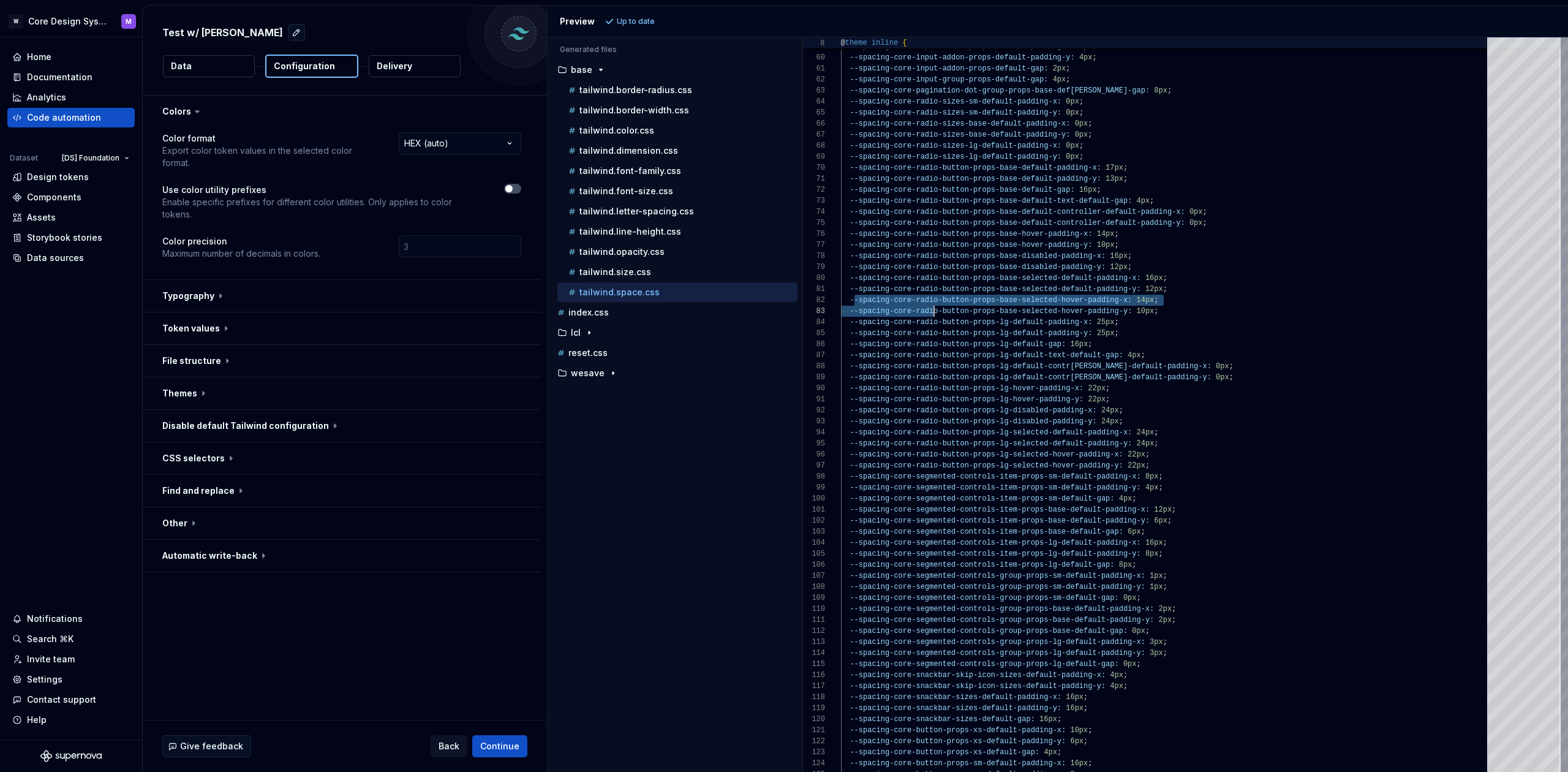
scroll to position [11, 93]
drag, startPoint x: 852, startPoint y: 305, endPoint x: 793, endPoint y: 311, distance: 59.3
click at [932, 306] on div "--spacing-core-input-props-lg-default-gap: 10px ; --spacing-core-input-addon-pr…" at bounding box center [1168, 582] width 654 height 2360
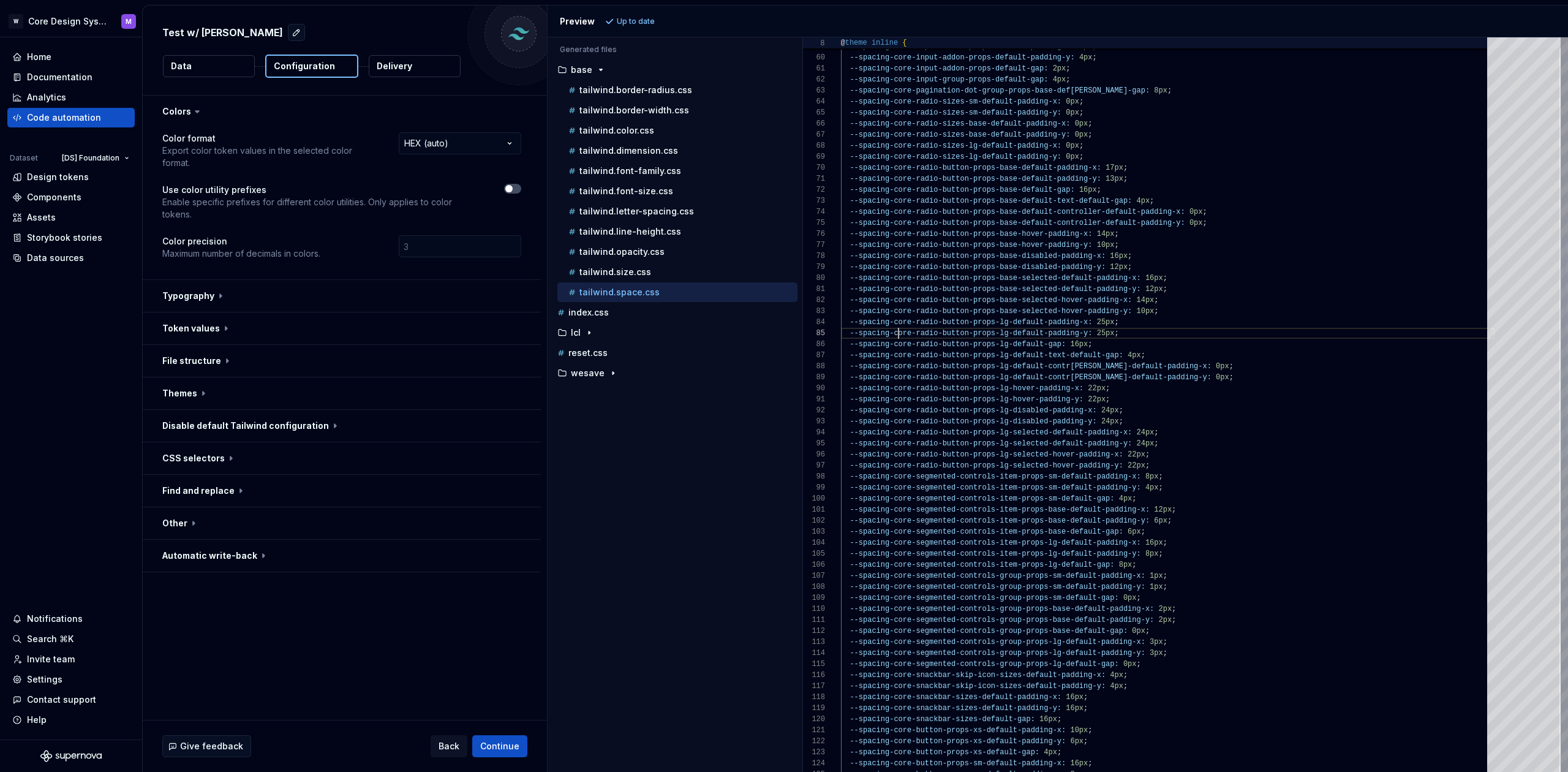
click at [886, 337] on span "--spacing-core-radio-button-props-lg-default-paddi" at bounding box center [960, 333] width 220 height 8
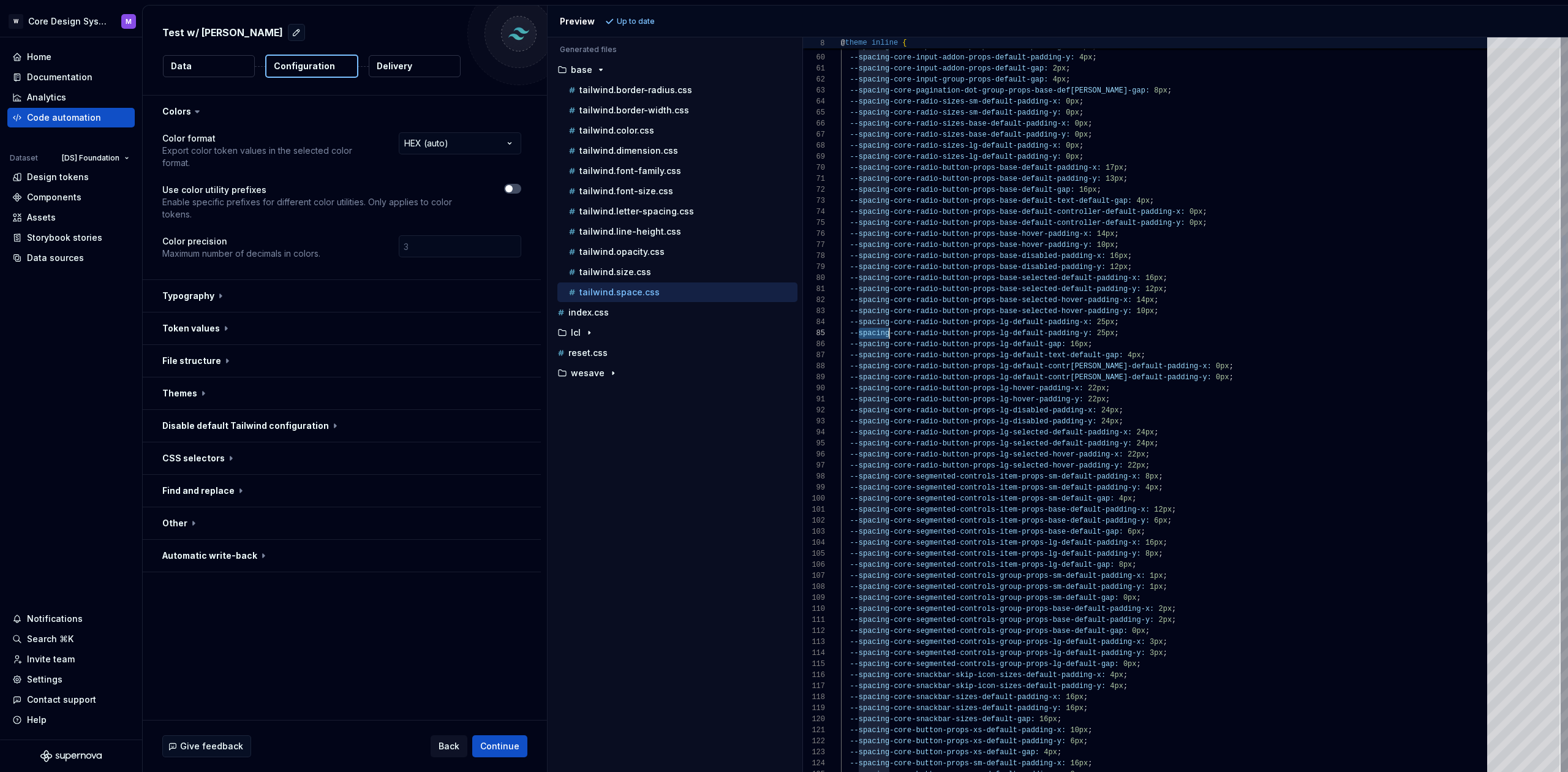
click at [886, 337] on span "--spacing-core-radio-button-props-lg-default-paddi" at bounding box center [960, 333] width 220 height 8
click at [643, 275] on p "tailwind.size.css" at bounding box center [615, 271] width 72 height 10
type textarea "**********"
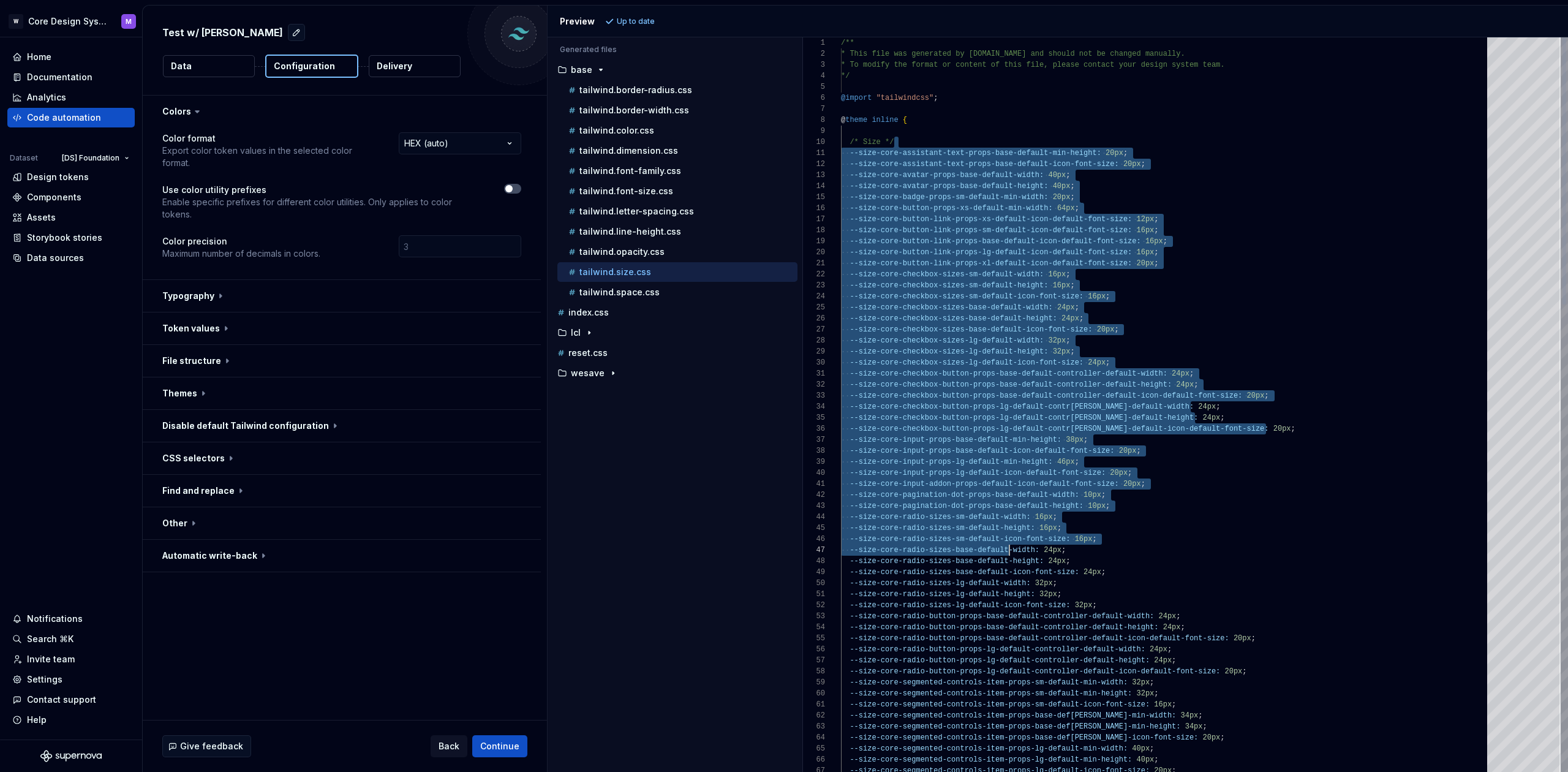
drag, startPoint x: 956, startPoint y: 142, endPoint x: 1011, endPoint y: 546, distance: 407.7
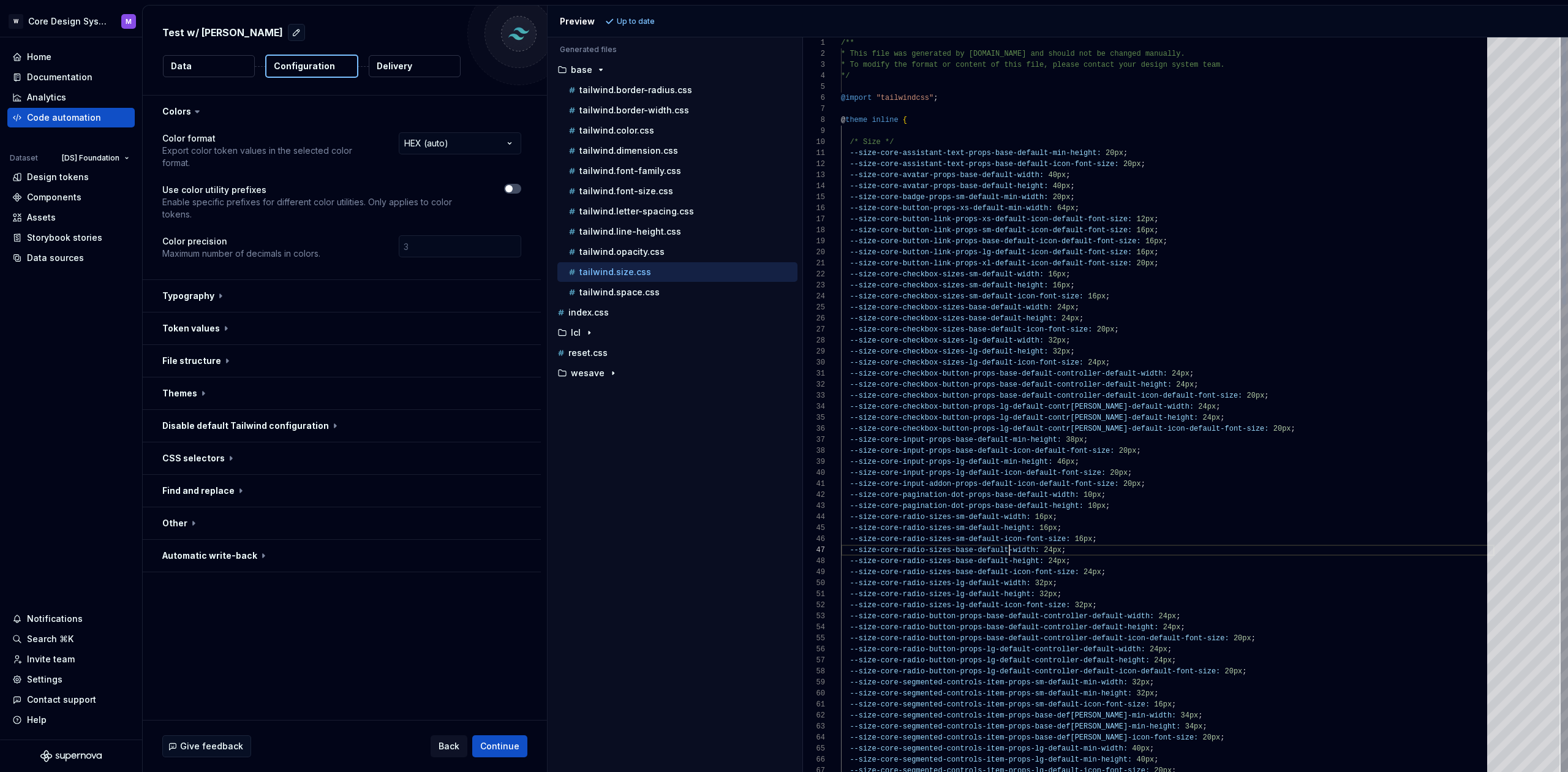
click at [1011, 547] on span "--size-core-radio-sizes-base-default-width:" at bounding box center [944, 550] width 190 height 8
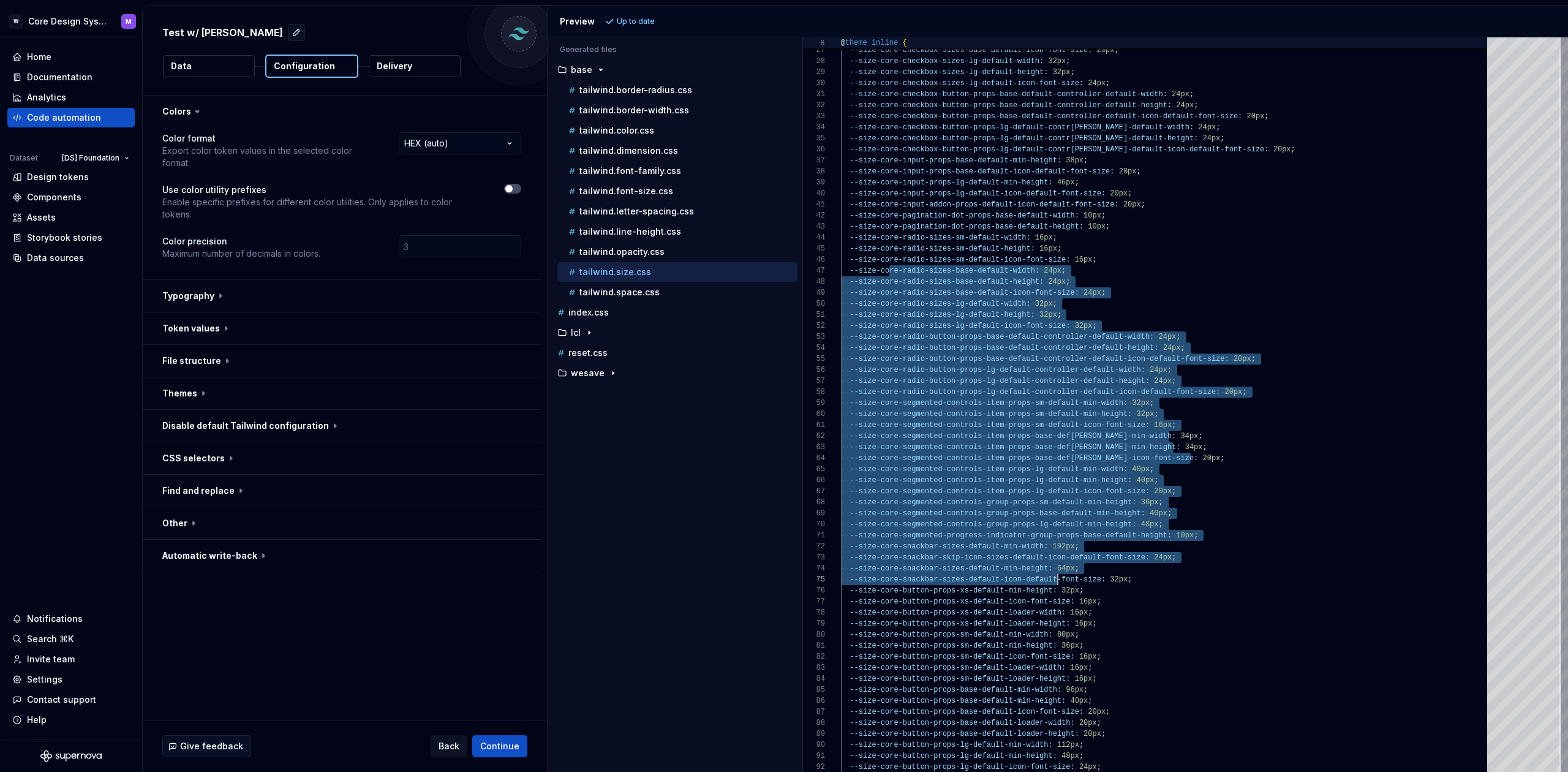
drag, startPoint x: 1013, startPoint y: 465, endPoint x: 1060, endPoint y: 560, distance: 106.0
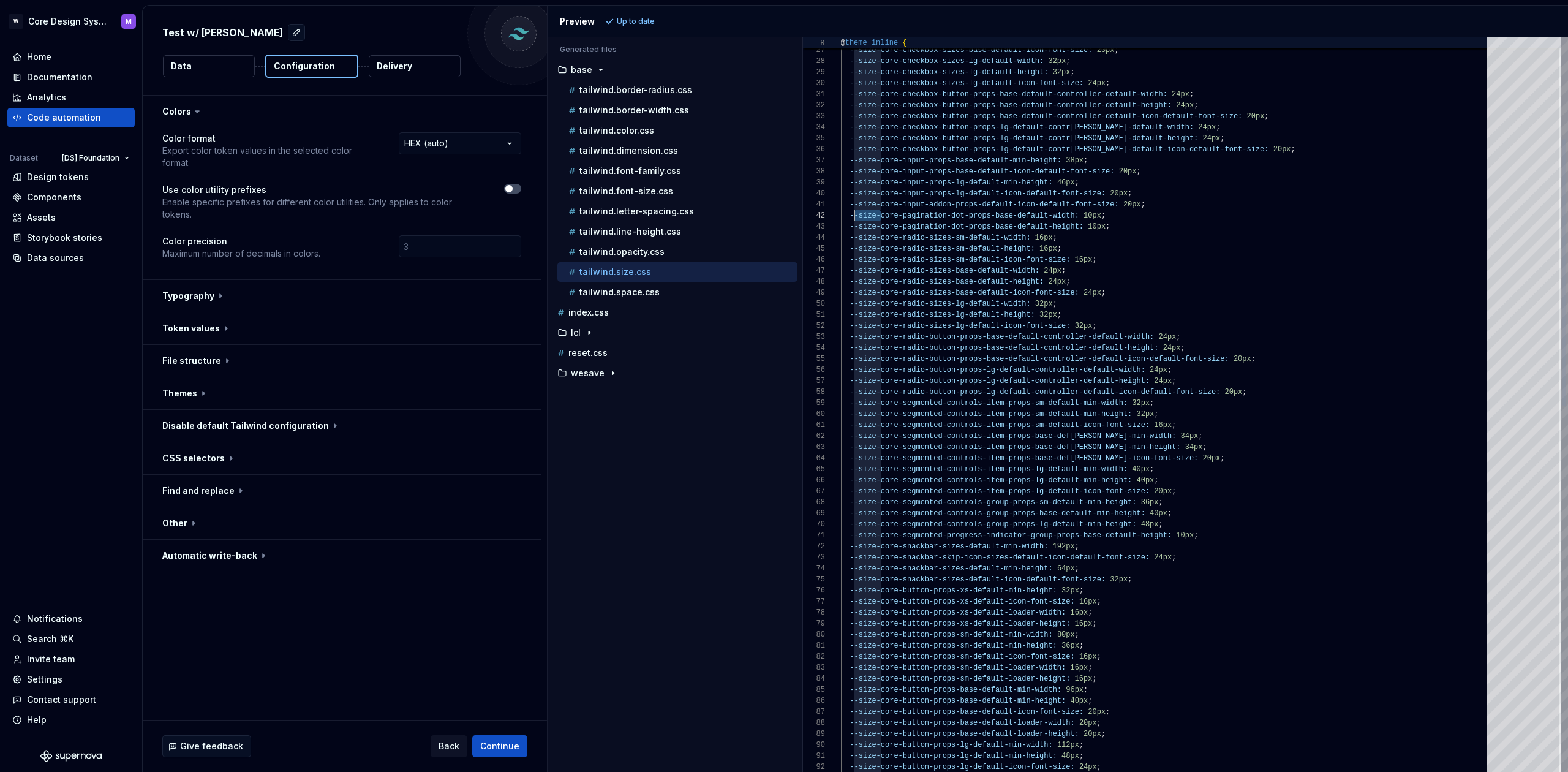
scroll to position [11, 8]
drag, startPoint x: 878, startPoint y: 216, endPoint x: 843, endPoint y: 219, distance: 35.1
drag, startPoint x: 620, startPoint y: 291, endPoint x: 722, endPoint y: 275, distance: 103.2
click at [621, 291] on p "tailwind.space.css" at bounding box center [620, 292] width 80 height 10
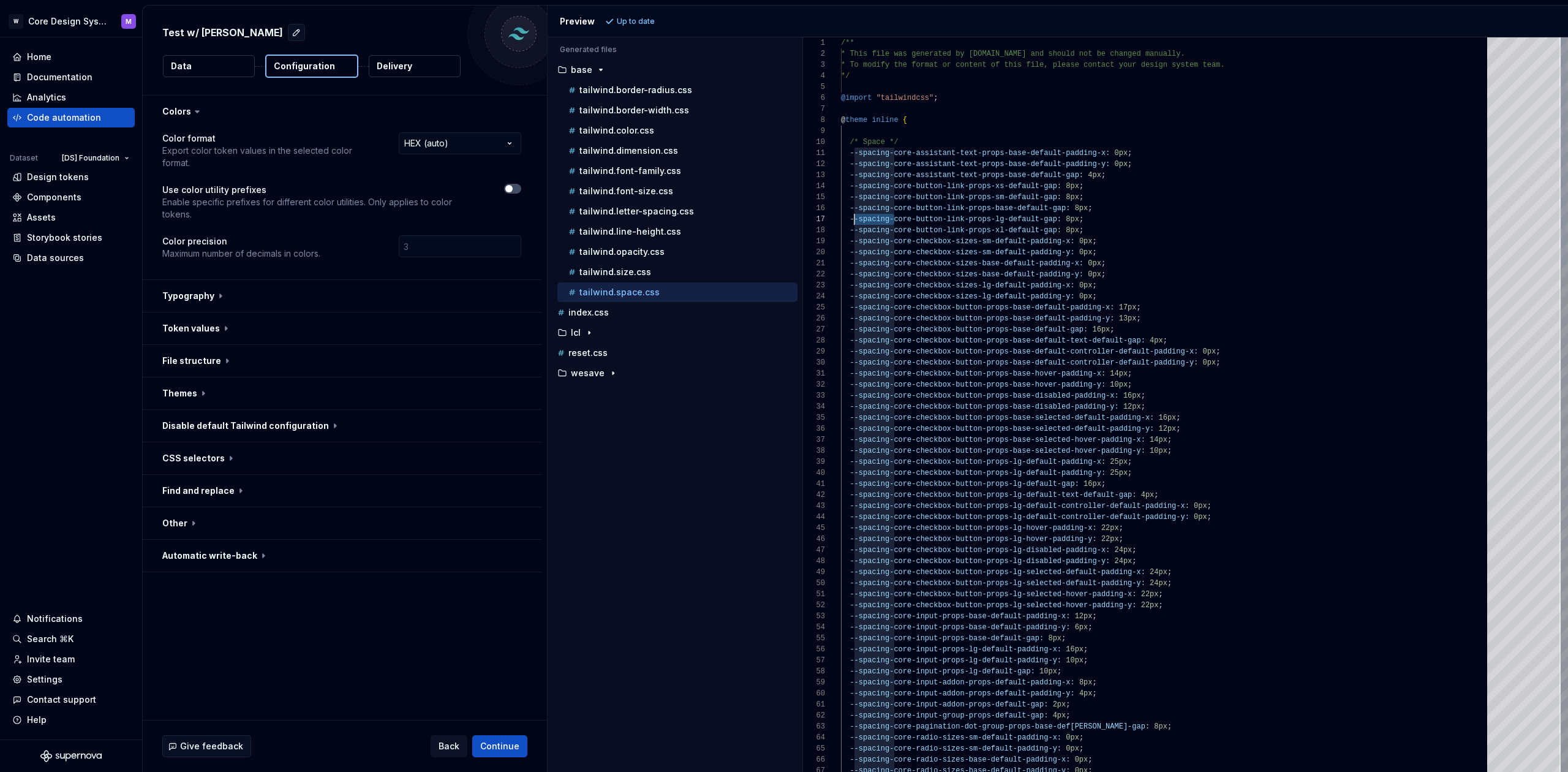
scroll to position [66, 8]
drag, startPoint x: 892, startPoint y: 218, endPoint x: 843, endPoint y: 221, distance: 49.1
click at [847, 220] on span "--spacing-core-button-link-props-lg-default-gap: 8px ;" at bounding box center [962, 219] width 243 height 11
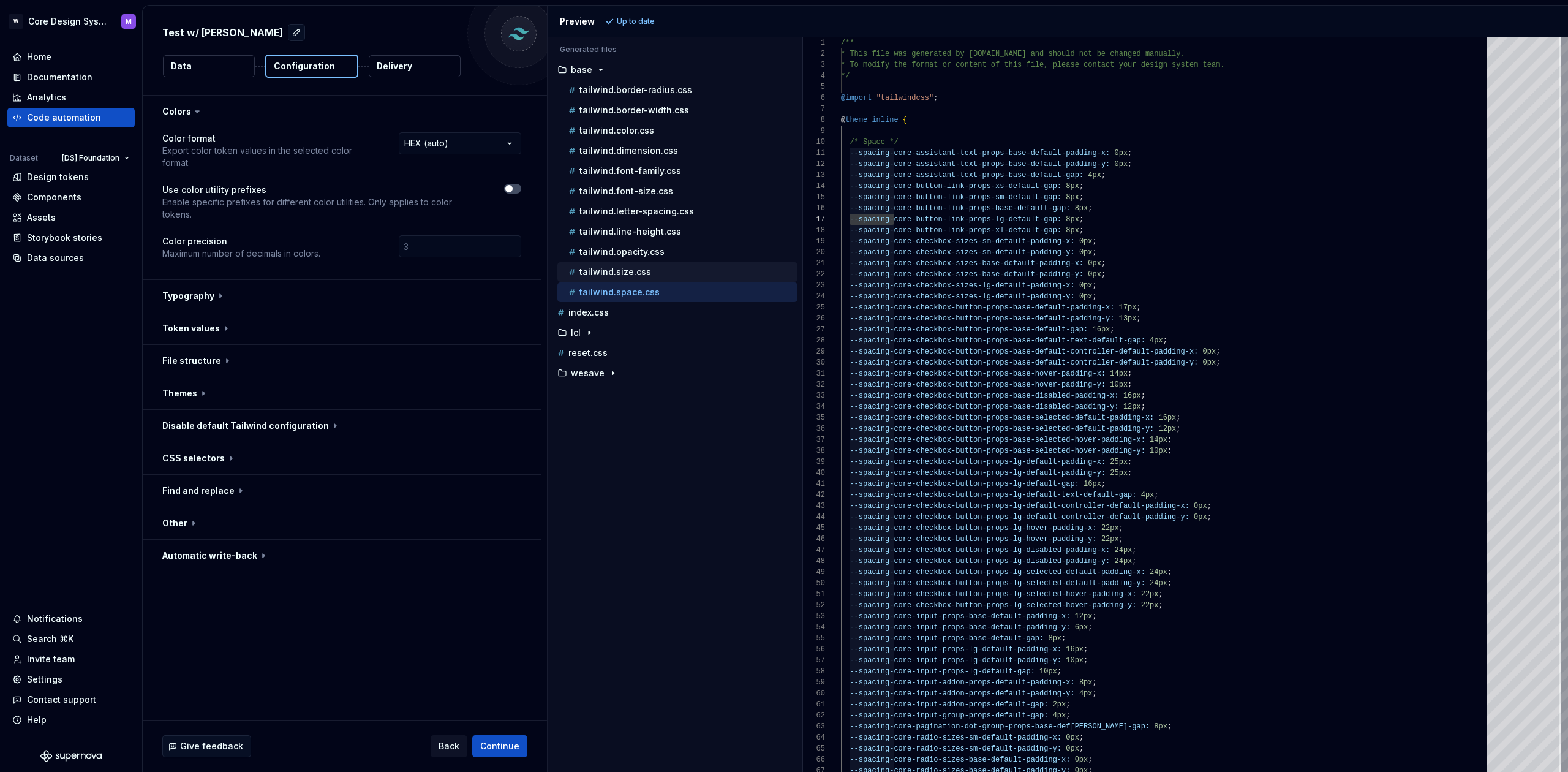
click at [634, 271] on p "tailwind.size.css" at bounding box center [615, 271] width 72 height 10
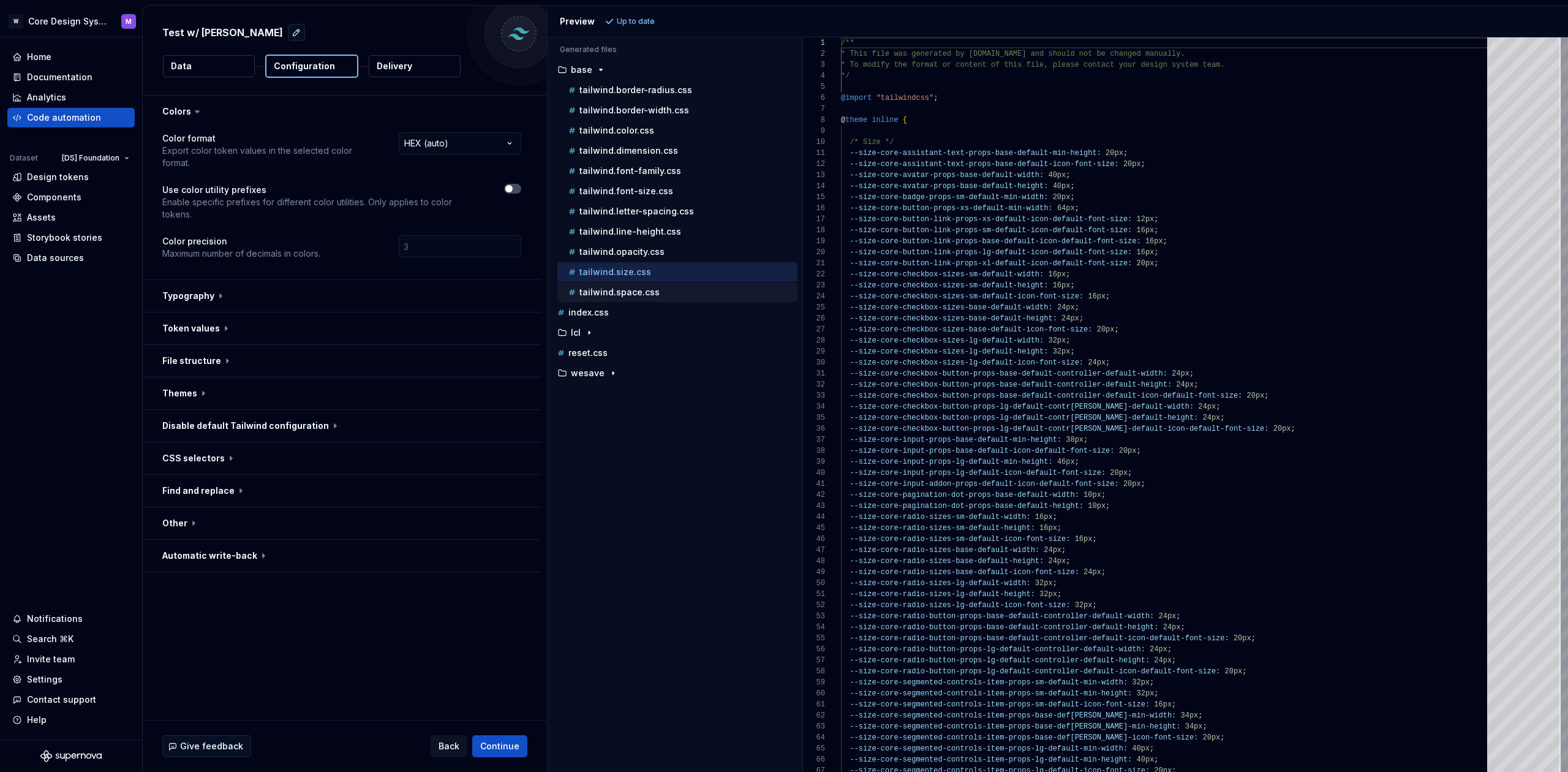
click at [631, 292] on p "tailwind.space.css" at bounding box center [620, 292] width 80 height 10
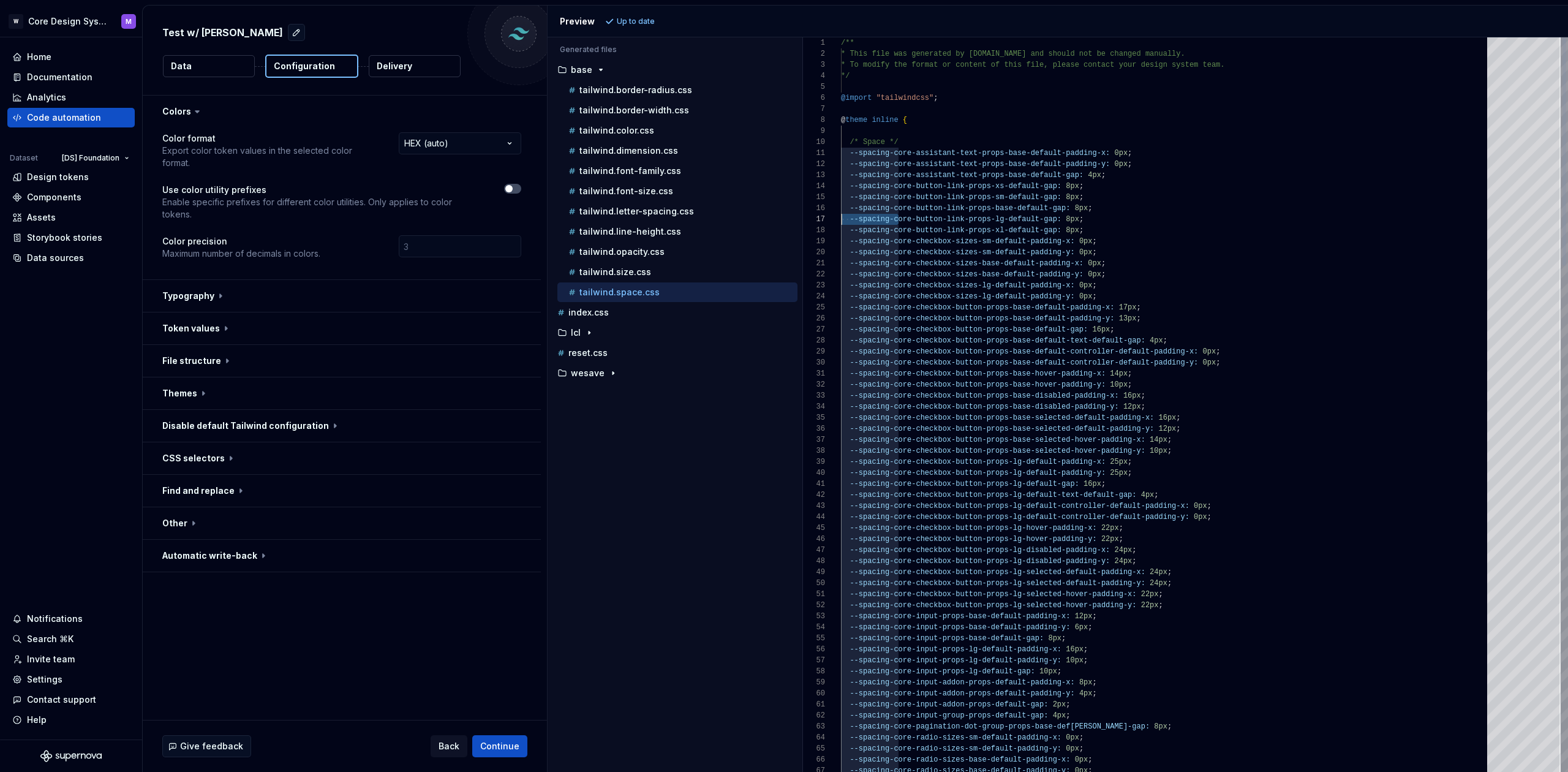
scroll to position [66, 0]
drag, startPoint x: 898, startPoint y: 220, endPoint x: 817, endPoint y: 221, distance: 81.0
click at [818, 221] on div "1 2 3 4 5 6 7 8 9 10 11 12 13 14 15 16 17 18 19 20 21 22 23 24 25 26 27 28 29 3…" at bounding box center [1186, 405] width 765 height 734
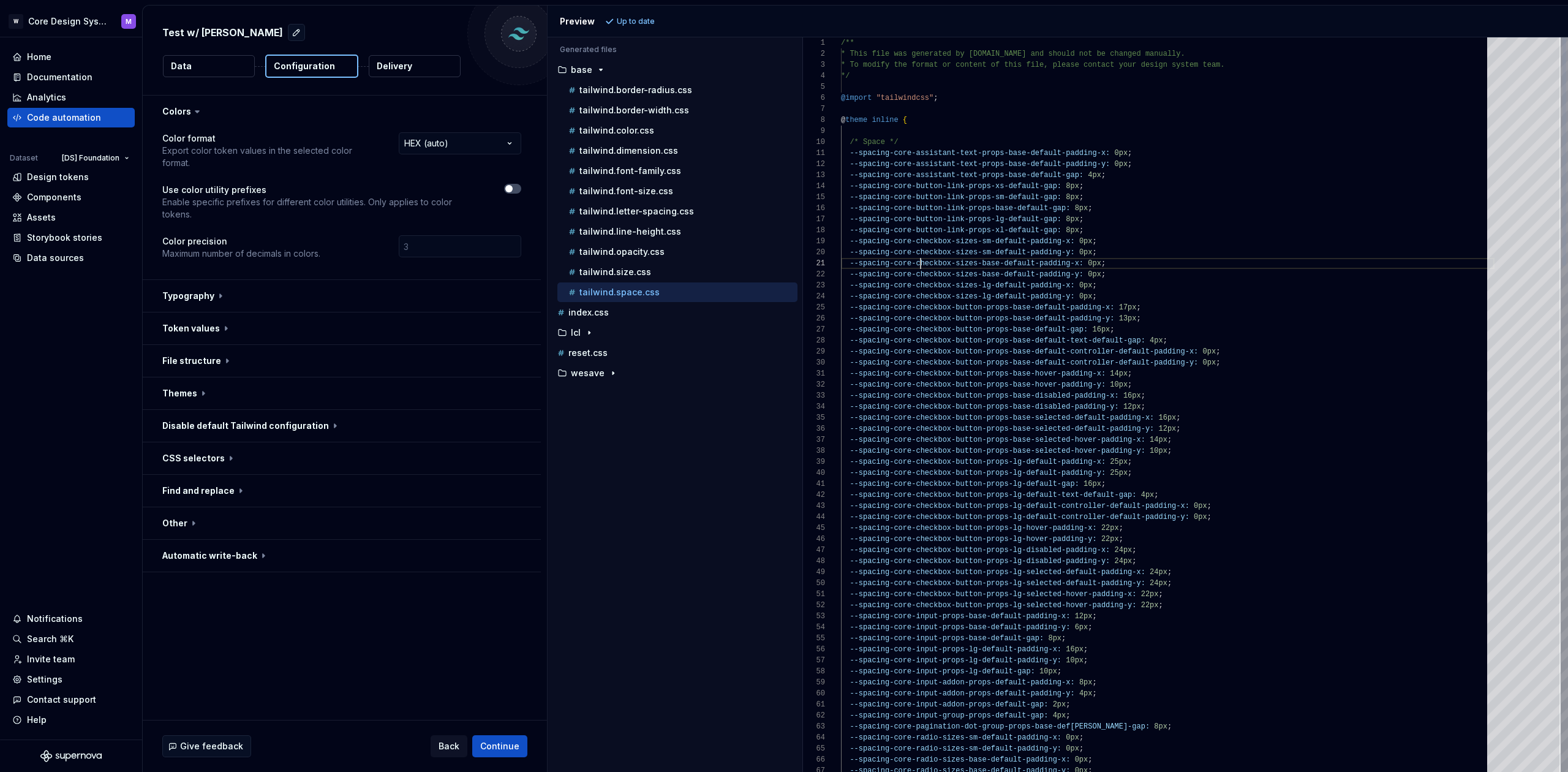
click at [919, 258] on span "--spacing-core-checkbox-sizes-base-default-padding -x: 0px ;" at bounding box center [973, 263] width 265 height 11
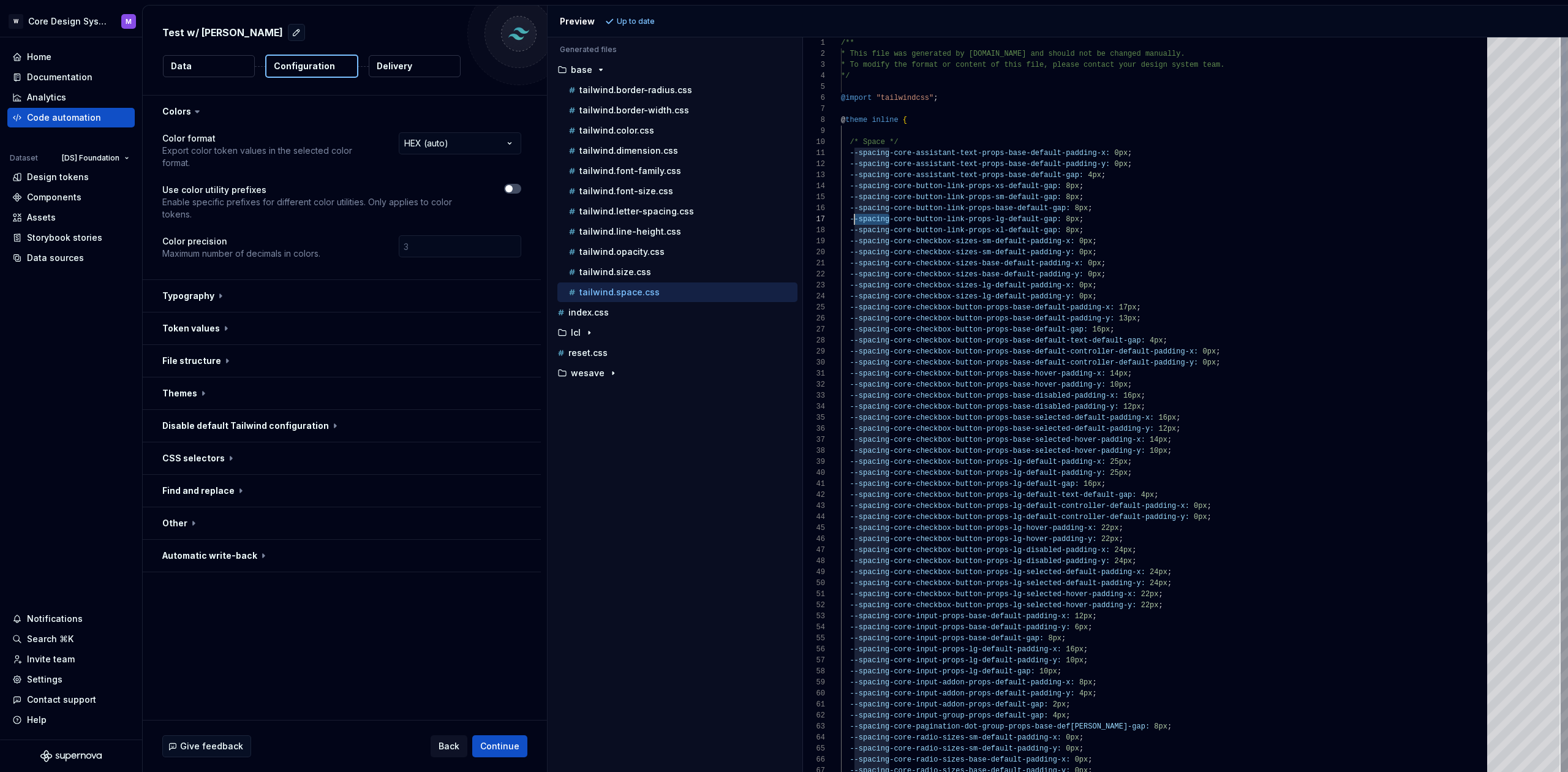
drag, startPoint x: 890, startPoint y: 221, endPoint x: 853, endPoint y: 220, distance: 37.0
click at [854, 220] on span "--spacing-core-button-link-props-lg-default-gap:" at bounding box center [956, 219] width 212 height 8
click at [897, 274] on span "--spacing-core-checkbox-sizes-base-default-padding" at bounding box center [960, 274] width 220 height 8
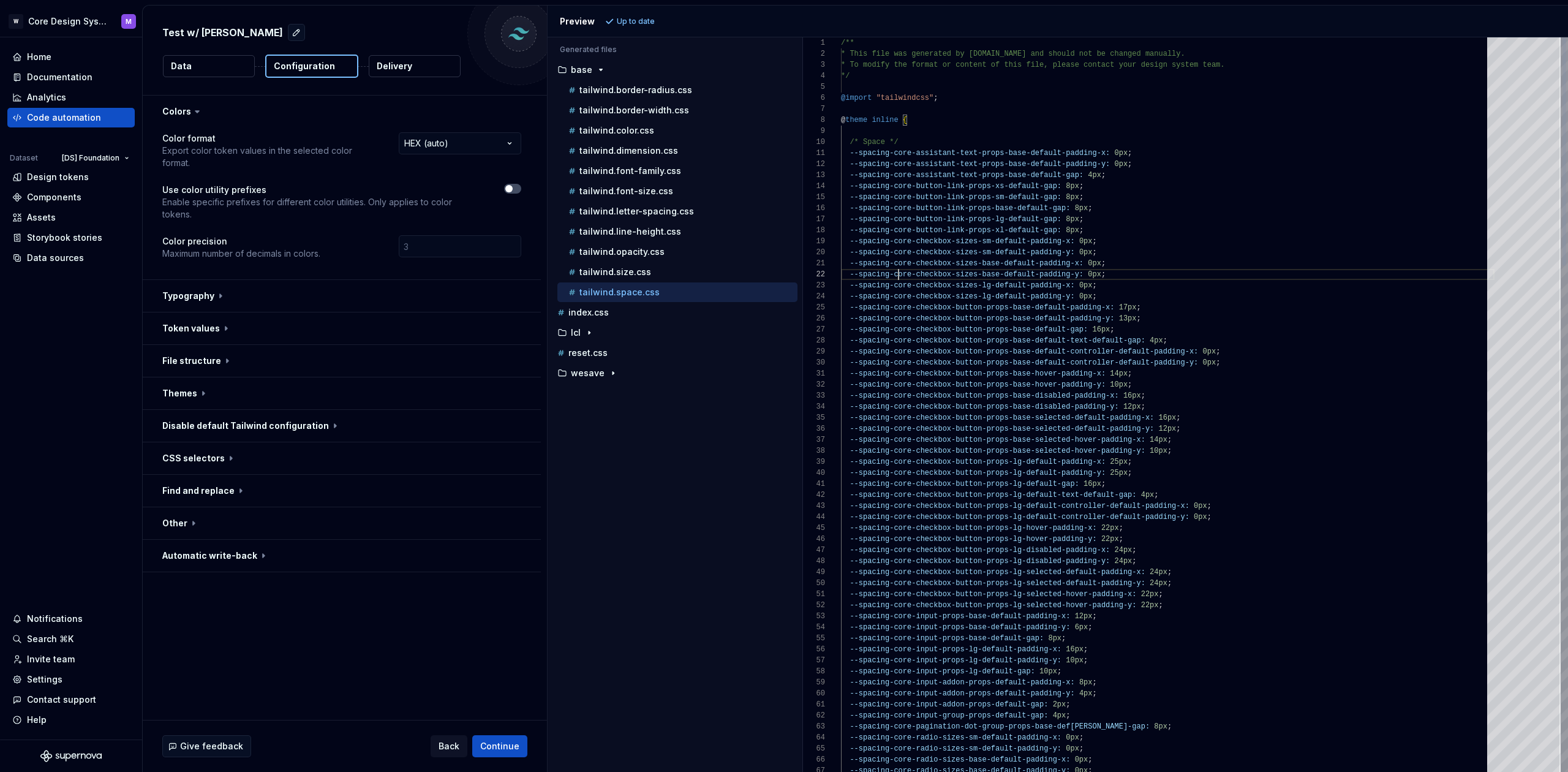
type textarea "**********"
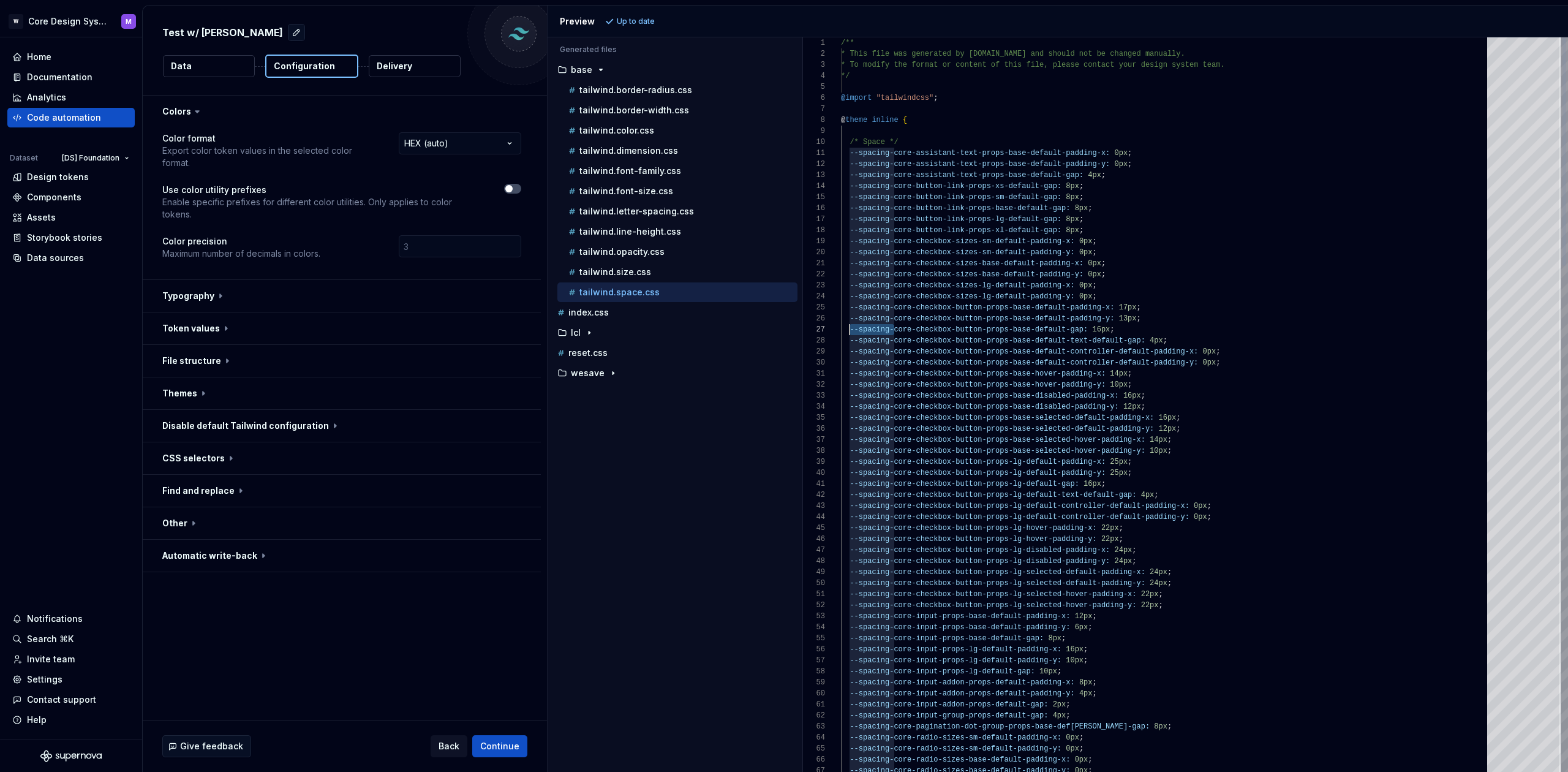
scroll to position [66, 0]
drag, startPoint x: 895, startPoint y: 331, endPoint x: 842, endPoint y: 330, distance: 53.0
click at [842, 330] on span "--spacing-core-checkbox-button-props-base-default- gap: 16px ;" at bounding box center [977, 329] width 274 height 11
click at [882, 333] on span "--spacing-core-checkbox-button-props-base-default-" at bounding box center [960, 329] width 220 height 8
drag, startPoint x: 893, startPoint y: 332, endPoint x: 852, endPoint y: 330, distance: 41.0
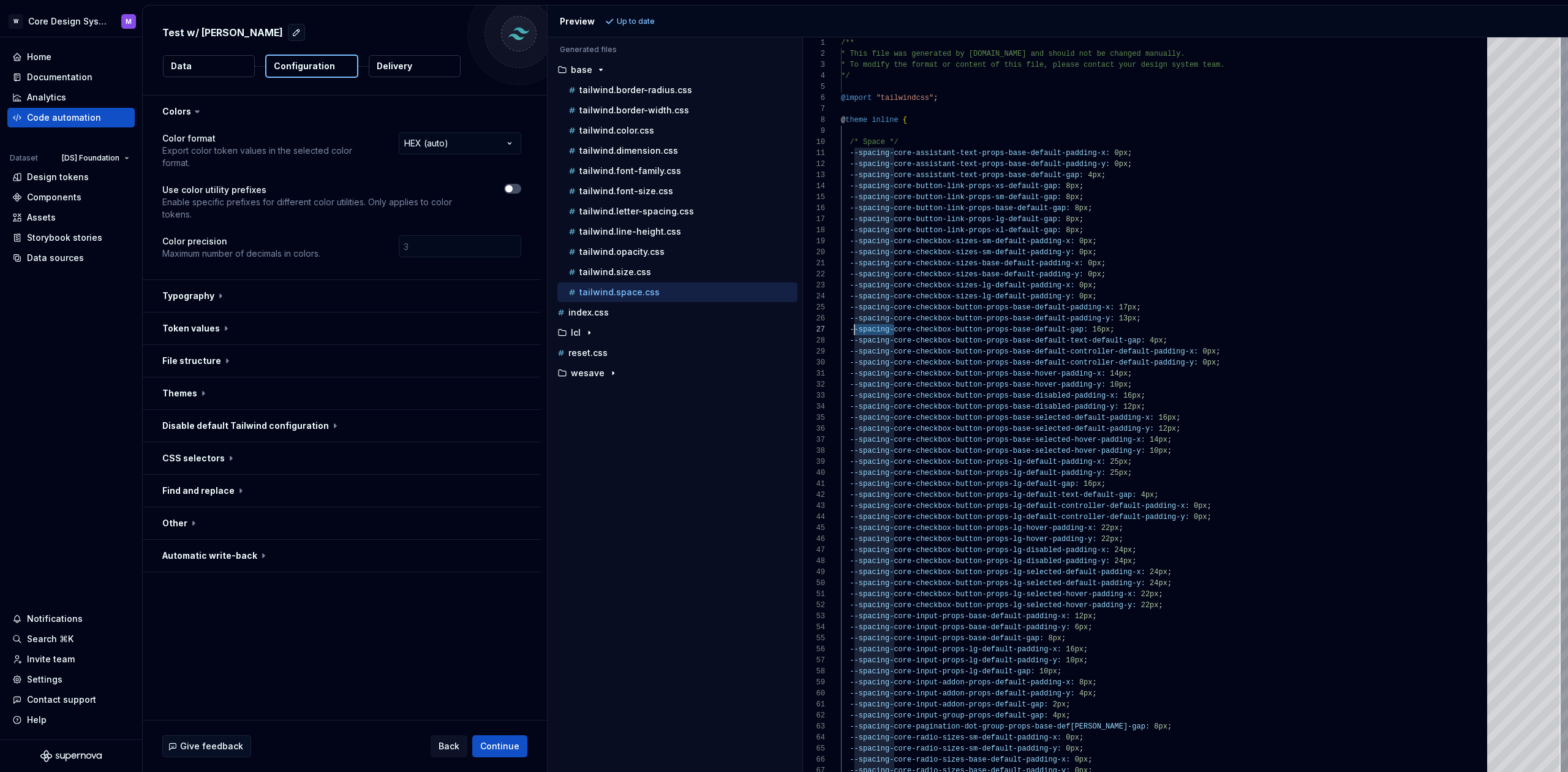
click at [852, 330] on span "--spacing-core-checkbox-button-props-base-default-" at bounding box center [960, 329] width 220 height 8
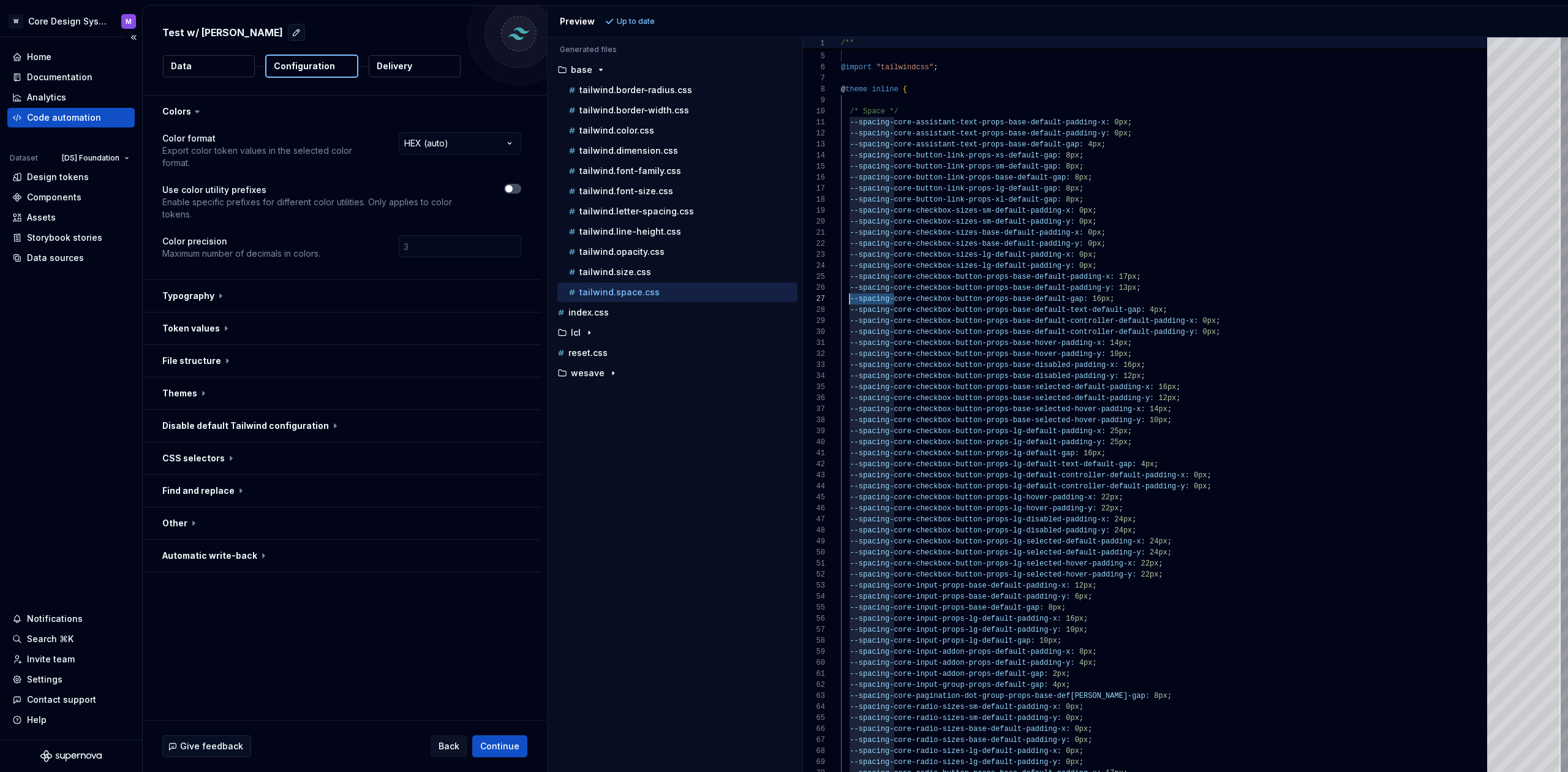
click at [87, 119] on div "Code automation" at bounding box center [64, 117] width 74 height 12
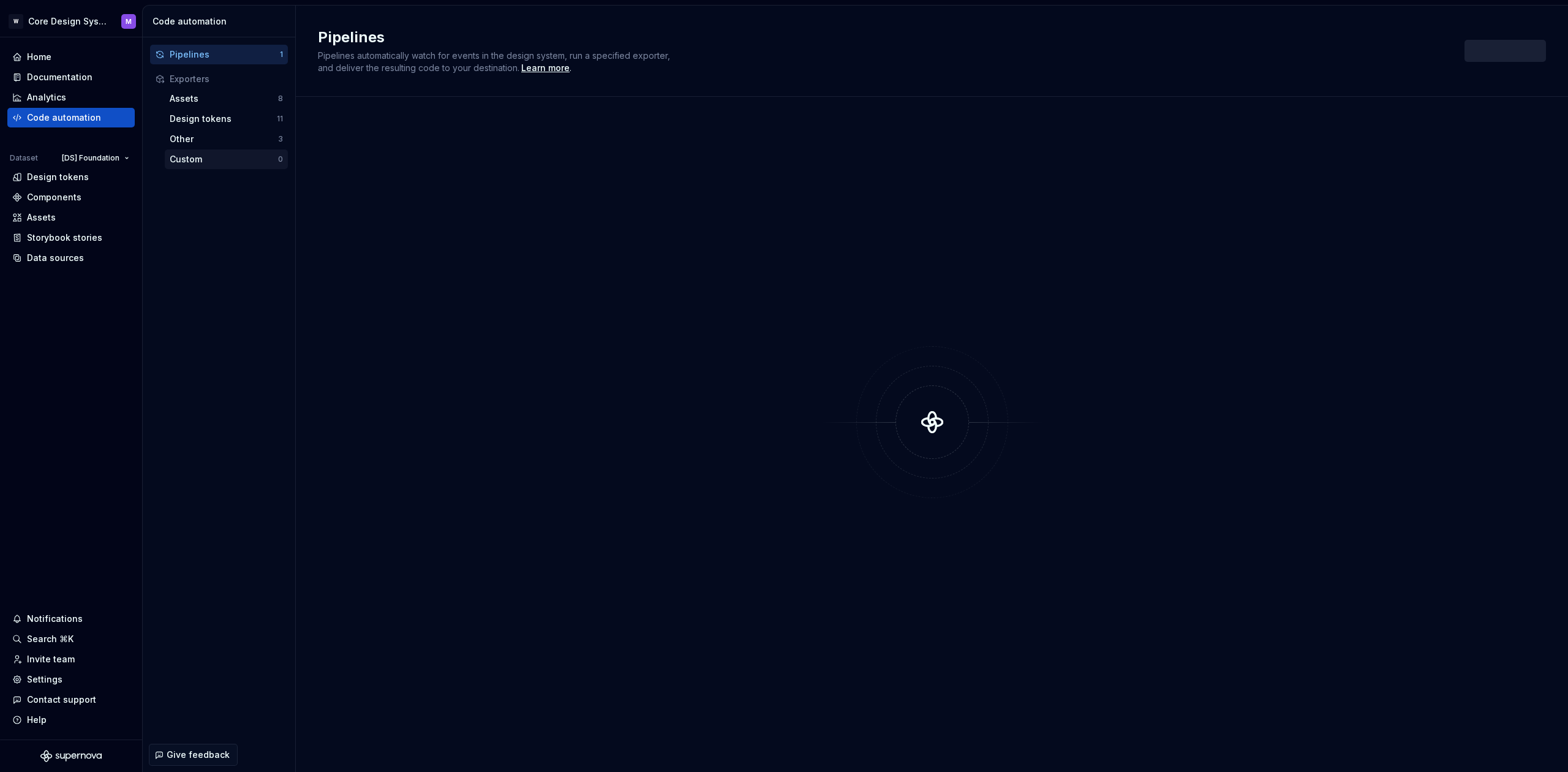
click at [179, 155] on div "Custom" at bounding box center [224, 159] width 109 height 12
click at [188, 159] on div "Custom" at bounding box center [224, 159] width 109 height 12
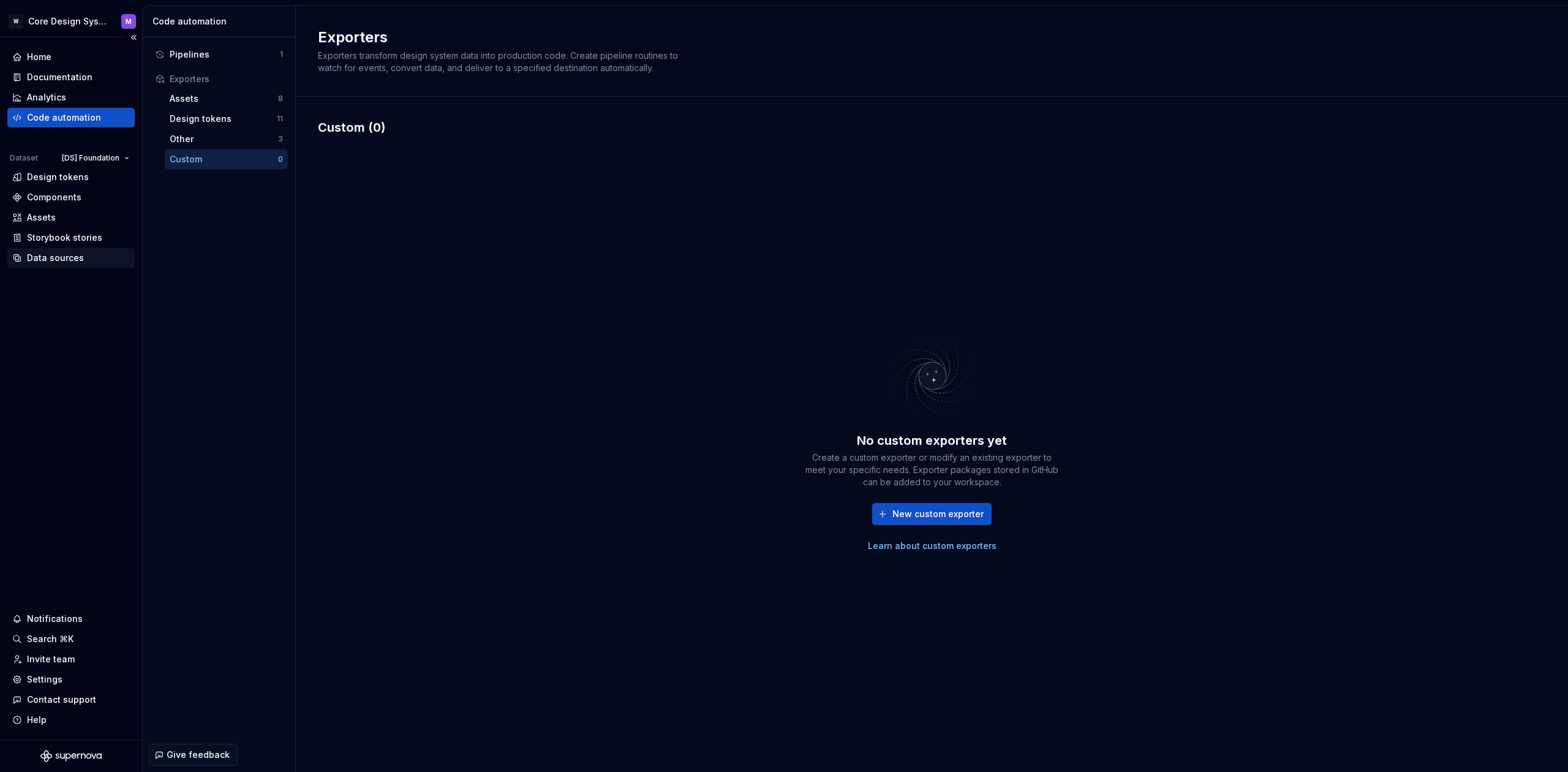
drag, startPoint x: 73, startPoint y: 262, endPoint x: 72, endPoint y: 253, distance: 9.1
click at [73, 263] on div "Data sources" at bounding box center [55, 257] width 57 height 12
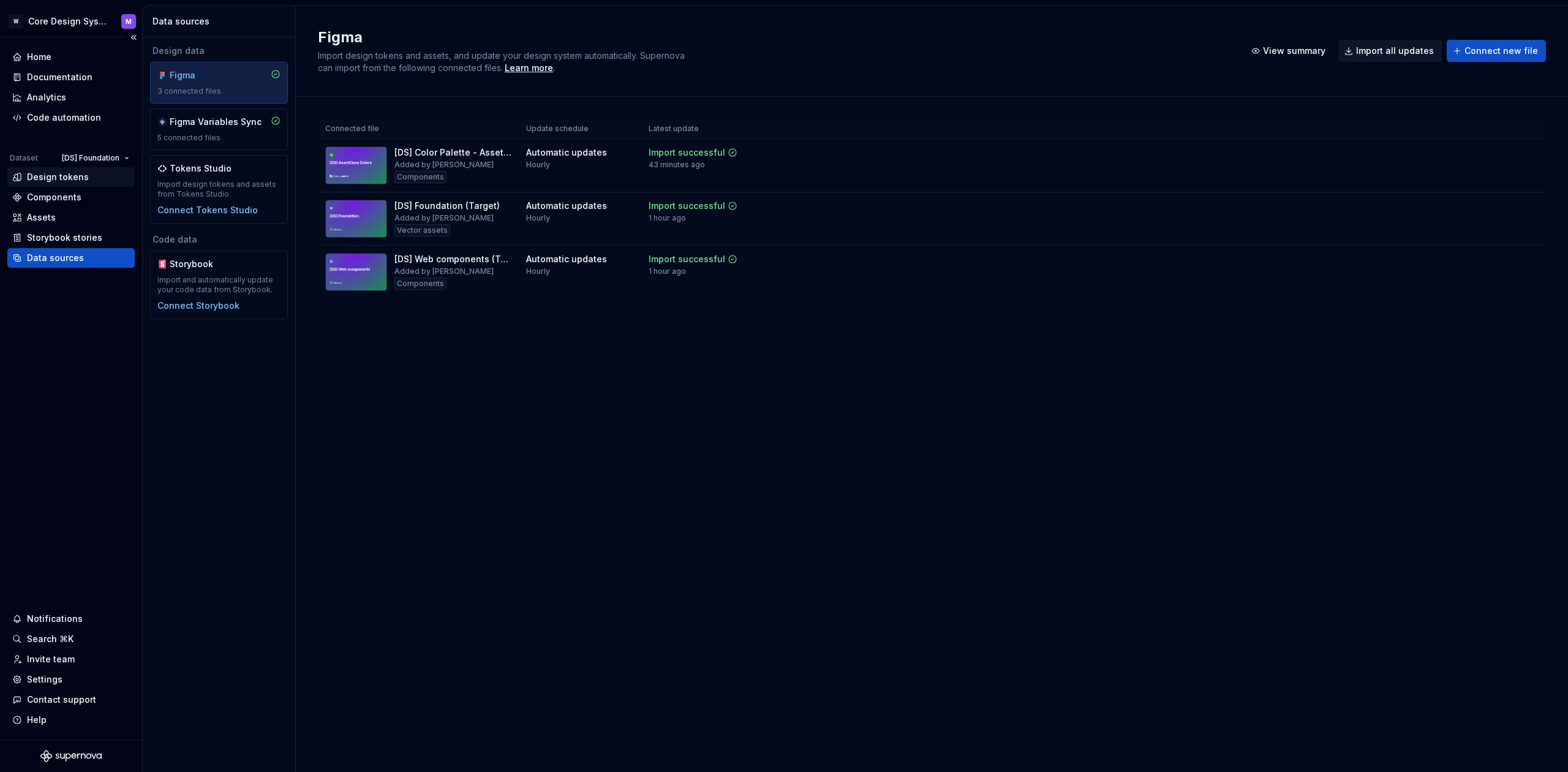
click at [65, 175] on div "Design tokens" at bounding box center [57, 177] width 62 height 12
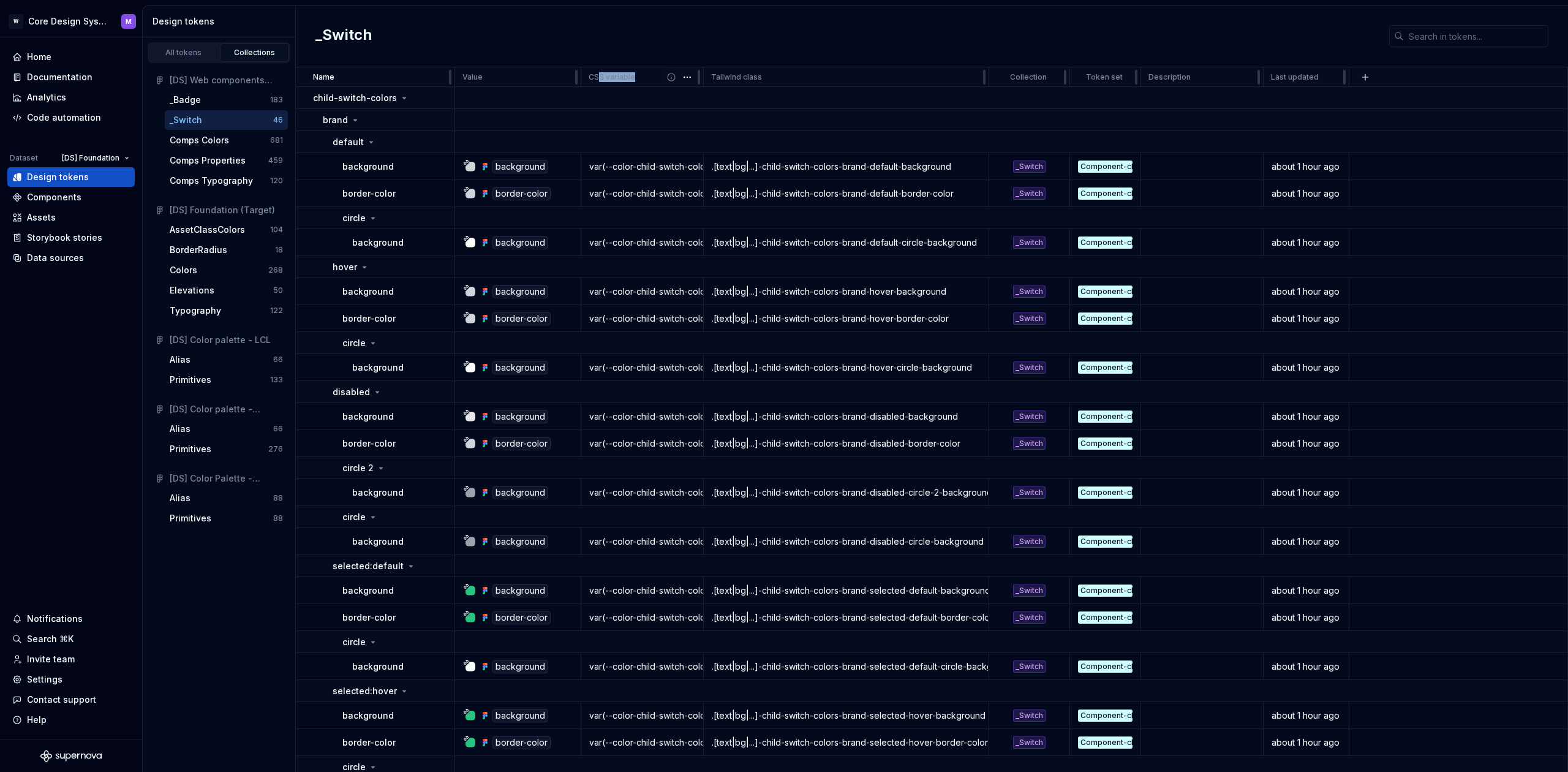
drag, startPoint x: 603, startPoint y: 76, endPoint x: 668, endPoint y: 77, distance: 65.0
click at [668, 77] on div "CSS variable" at bounding box center [642, 77] width 107 height 10
drag, startPoint x: 721, startPoint y: 77, endPoint x: 781, endPoint y: 77, distance: 60.0
click at [781, 77] on div "Tailwind class" at bounding box center [846, 77] width 285 height 20
drag, startPoint x: 640, startPoint y: 73, endPoint x: 660, endPoint y: 73, distance: 20.0
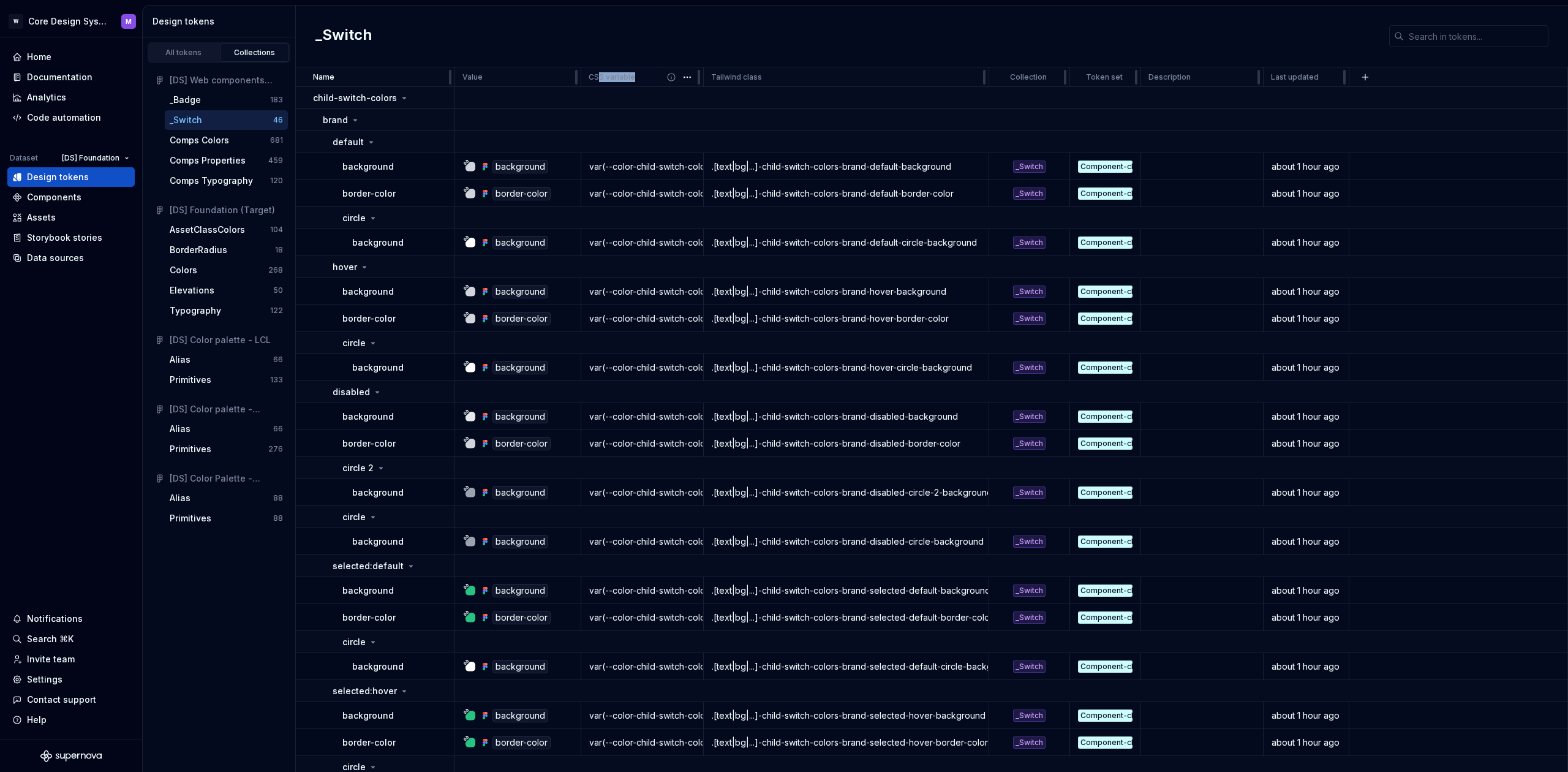
click at [654, 73] on div "CSS variable" at bounding box center [642, 77] width 107 height 10
click at [77, 121] on div "Code automation" at bounding box center [64, 117] width 74 height 12
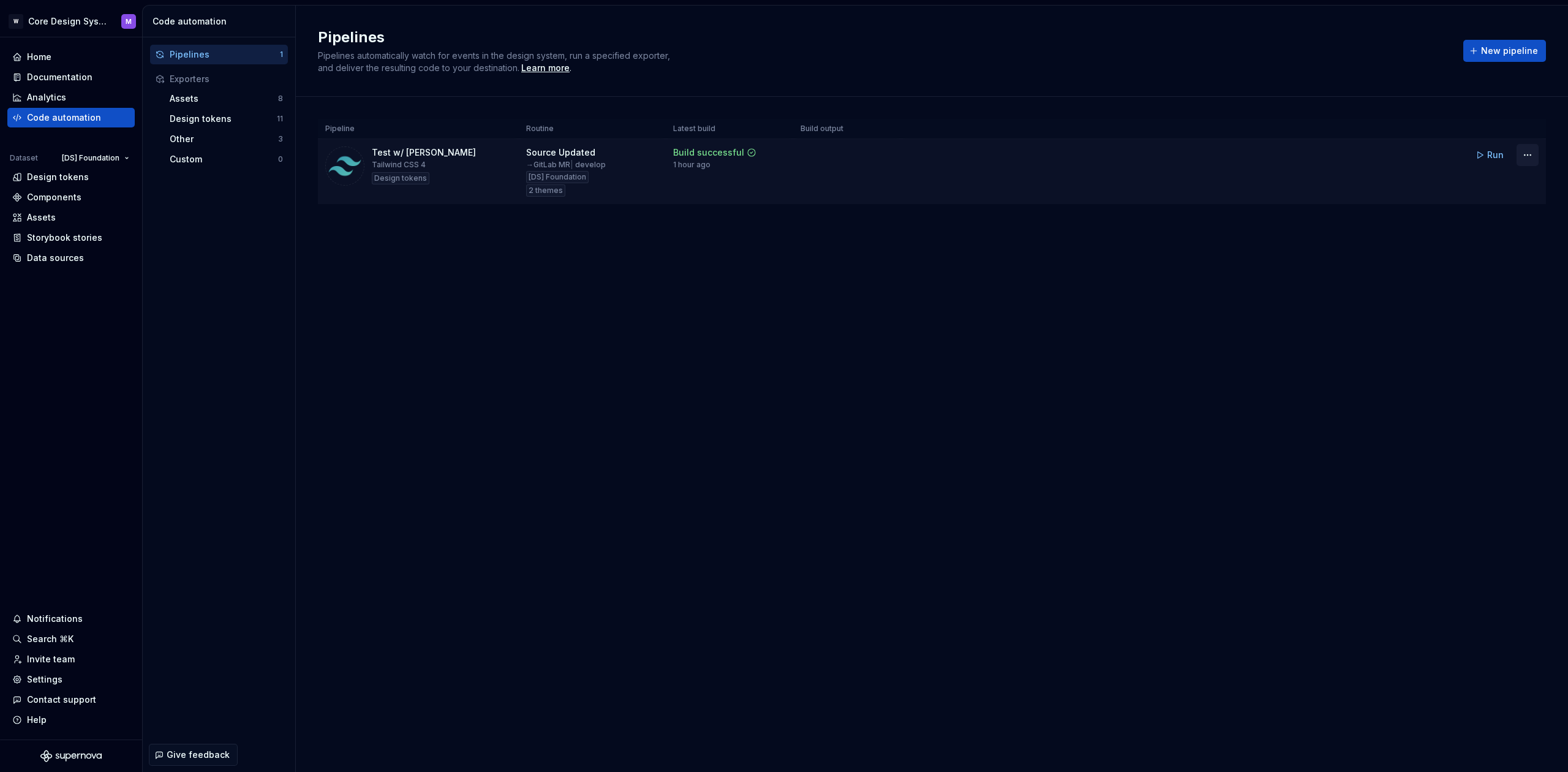
click at [1535, 156] on html "W Core Design System M Home Documentation Analytics Code automation Dataset [DS…" at bounding box center [784, 386] width 1568 height 772
drag, startPoint x: 1530, startPoint y: 156, endPoint x: 1524, endPoint y: 158, distance: 6.3
click at [1530, 156] on html "W Core Design System M Home Documentation Analytics Code automation Dataset [DS…" at bounding box center [784, 386] width 1568 height 772
click at [1524, 158] on html "W Core Design System M Home Documentation Analytics Code automation Dataset [DS…" at bounding box center [784, 386] width 1568 height 772
click at [1528, 155] on html "W Core Design System M Home Documentation Analytics Code automation Dataset [DS…" at bounding box center [784, 386] width 1568 height 772
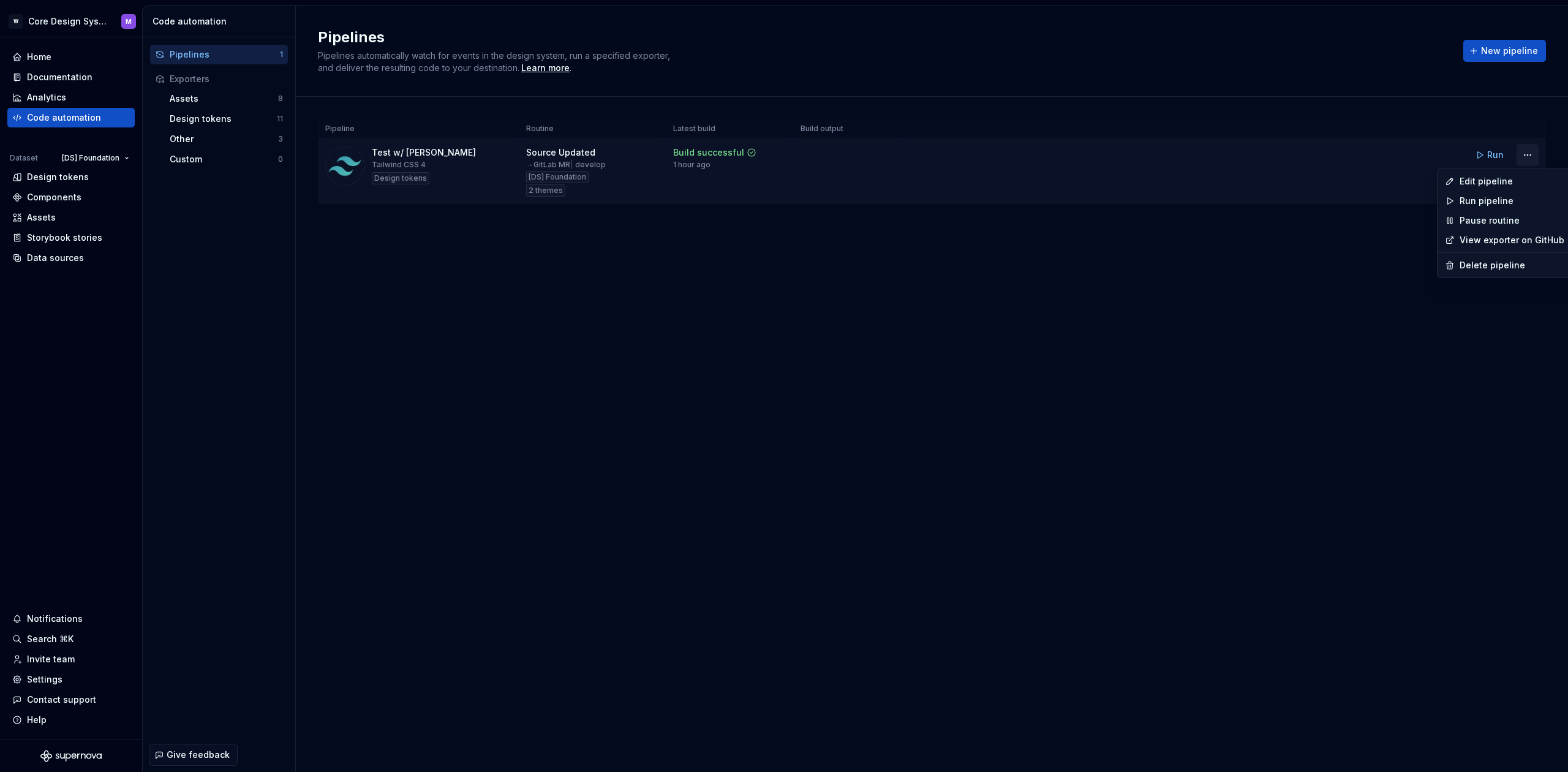
click at [1528, 155] on html "W Core Design System M Home Documentation Analytics Code automation Dataset [DS…" at bounding box center [784, 386] width 1568 height 772
click at [1499, 181] on div "Edit pipeline" at bounding box center [1512, 181] width 105 height 12
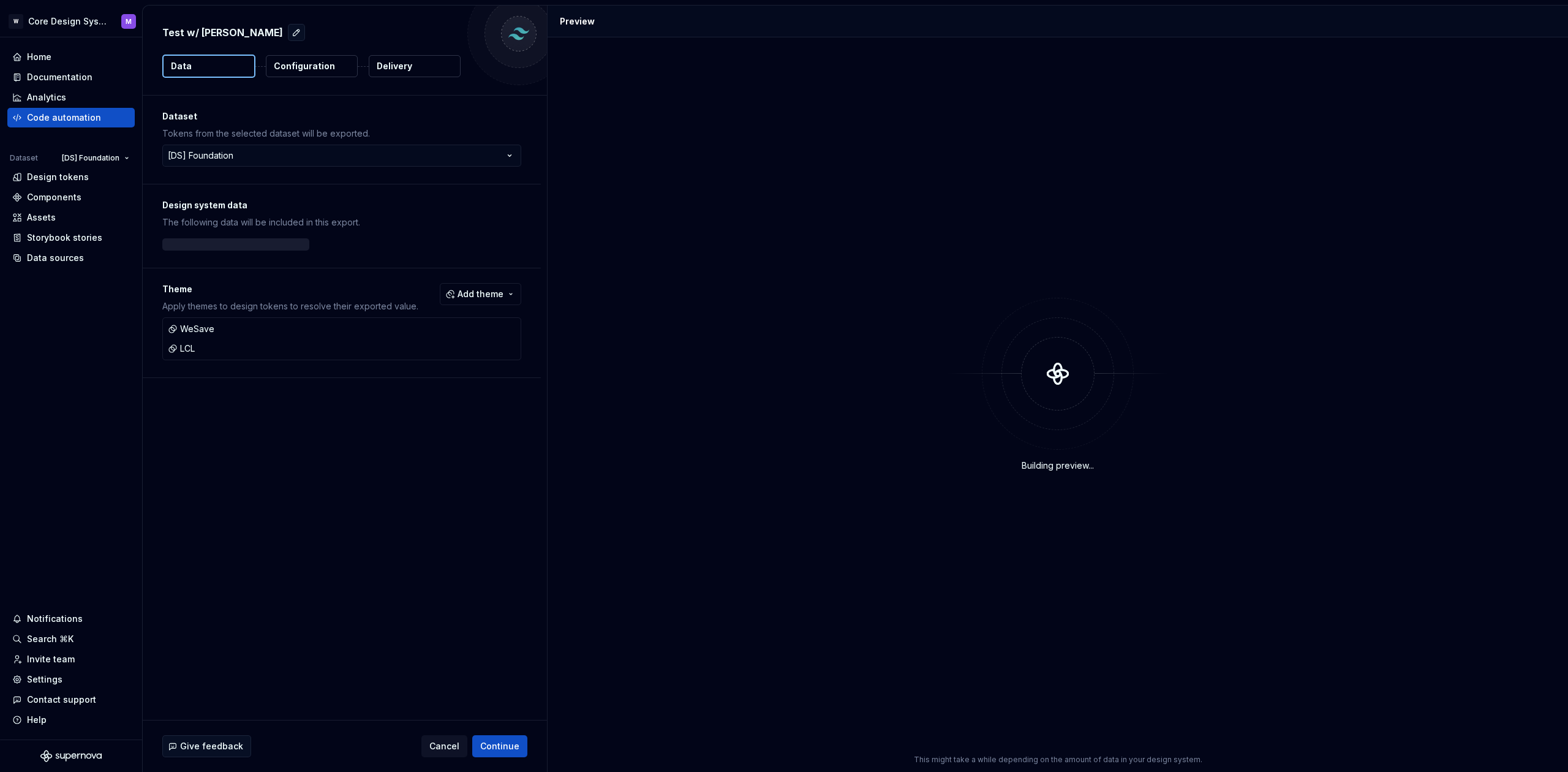
click at [339, 54] on div "Configuration" at bounding box center [312, 66] width 93 height 23
click at [300, 71] on p "Configuration" at bounding box center [305, 66] width 61 height 12
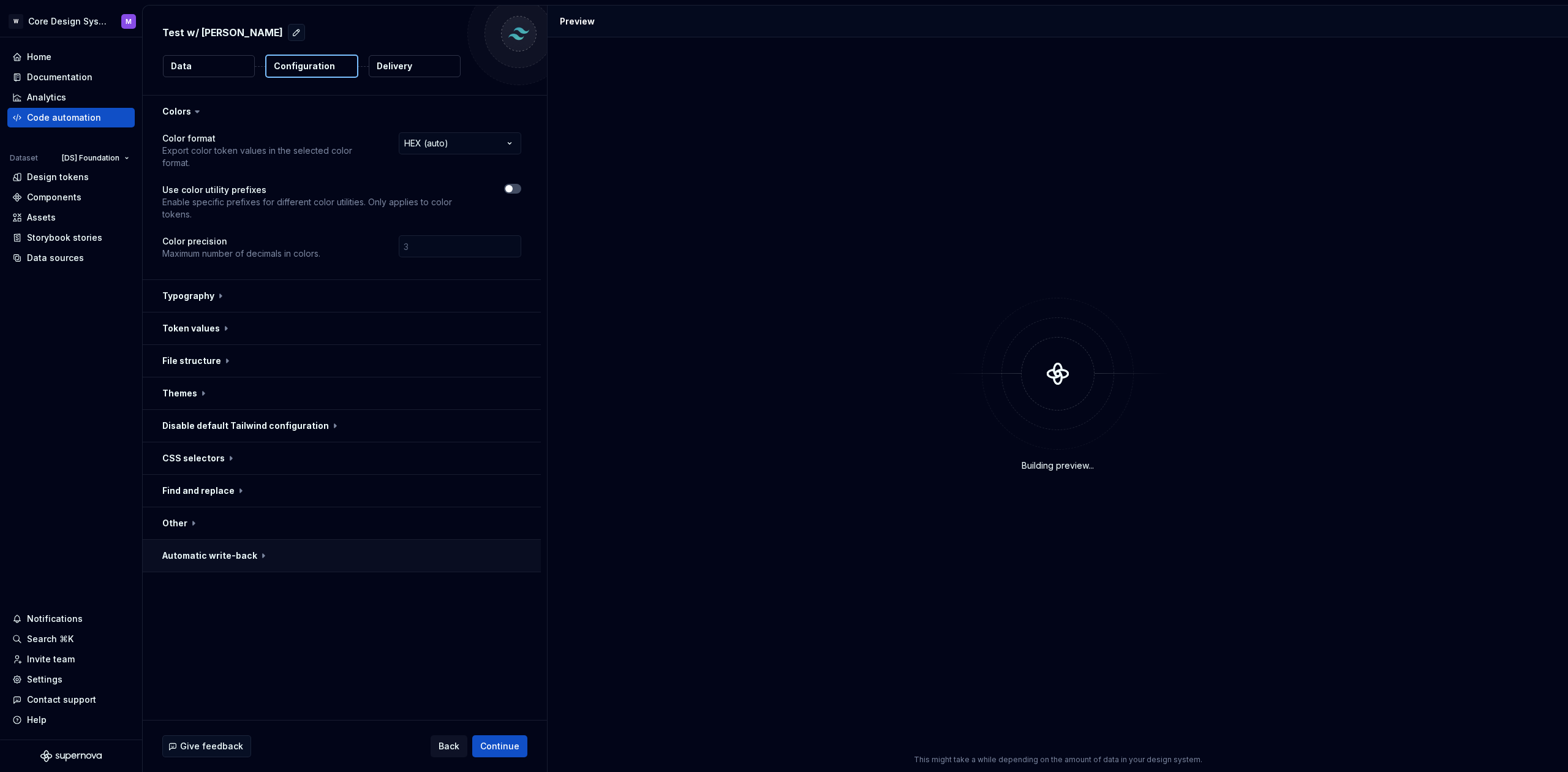
click at [238, 540] on button "button" at bounding box center [342, 556] width 398 height 32
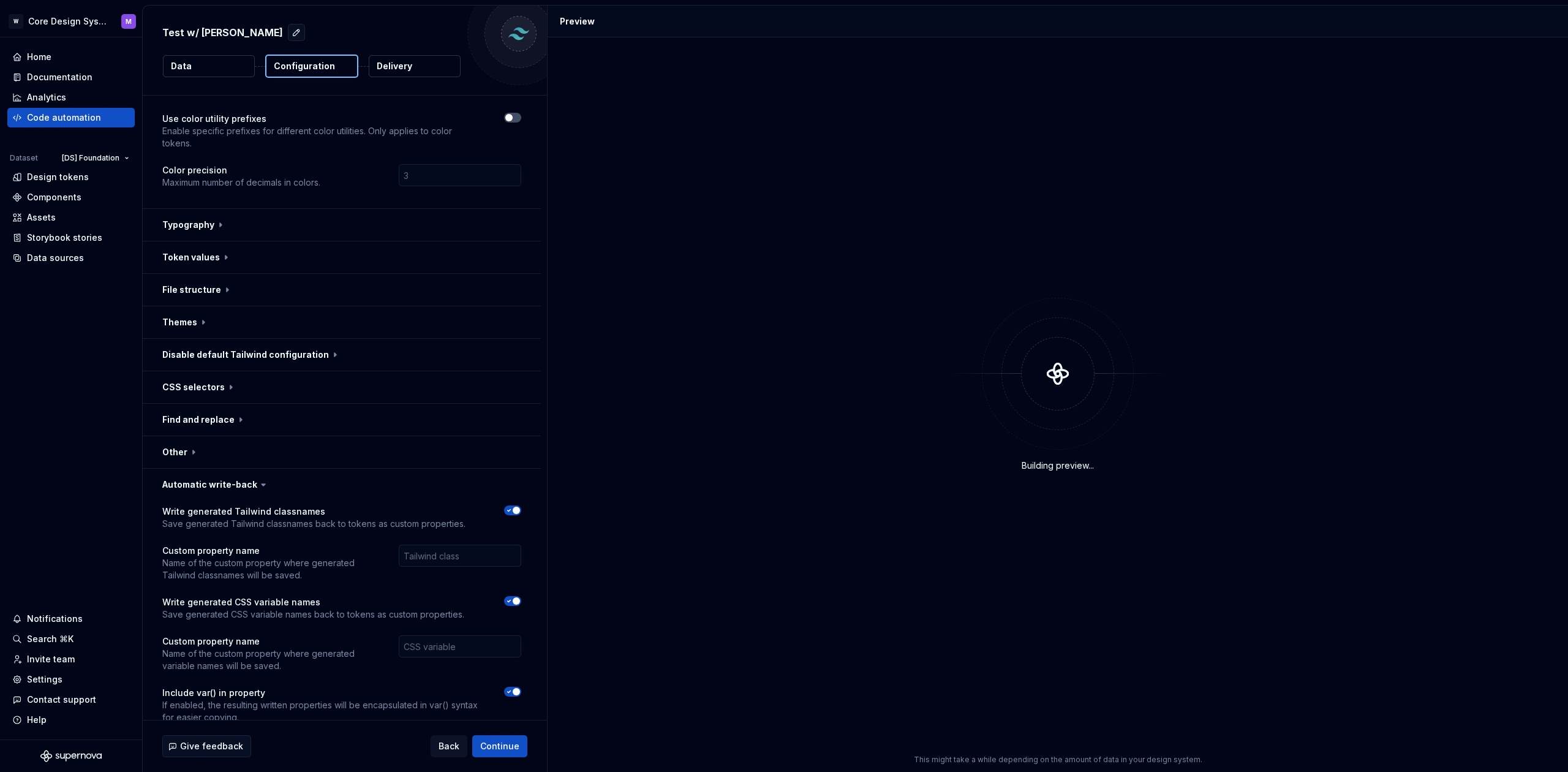
scroll to position [70, 0]
drag, startPoint x: 178, startPoint y: 488, endPoint x: 310, endPoint y: 488, distance: 132.0
click at [310, 506] on p "Write generated Tailwind classnames" at bounding box center [313, 512] width 303 height 12
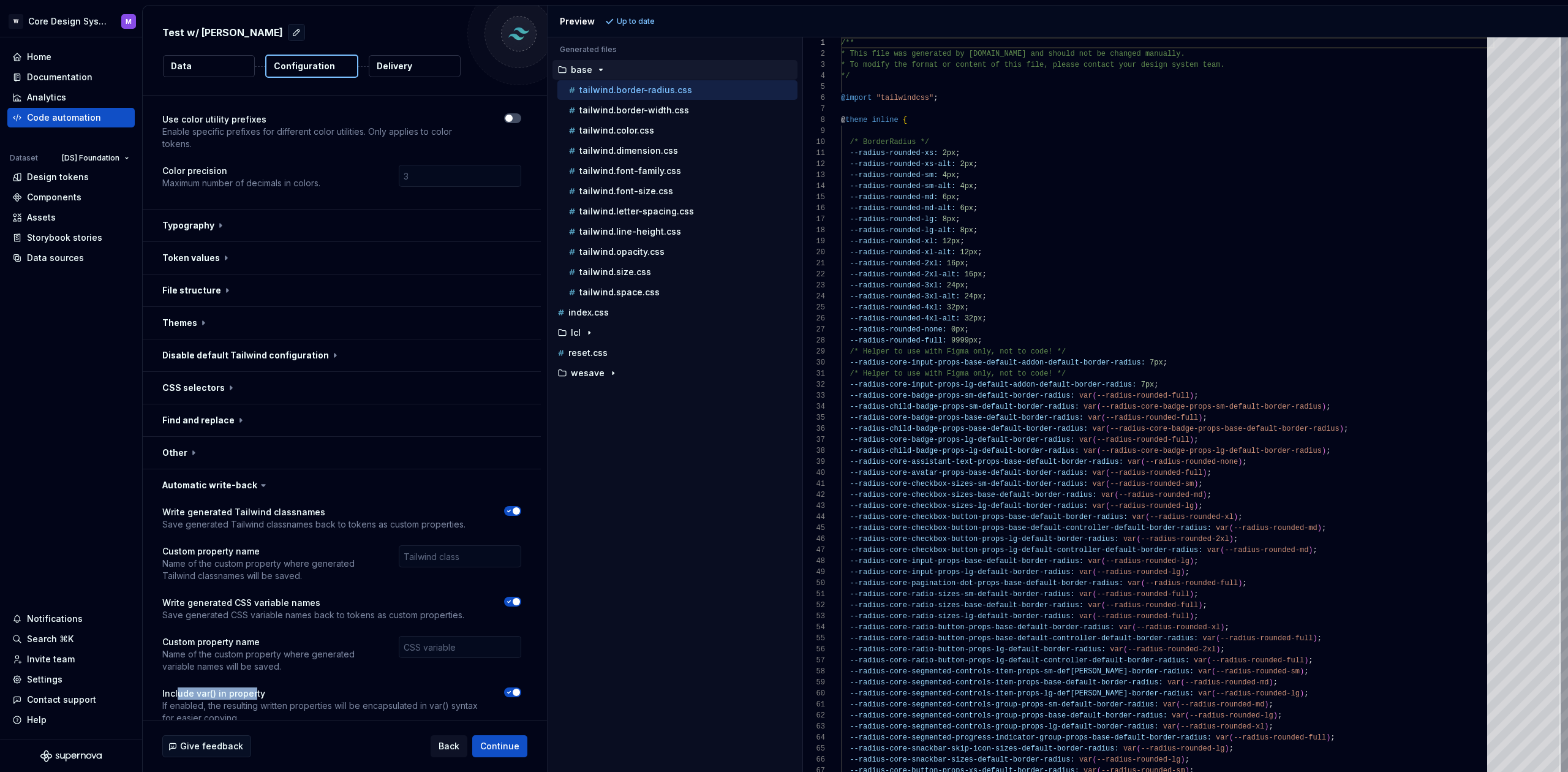
drag, startPoint x: 178, startPoint y: 672, endPoint x: 250, endPoint y: 667, distance: 72.2
click at [252, 688] on p "Include var() in property" at bounding box center [322, 693] width 320 height 12
click at [48, 181] on div "Design tokens" at bounding box center [57, 177] width 62 height 12
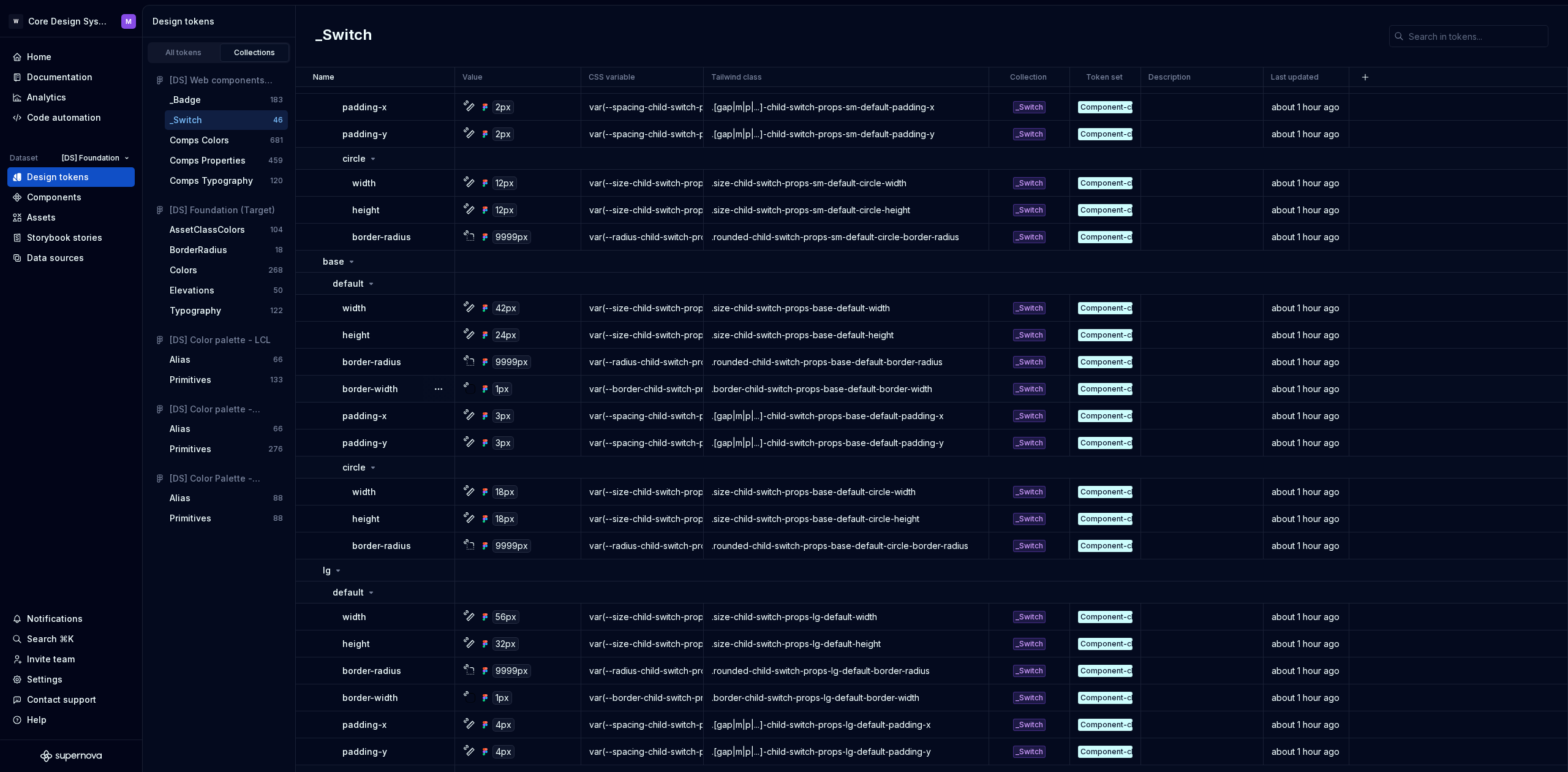
scroll to position [1009, 0]
click at [190, 163] on div "Comps Properties" at bounding box center [207, 160] width 76 height 12
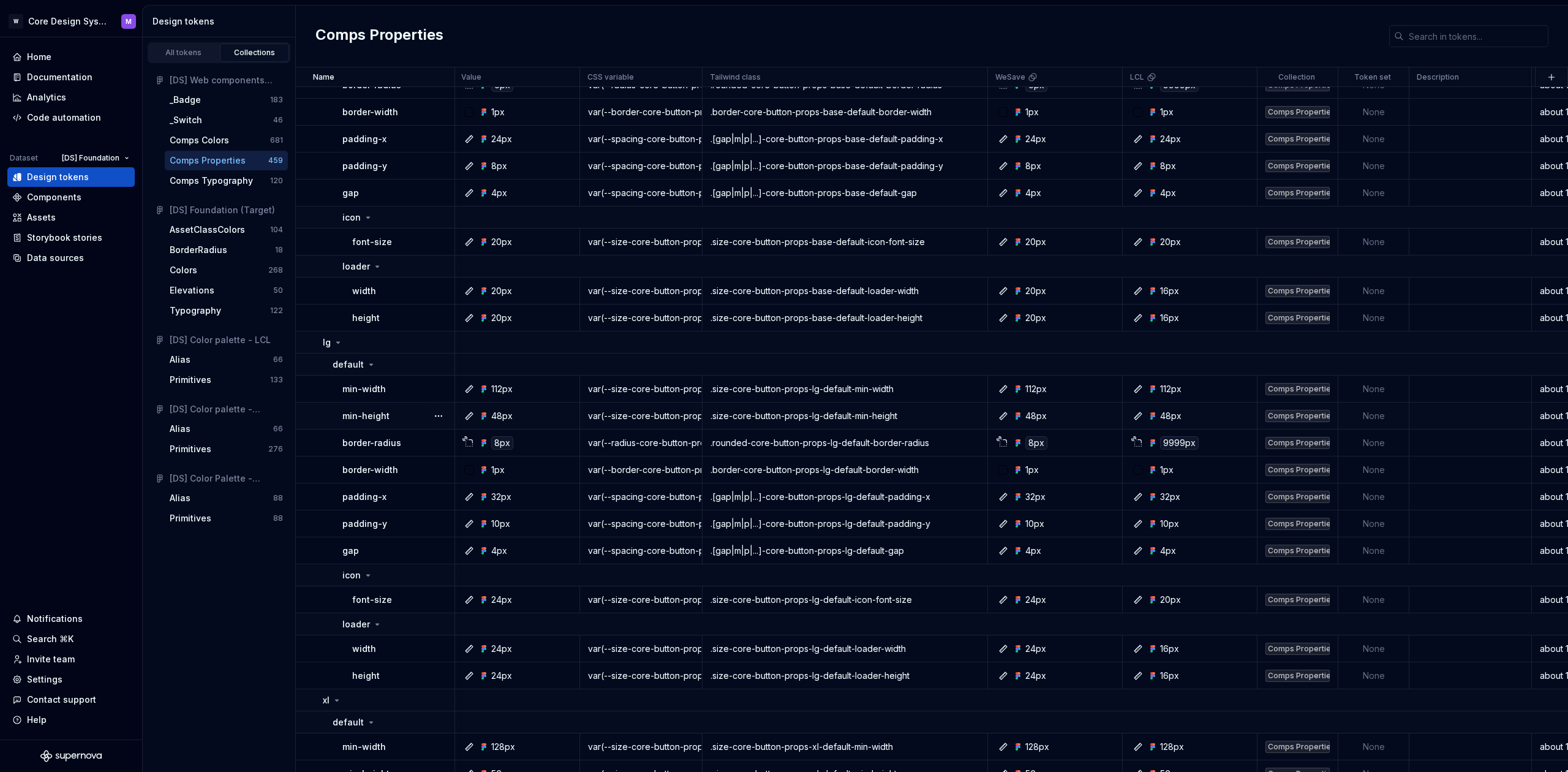
scroll to position [2141, 1]
click at [70, 115] on div "Code automation" at bounding box center [64, 117] width 74 height 12
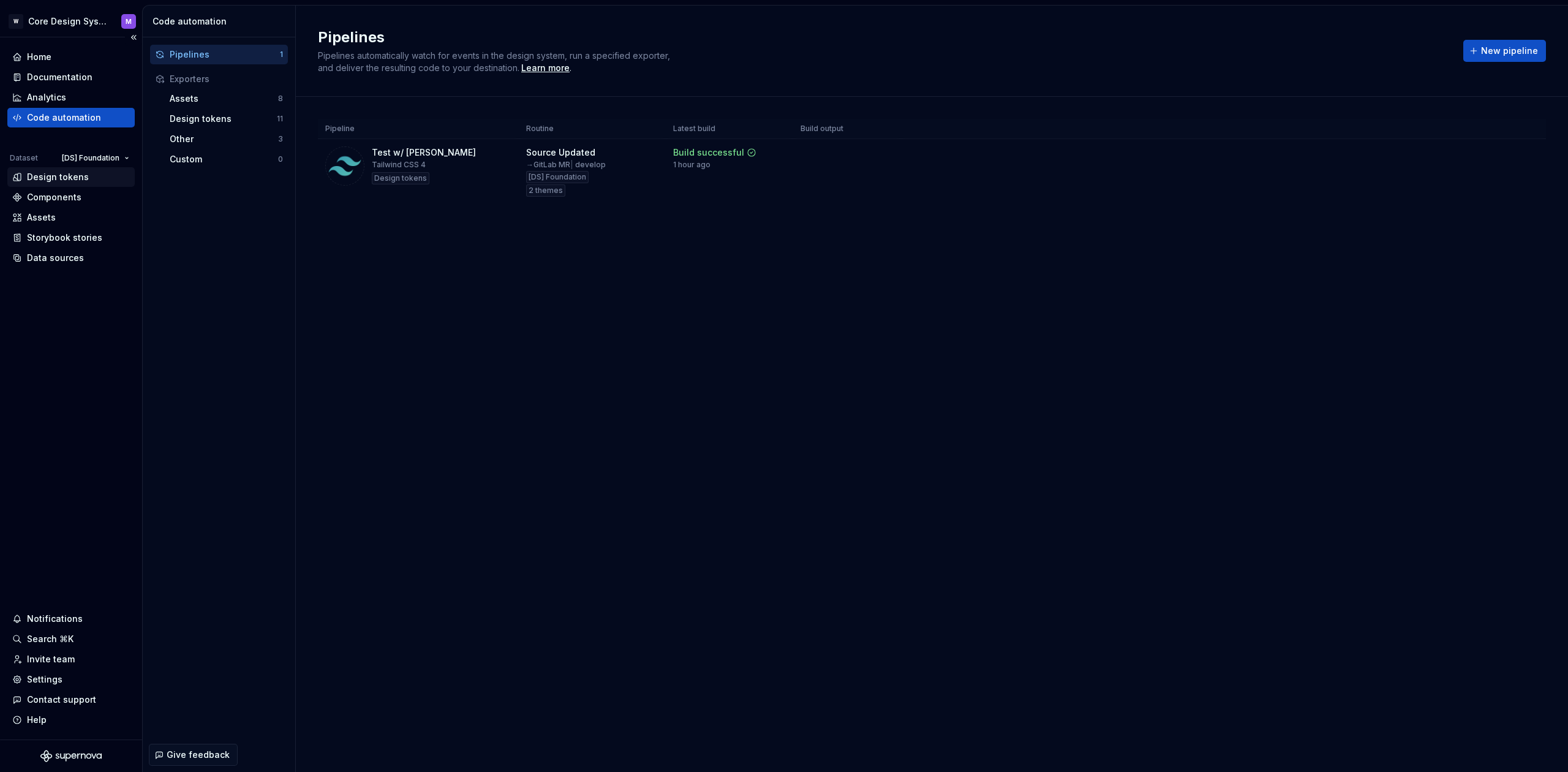
drag, startPoint x: 84, startPoint y: 182, endPoint x: 68, endPoint y: 181, distance: 16.0
click at [84, 182] on div "Design tokens" at bounding box center [57, 177] width 62 height 12
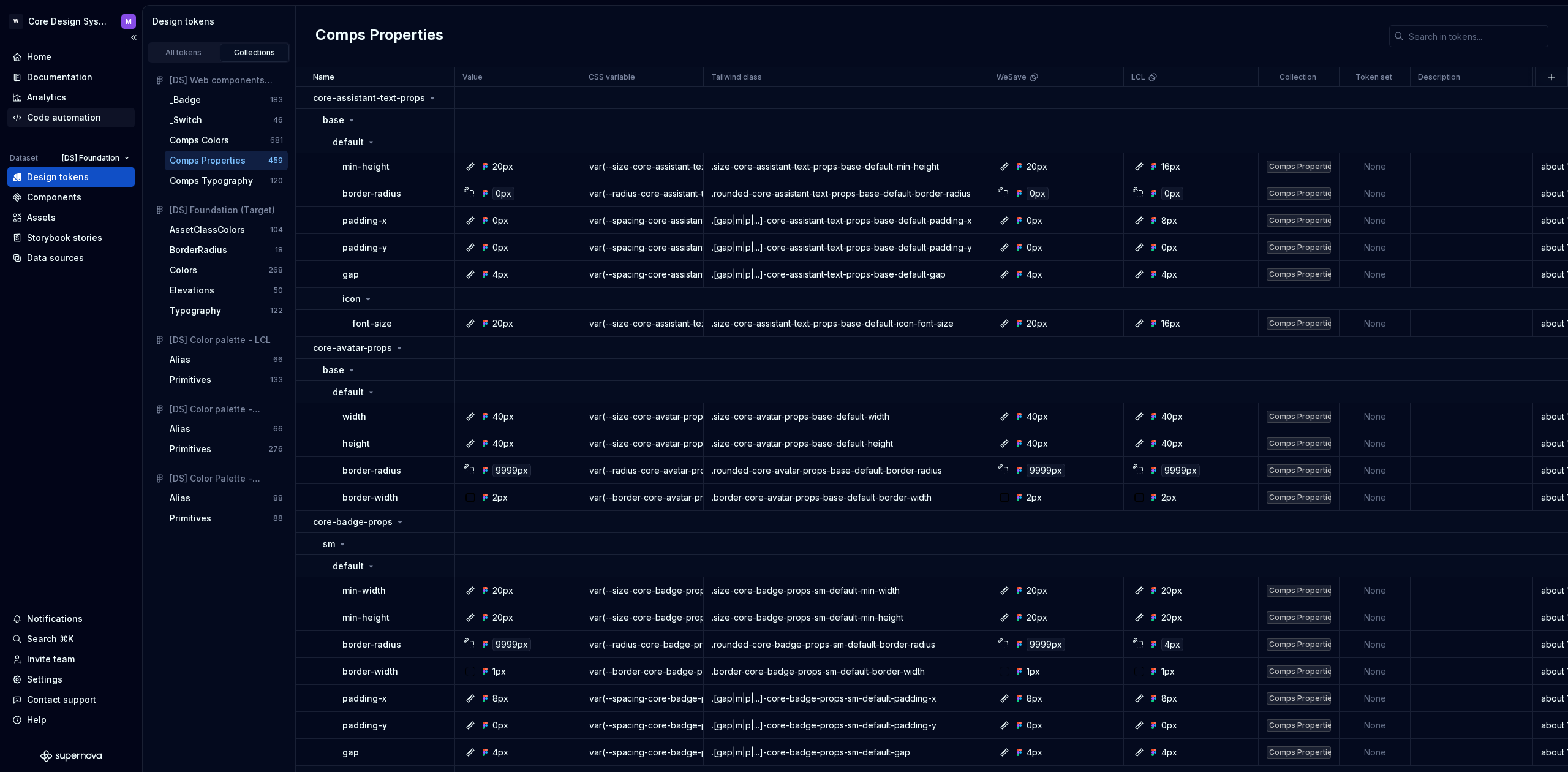
click at [66, 112] on div "Code automation" at bounding box center [64, 117] width 74 height 12
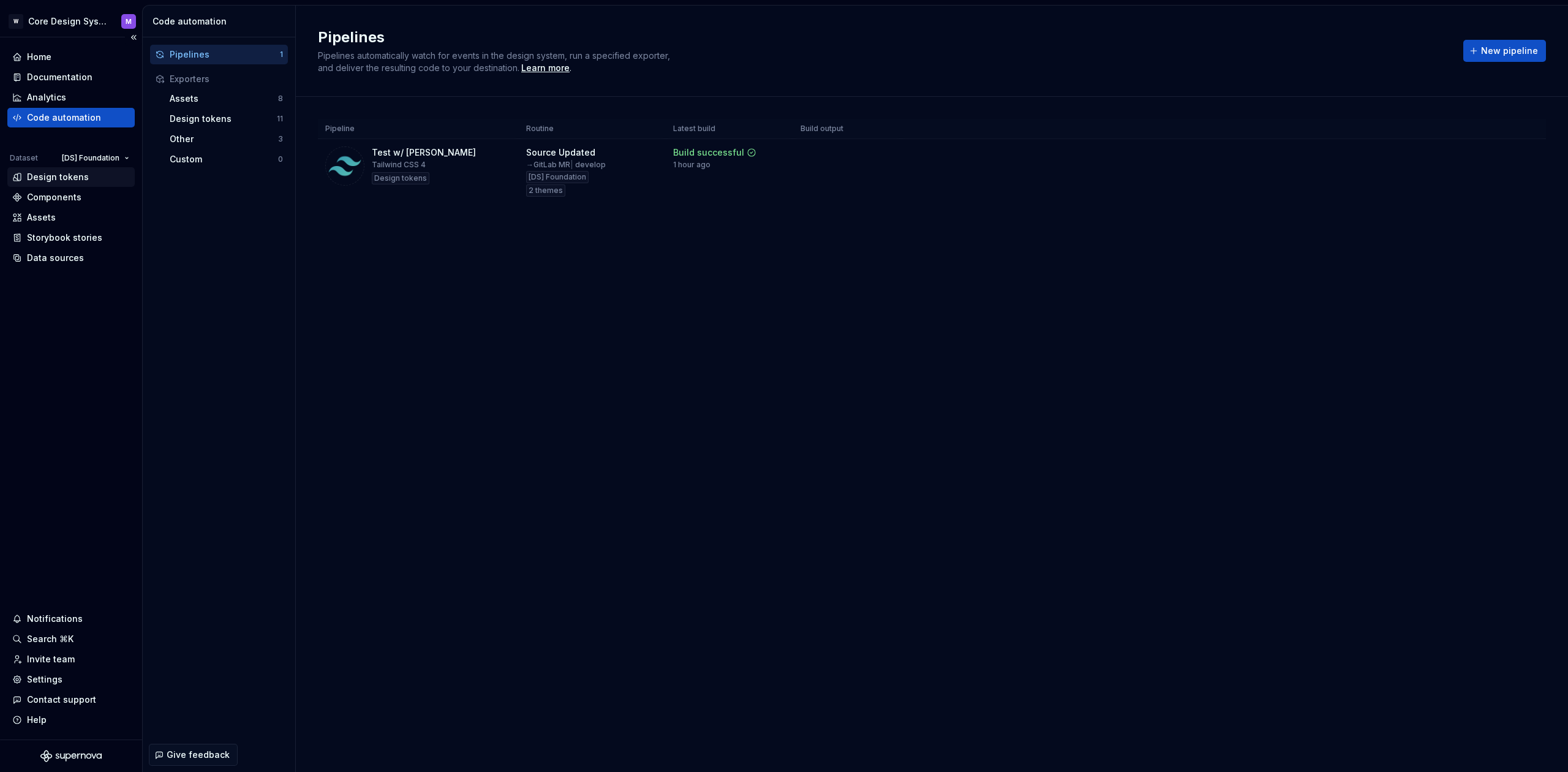
click at [57, 174] on div "Design tokens" at bounding box center [57, 177] width 62 height 12
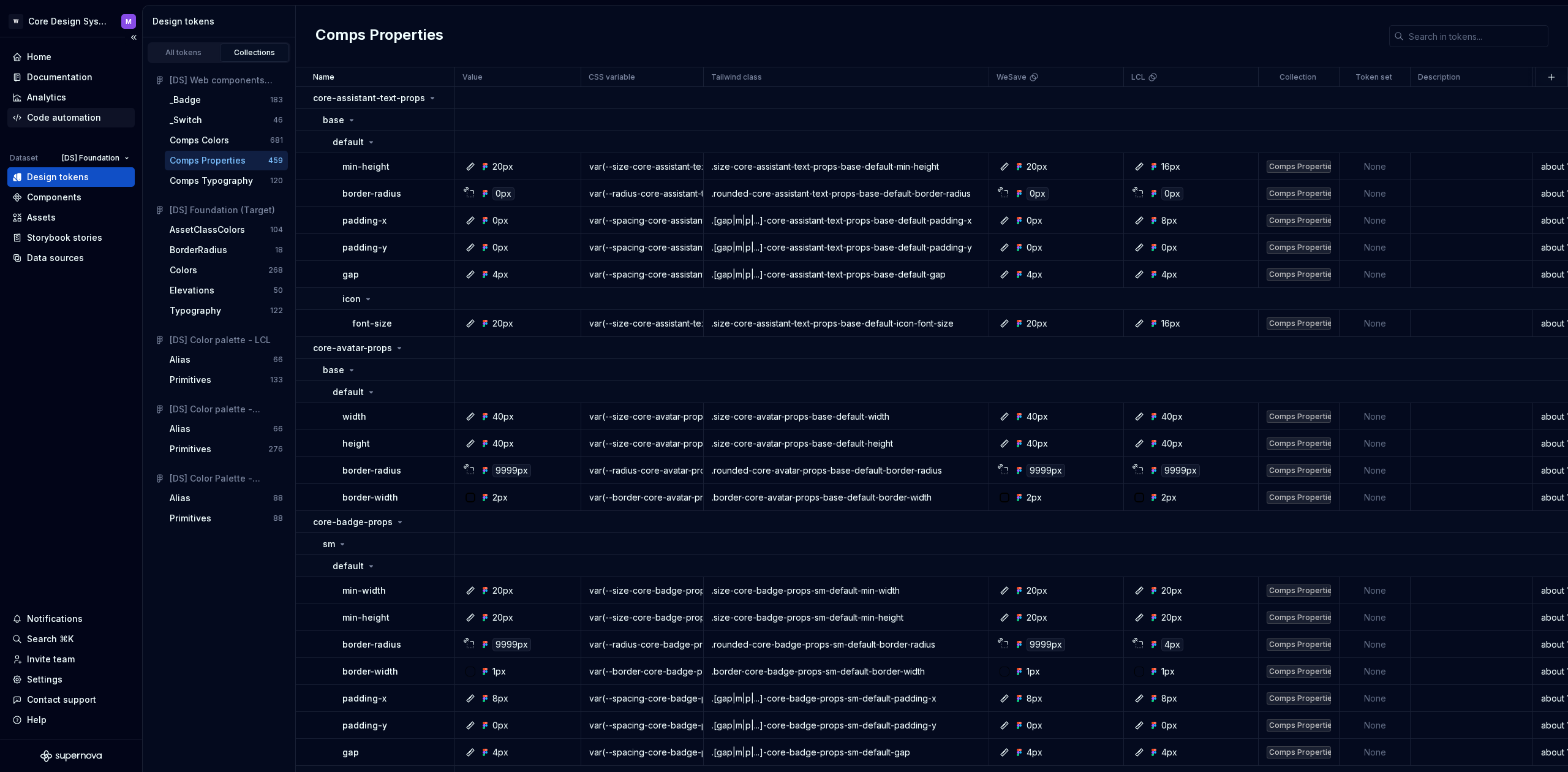
click at [77, 116] on div "Code automation" at bounding box center [64, 117] width 74 height 12
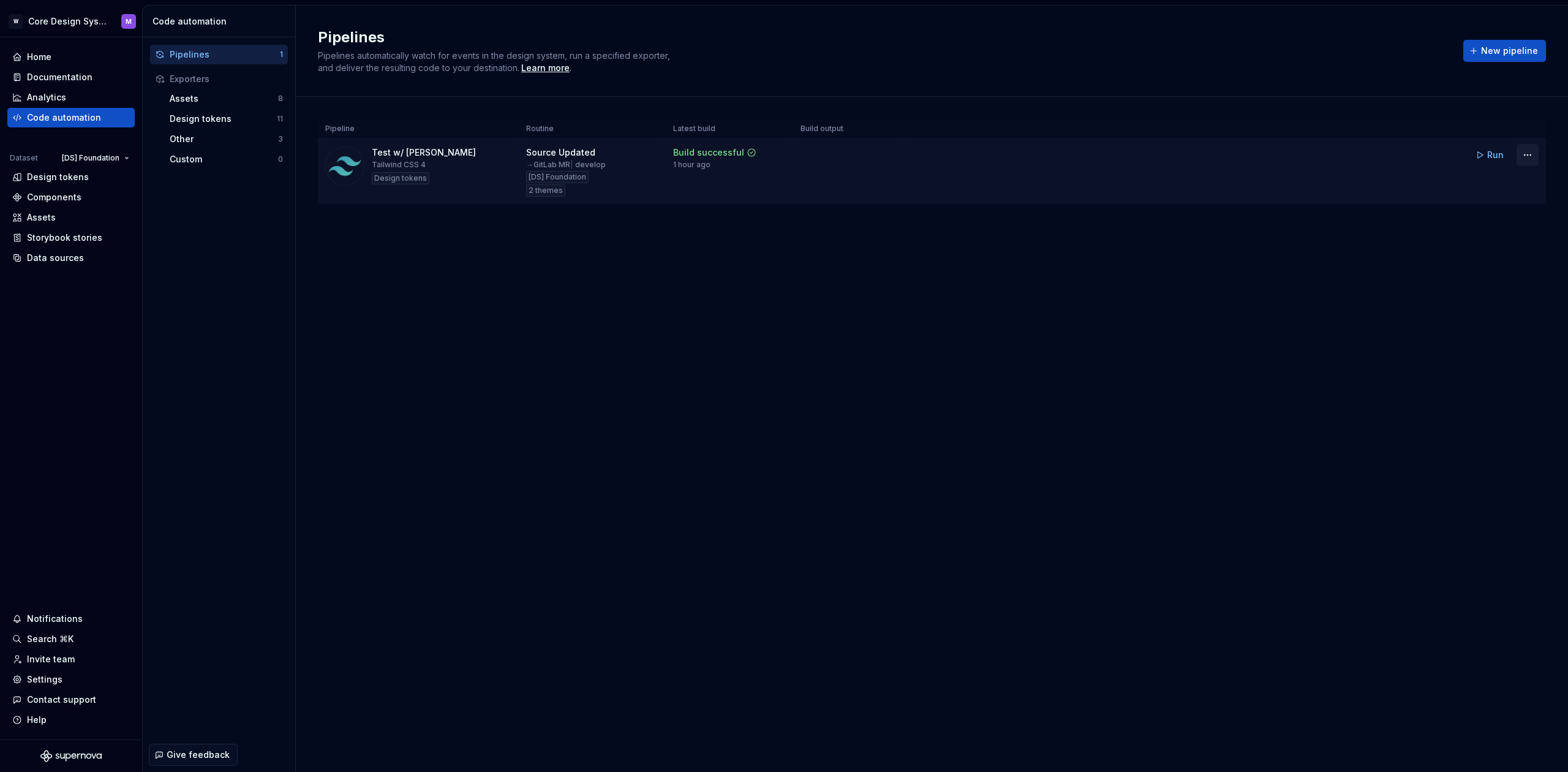
click at [1530, 155] on html "W Core Design System M Home Documentation Analytics Code automation Dataset [DS…" at bounding box center [784, 386] width 1568 height 772
click at [1497, 184] on div "Edit pipeline" at bounding box center [1512, 181] width 105 height 12
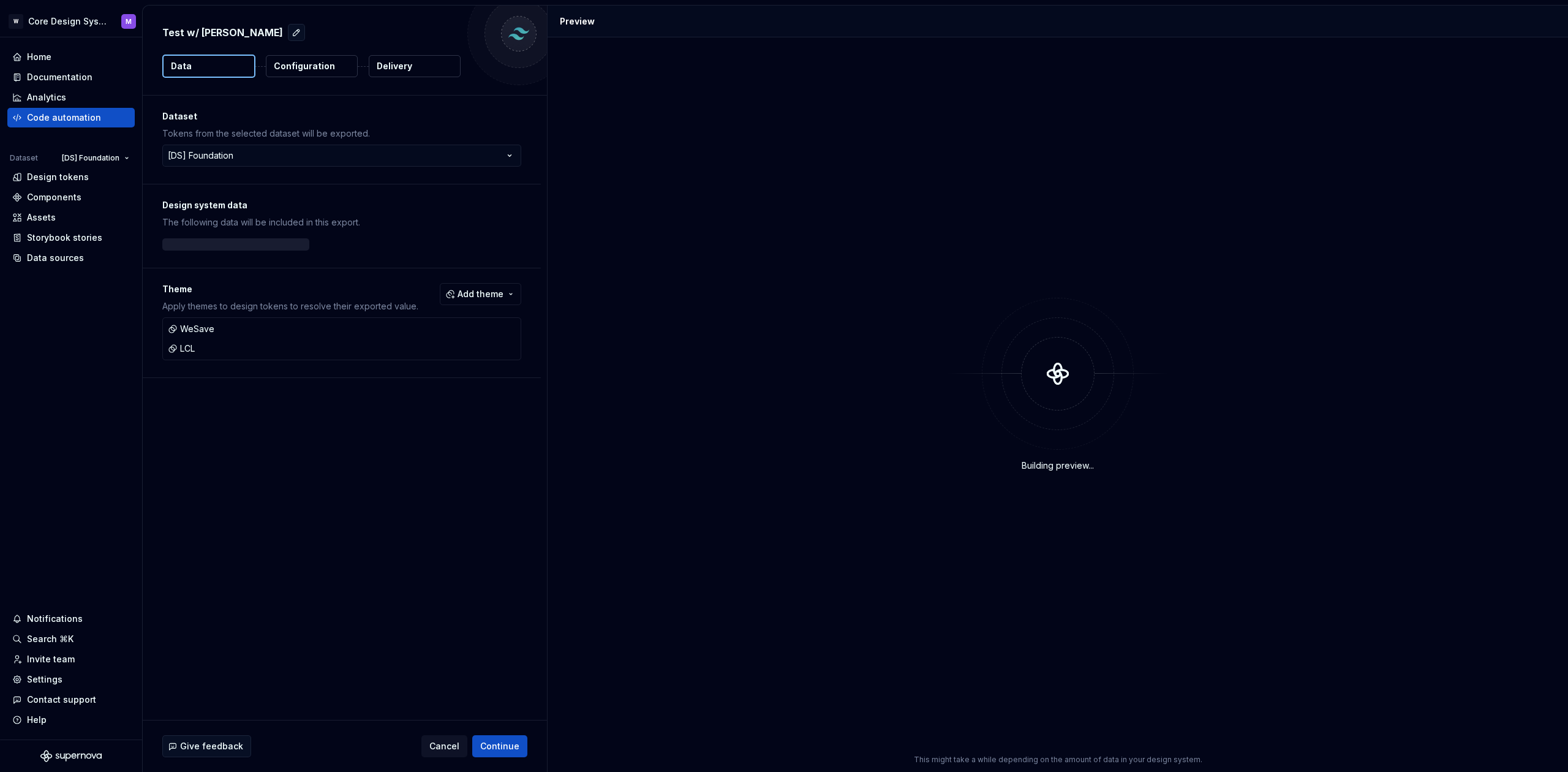
drag, startPoint x: 299, startPoint y: 68, endPoint x: 289, endPoint y: 68, distance: 10.0
click at [299, 68] on p "Configuration" at bounding box center [305, 66] width 61 height 12
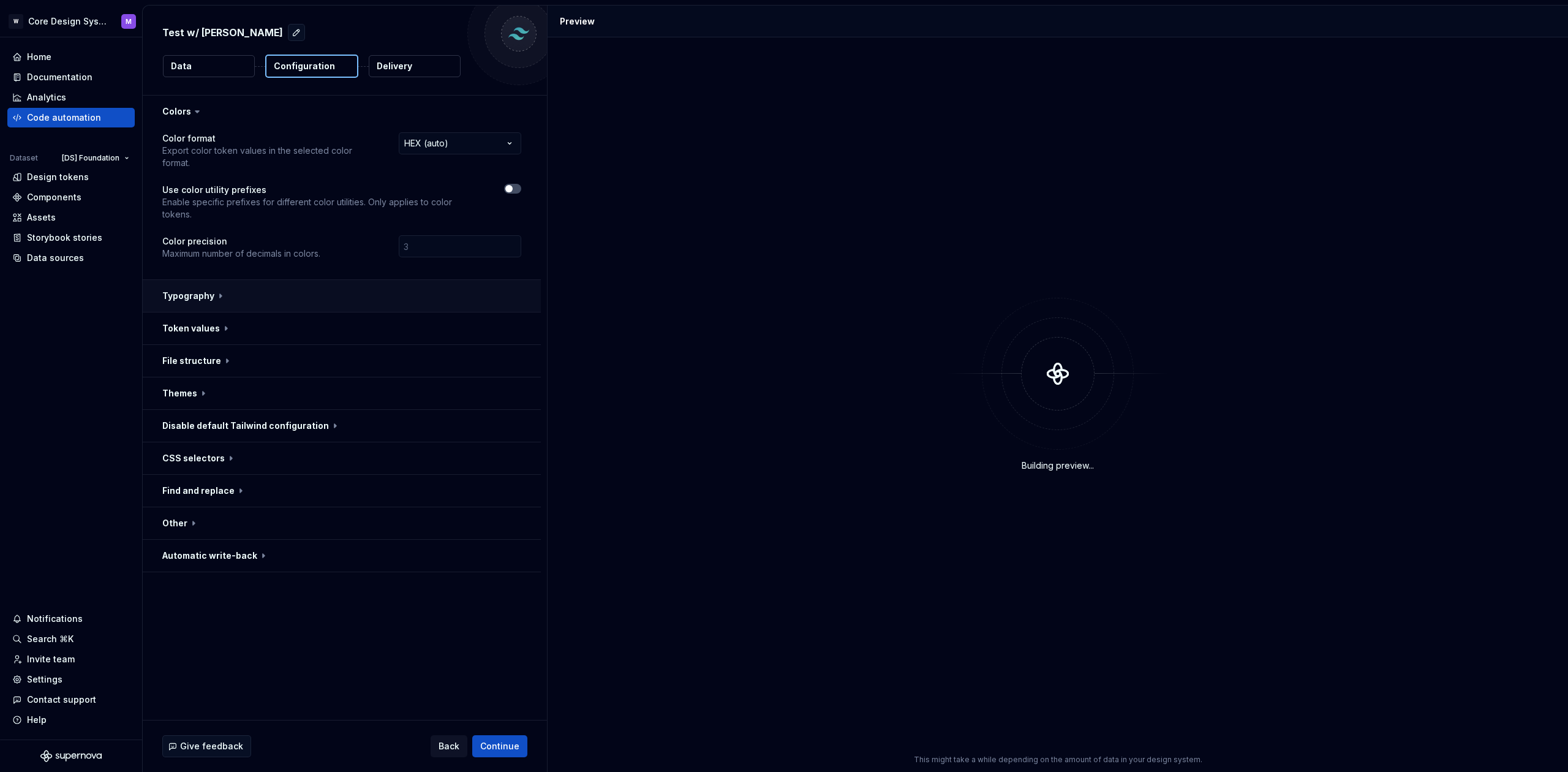
click at [216, 280] on button "button" at bounding box center [342, 296] width 398 height 32
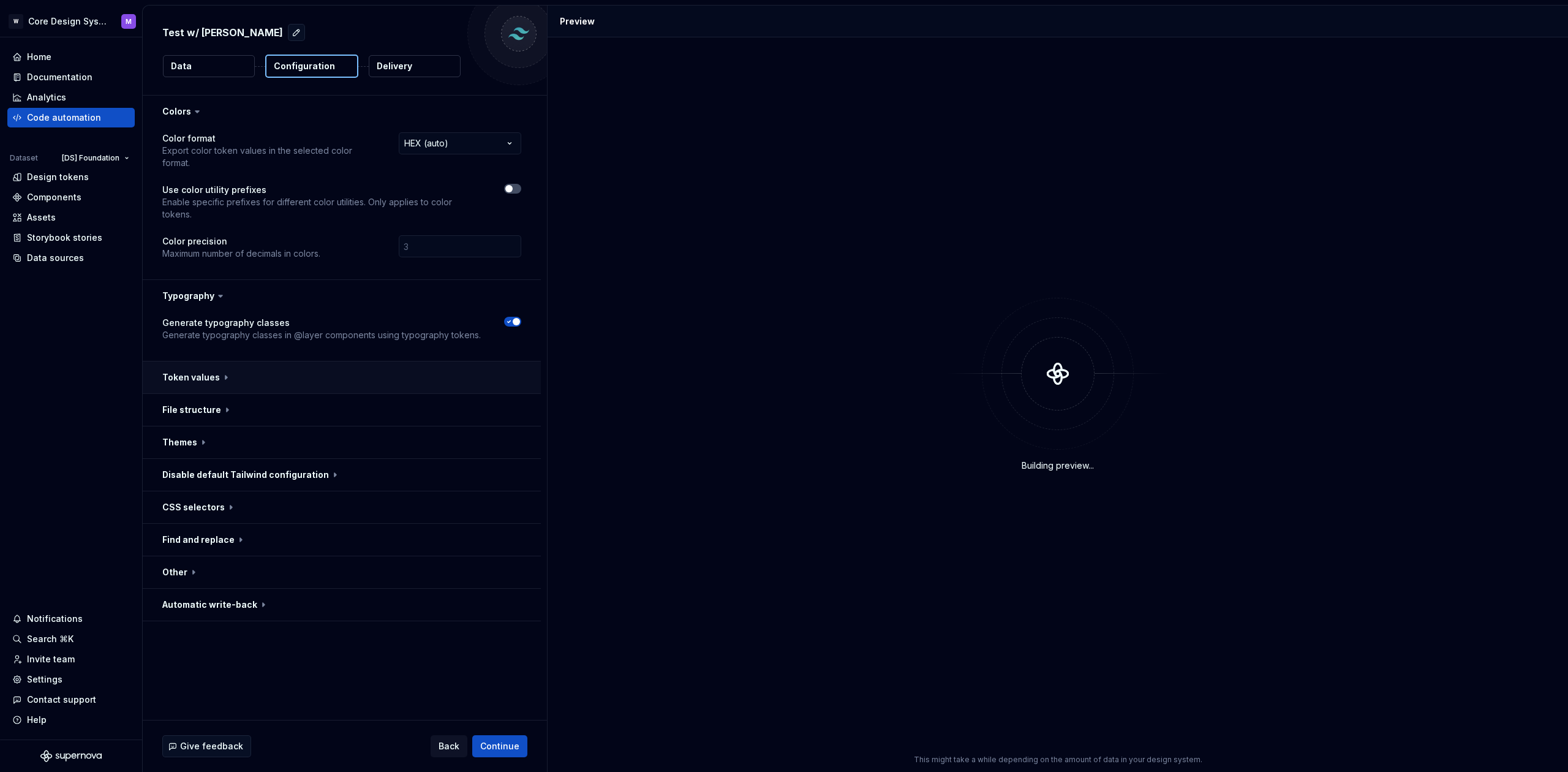
click at [218, 361] on button "button" at bounding box center [342, 377] width 398 height 32
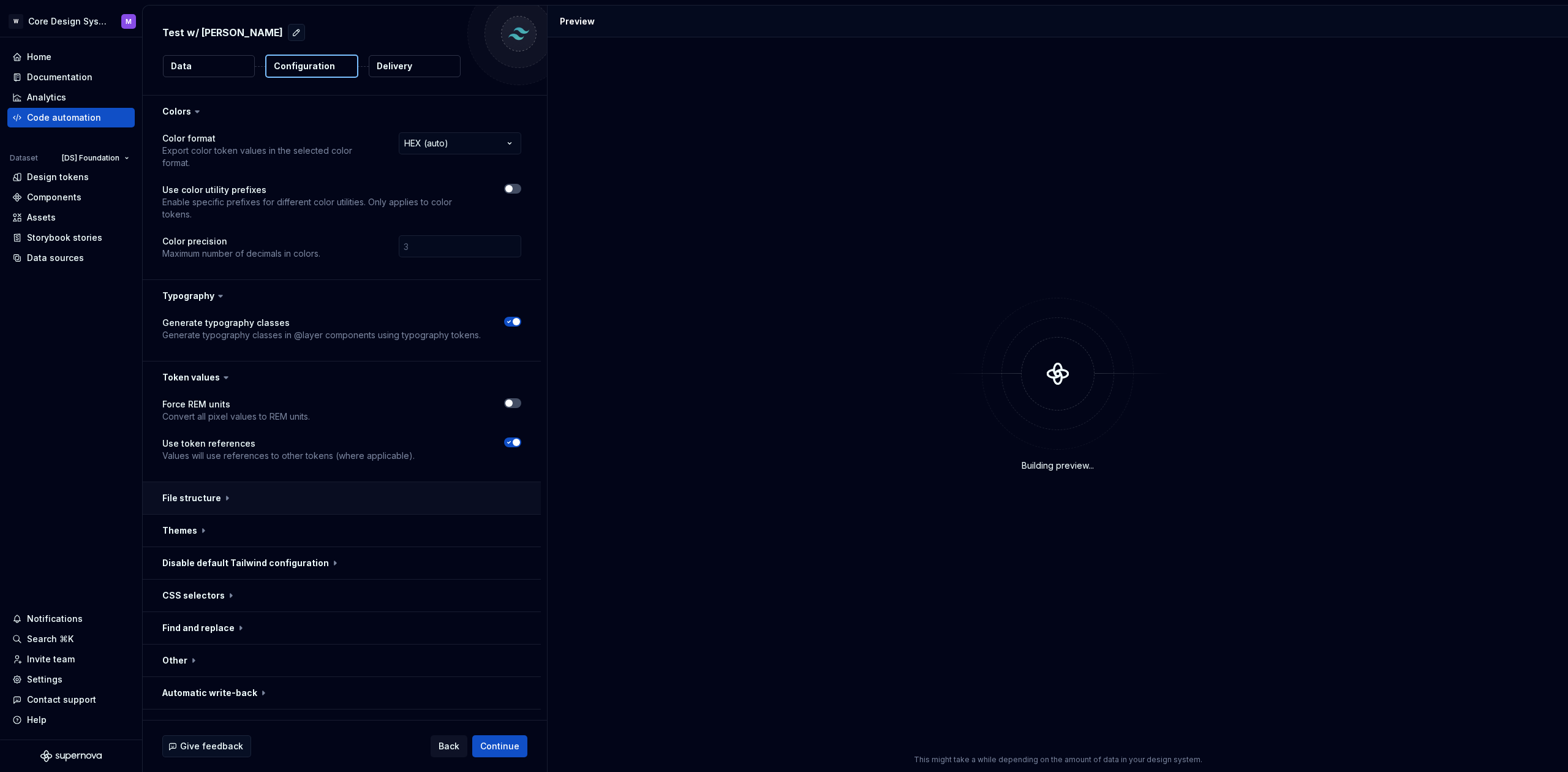
click at [207, 482] on button "button" at bounding box center [342, 498] width 398 height 32
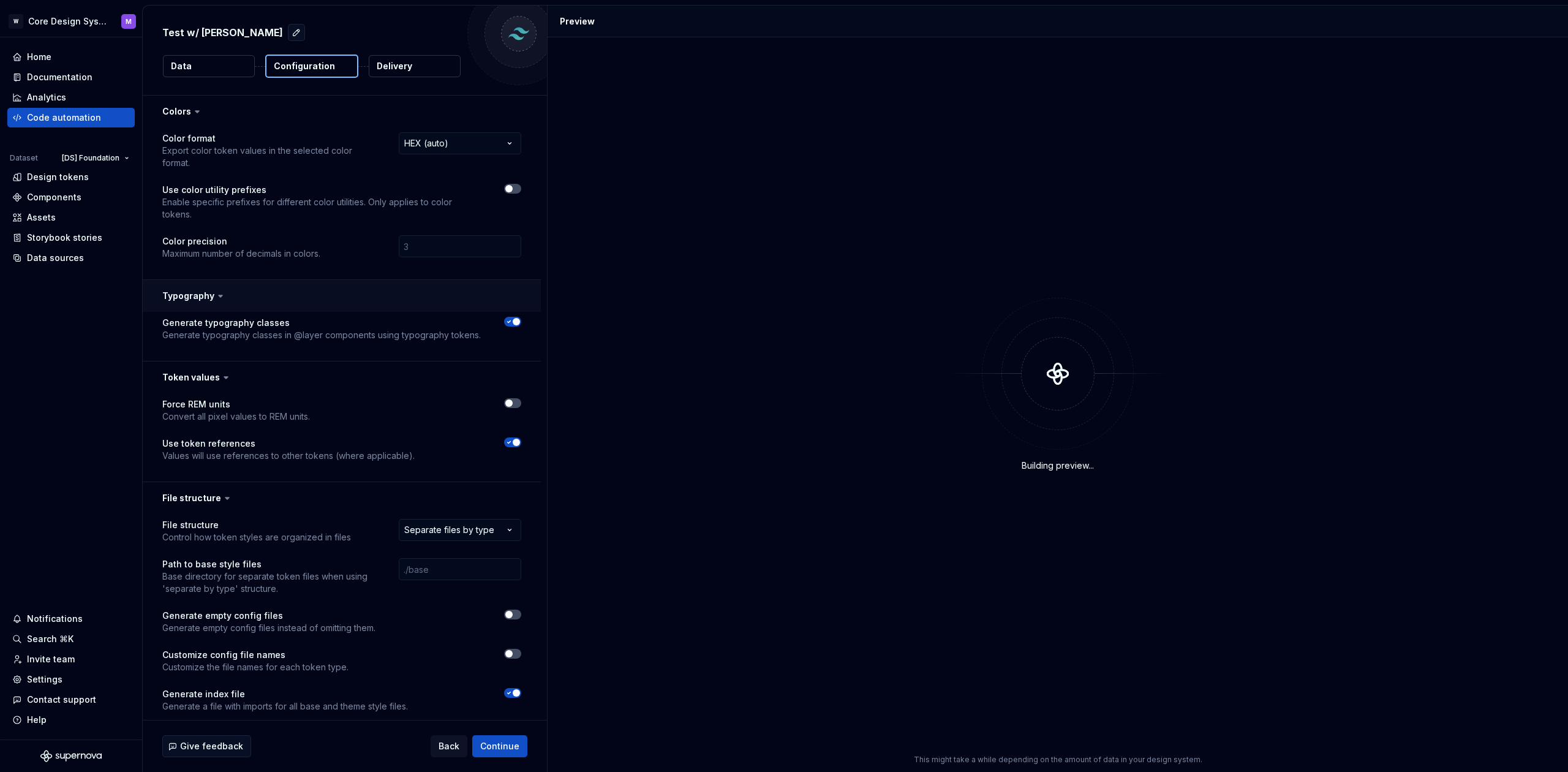
click at [211, 280] on button "button" at bounding box center [342, 296] width 398 height 32
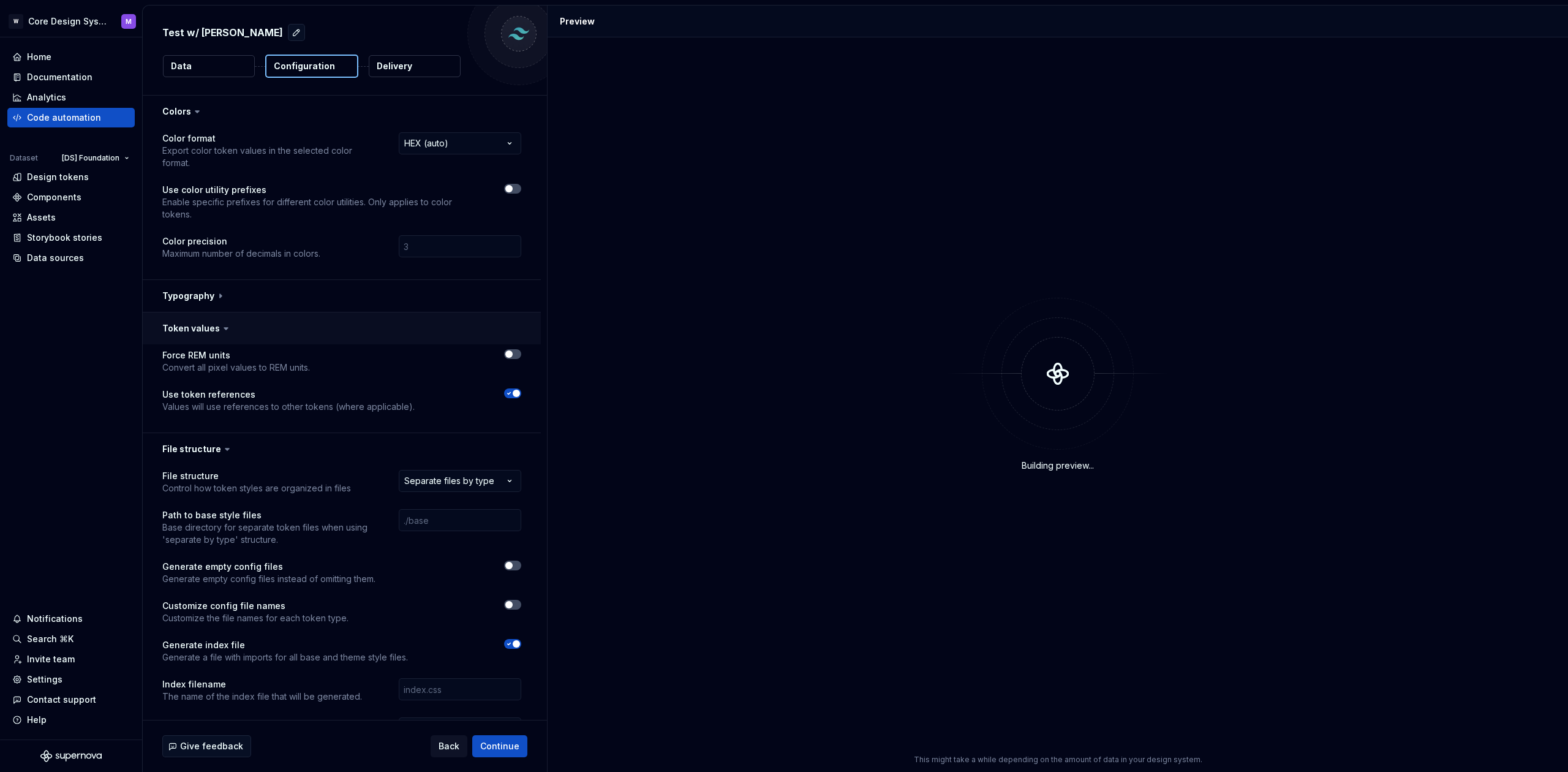
click at [217, 312] on button "button" at bounding box center [342, 328] width 398 height 32
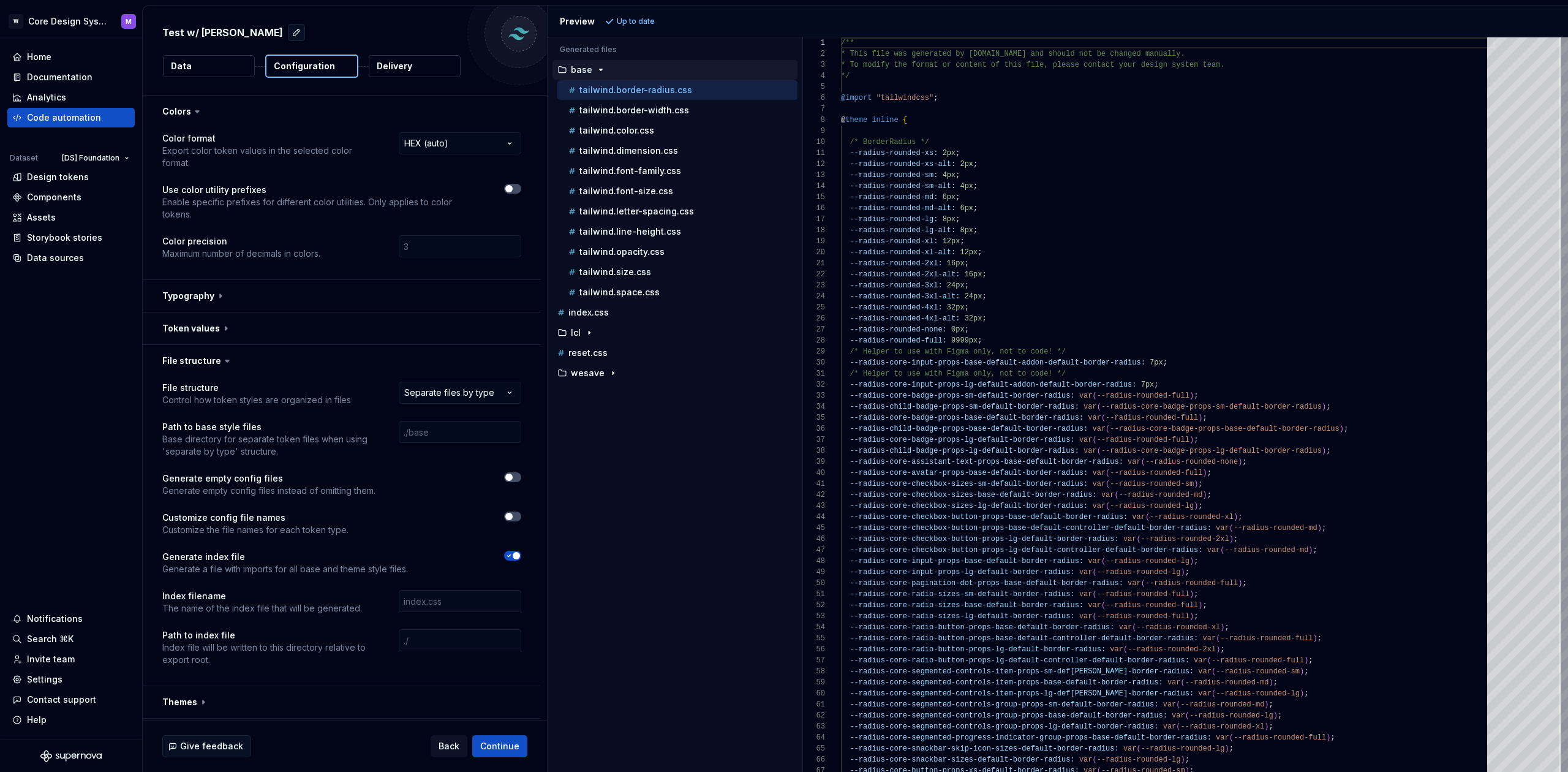
click at [221, 355] on icon at bounding box center [227, 361] width 12 height 12
click at [213, 345] on button "button" at bounding box center [342, 361] width 398 height 32
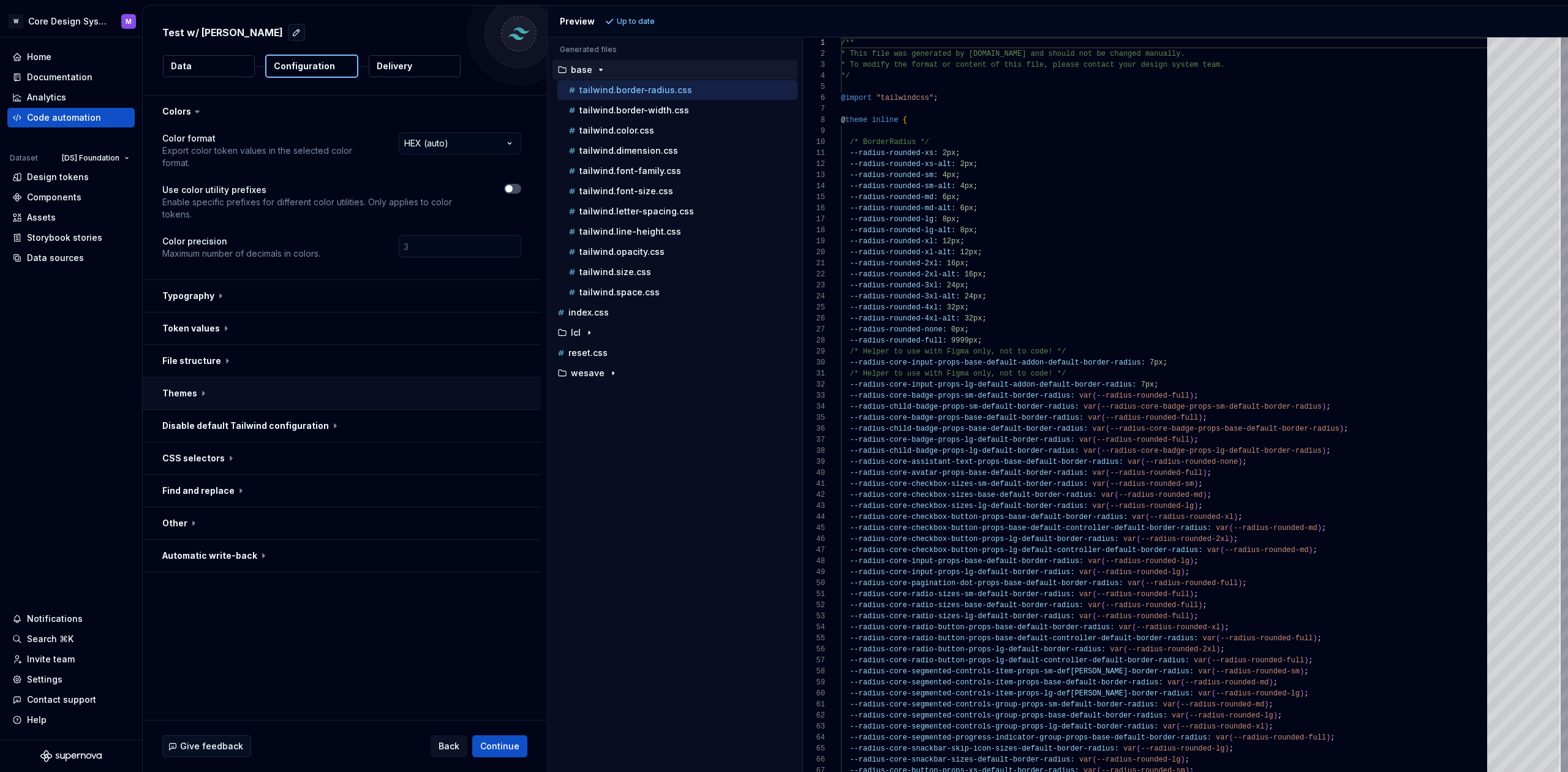
click at [202, 377] on button "button" at bounding box center [342, 393] width 398 height 32
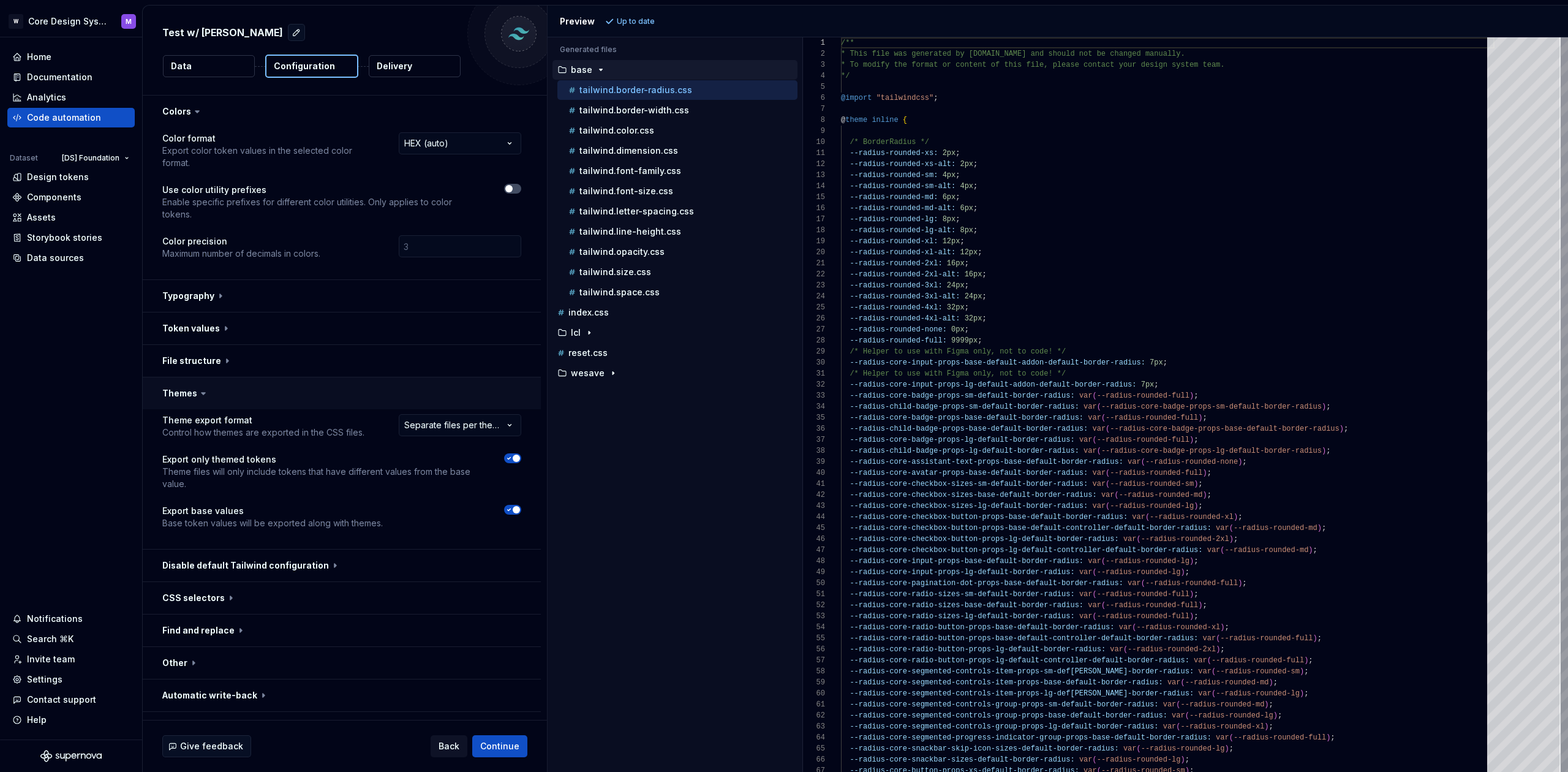
click at [202, 393] on icon at bounding box center [204, 393] width 4 height 2
click at [199, 387] on icon at bounding box center [203, 393] width 12 height 12
drag, startPoint x: 174, startPoint y: 179, endPoint x: 278, endPoint y: 179, distance: 104.0
click at [276, 184] on p "Use color utility prefixes" at bounding box center [322, 190] width 320 height 12
click at [520, 184] on button "button" at bounding box center [513, 188] width 17 height 10
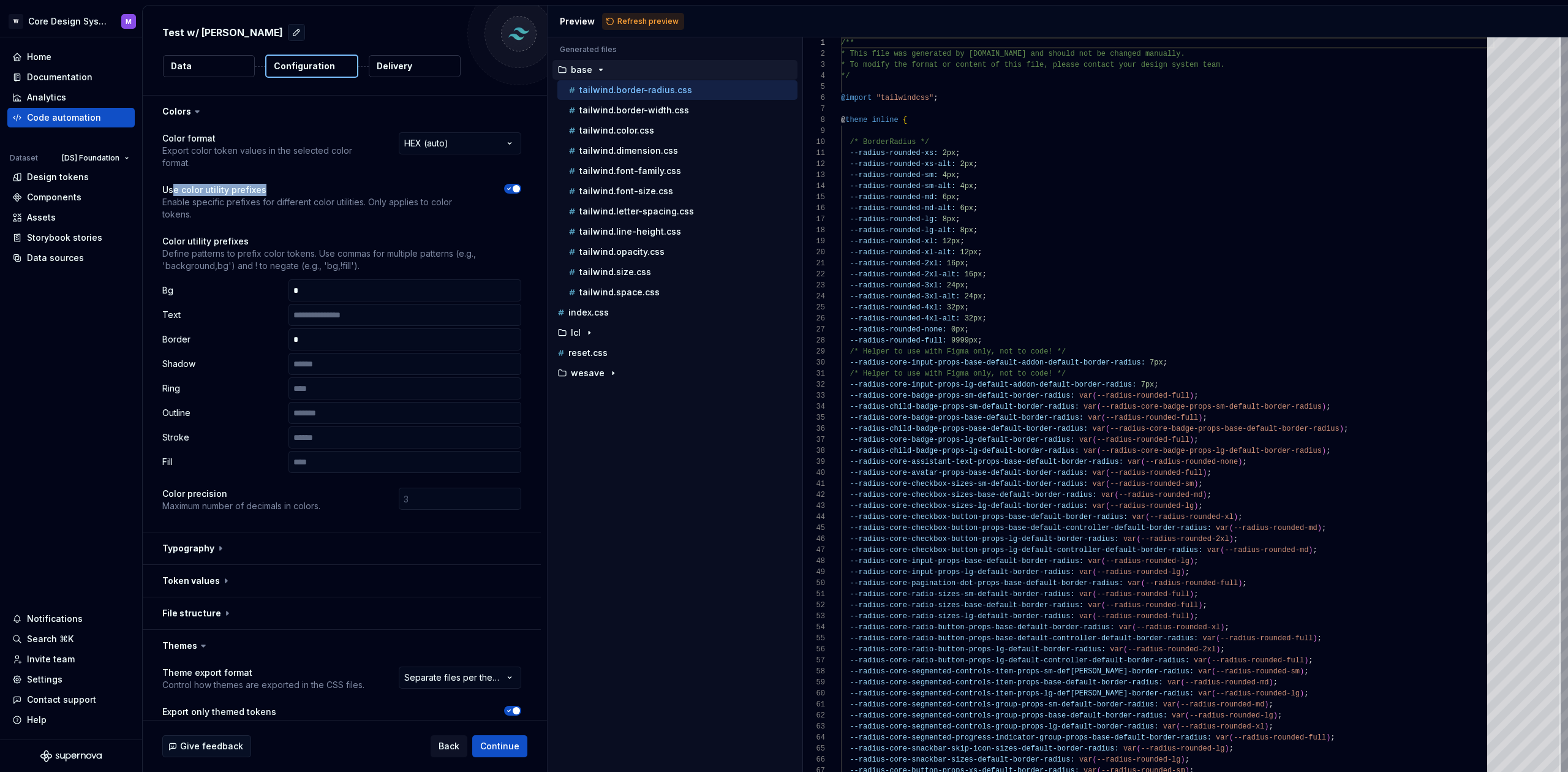
click at [220, 184] on p "Use color utility prefixes" at bounding box center [322, 190] width 320 height 12
click at [186, 630] on button "button" at bounding box center [342, 646] width 398 height 32
drag, startPoint x: 169, startPoint y: 268, endPoint x: 174, endPoint y: 291, distance: 23.5
click at [169, 284] on p "Bg" at bounding box center [223, 290] width 121 height 12
click at [174, 333] on p "Border" at bounding box center [223, 339] width 121 height 12
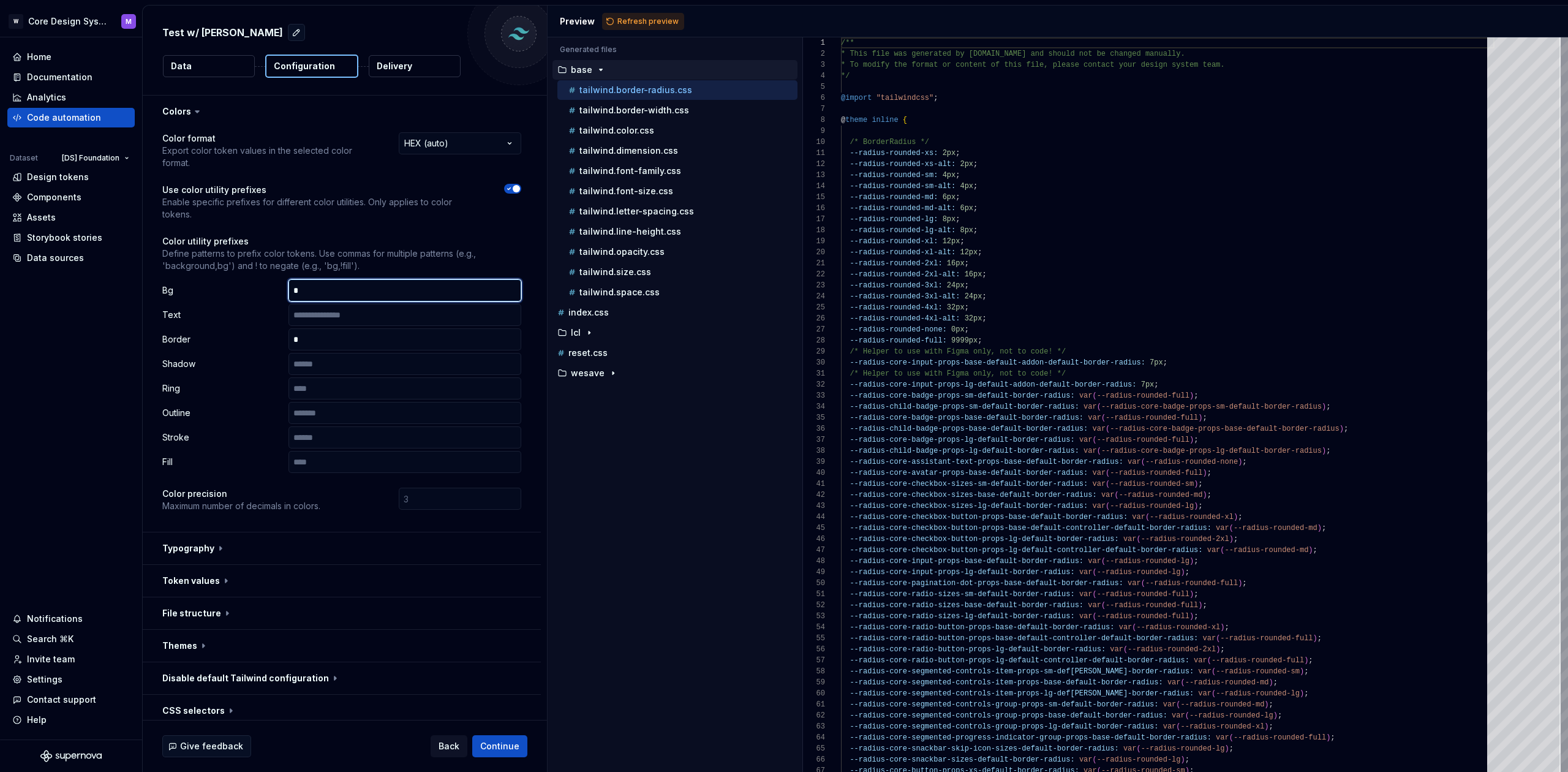
click at [320, 280] on input "*" at bounding box center [405, 291] width 233 height 22
click at [230, 309] on p "Text" at bounding box center [223, 315] width 121 height 12
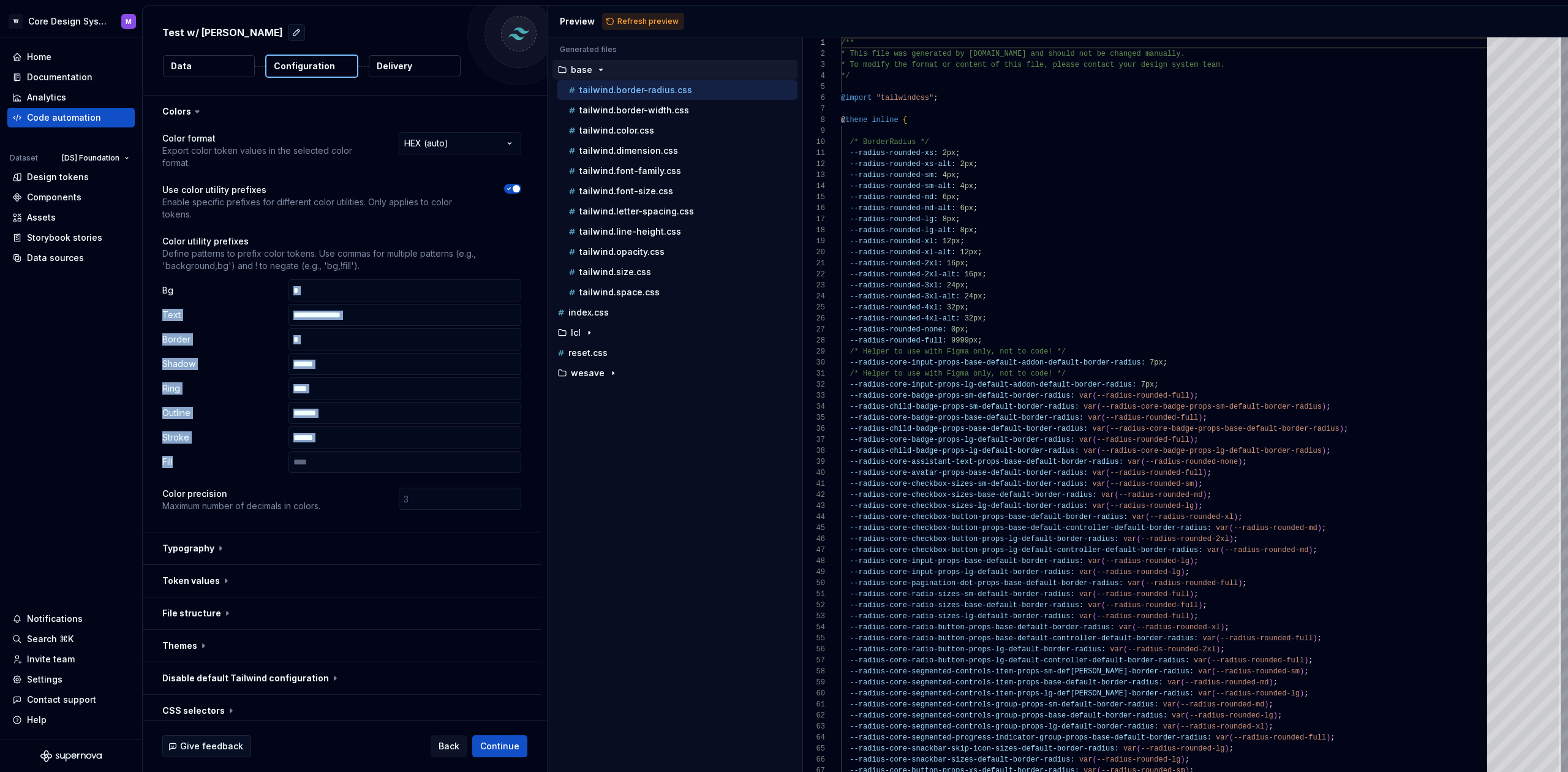
drag, startPoint x: 173, startPoint y: 435, endPoint x: 164, endPoint y: 275, distance: 160.3
click at [165, 280] on div "Bg * Text Border * Shadow Ring Outline Stroke Fill" at bounding box center [342, 376] width 359 height 193
click at [164, 280] on div "Bg *" at bounding box center [342, 291] width 359 height 22
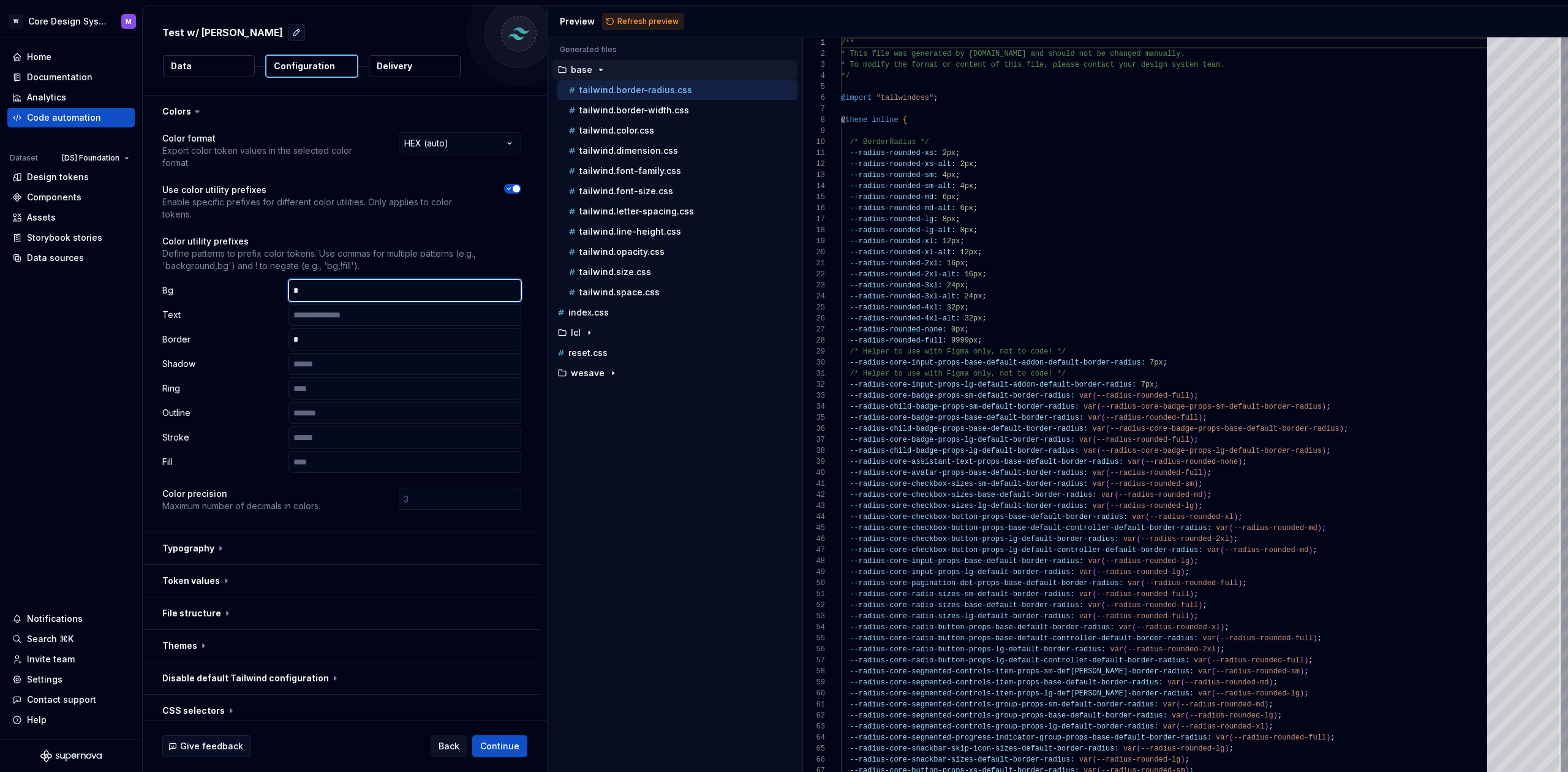
click at [310, 280] on input "*" at bounding box center [405, 291] width 233 height 22
click at [170, 284] on p "Bg" at bounding box center [223, 290] width 121 height 12
drag, startPoint x: 170, startPoint y: 266, endPoint x: 189, endPoint y: 266, distance: 19.0
click at [170, 284] on p "Bg" at bounding box center [223, 290] width 121 height 12
drag, startPoint x: 170, startPoint y: 310, endPoint x: 275, endPoint y: 310, distance: 105.0
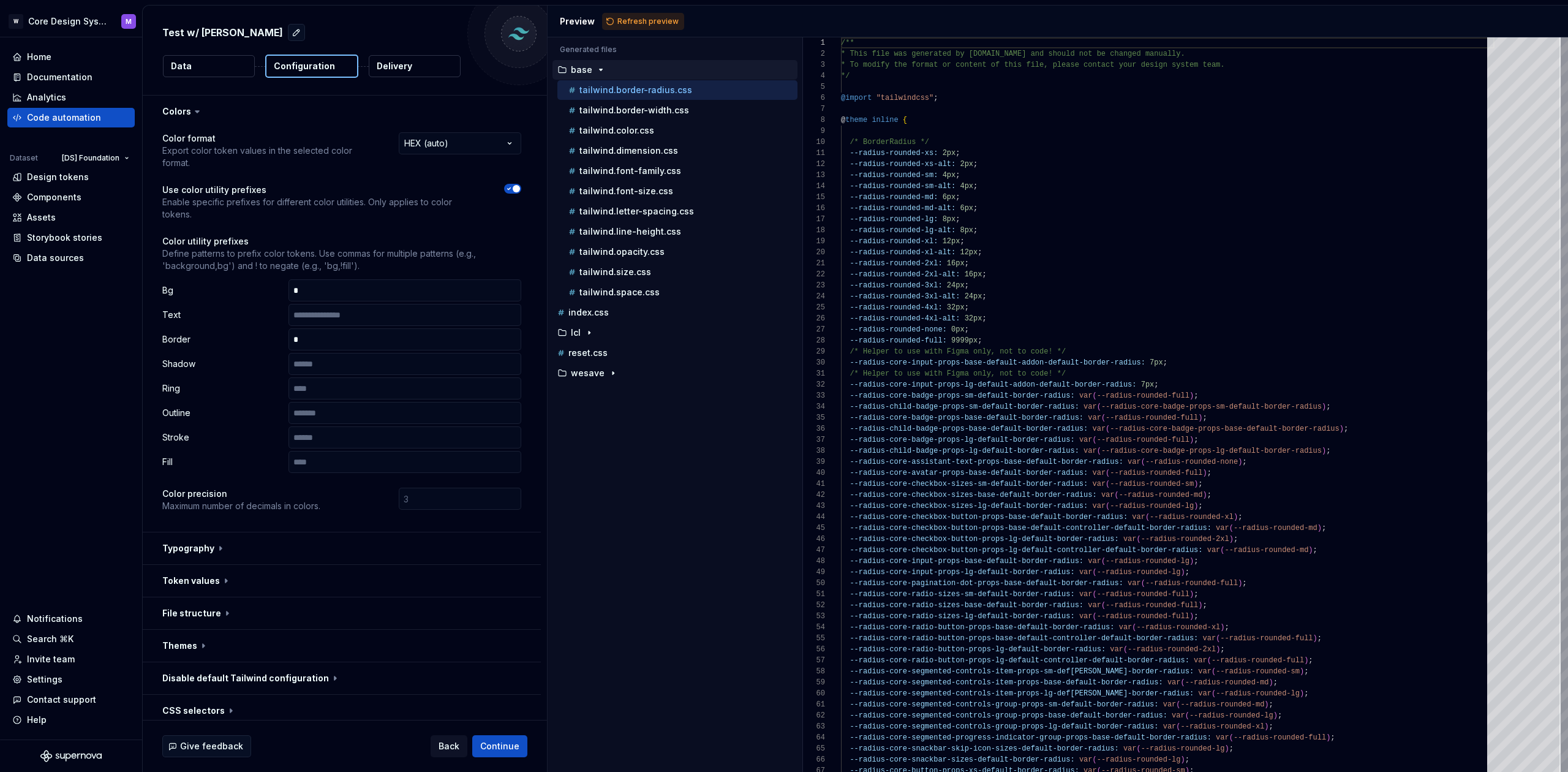
click at [172, 333] on p "Border" at bounding box center [223, 339] width 121 height 12
click at [309, 328] on input "*" at bounding box center [405, 339] width 233 height 22
click at [370, 248] on p "Define patterns to prefix color tokens. Use commas for multiple patterns (e.g.,…" at bounding box center [342, 260] width 359 height 24
click at [511, 188] on icon "button" at bounding box center [509, 189] width 3 height 2
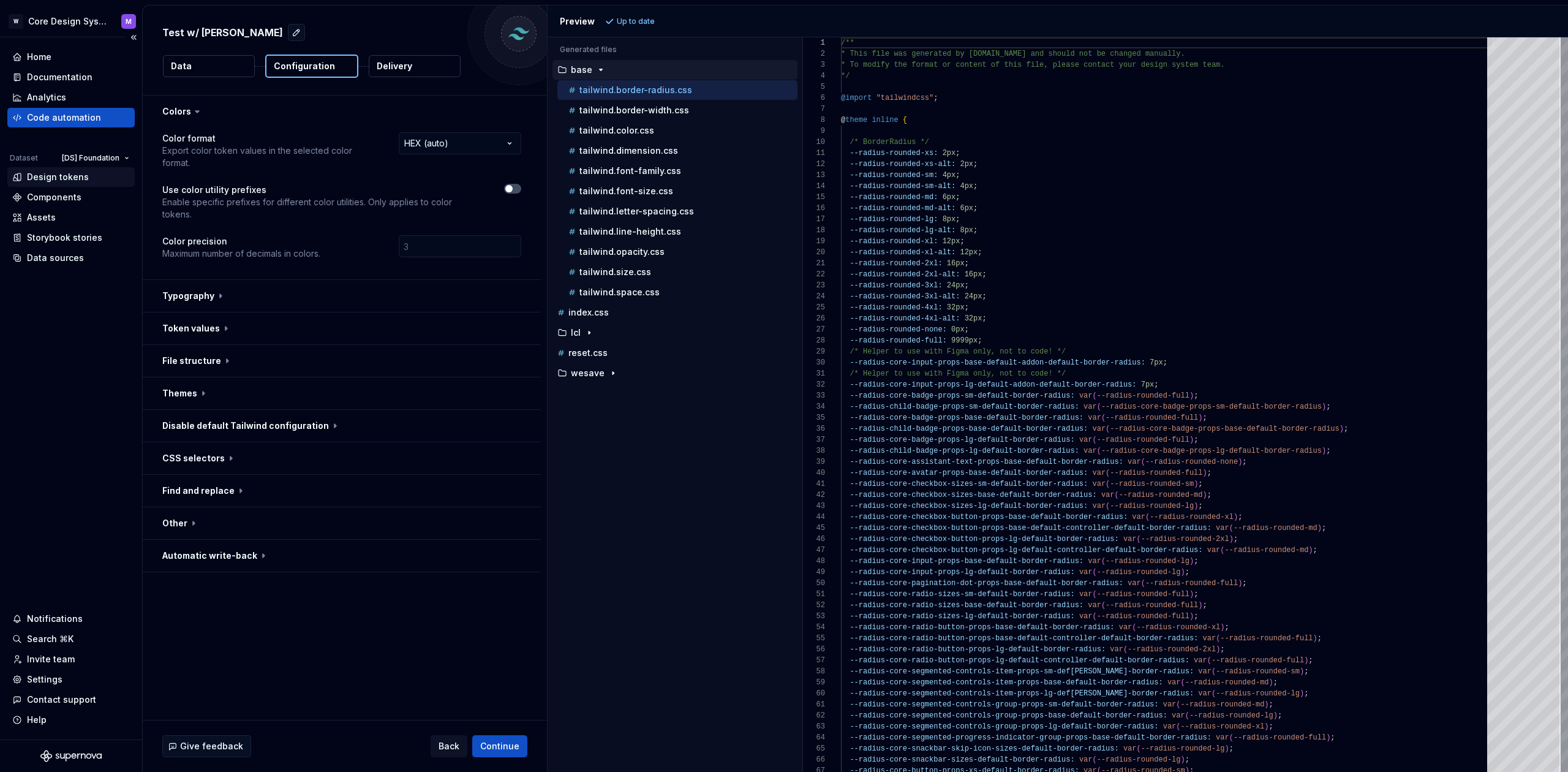
click at [43, 184] on div "Design tokens" at bounding box center [72, 177] width 128 height 20
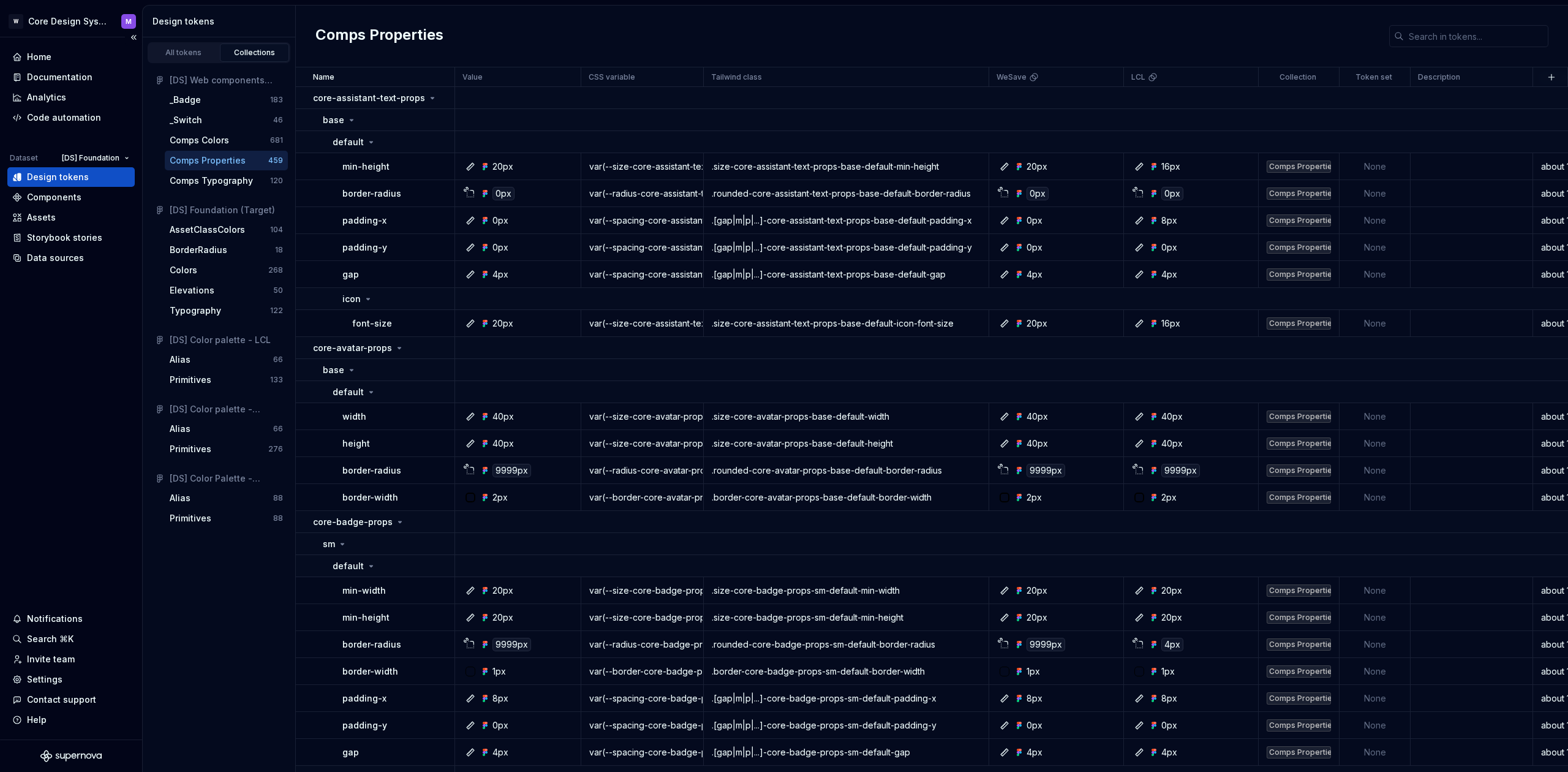
click at [70, 116] on div "Code automation" at bounding box center [64, 117] width 74 height 12
click at [52, 179] on div "Design tokens" at bounding box center [57, 177] width 62 height 12
